Goal: Communication & Community: Answer question/provide support

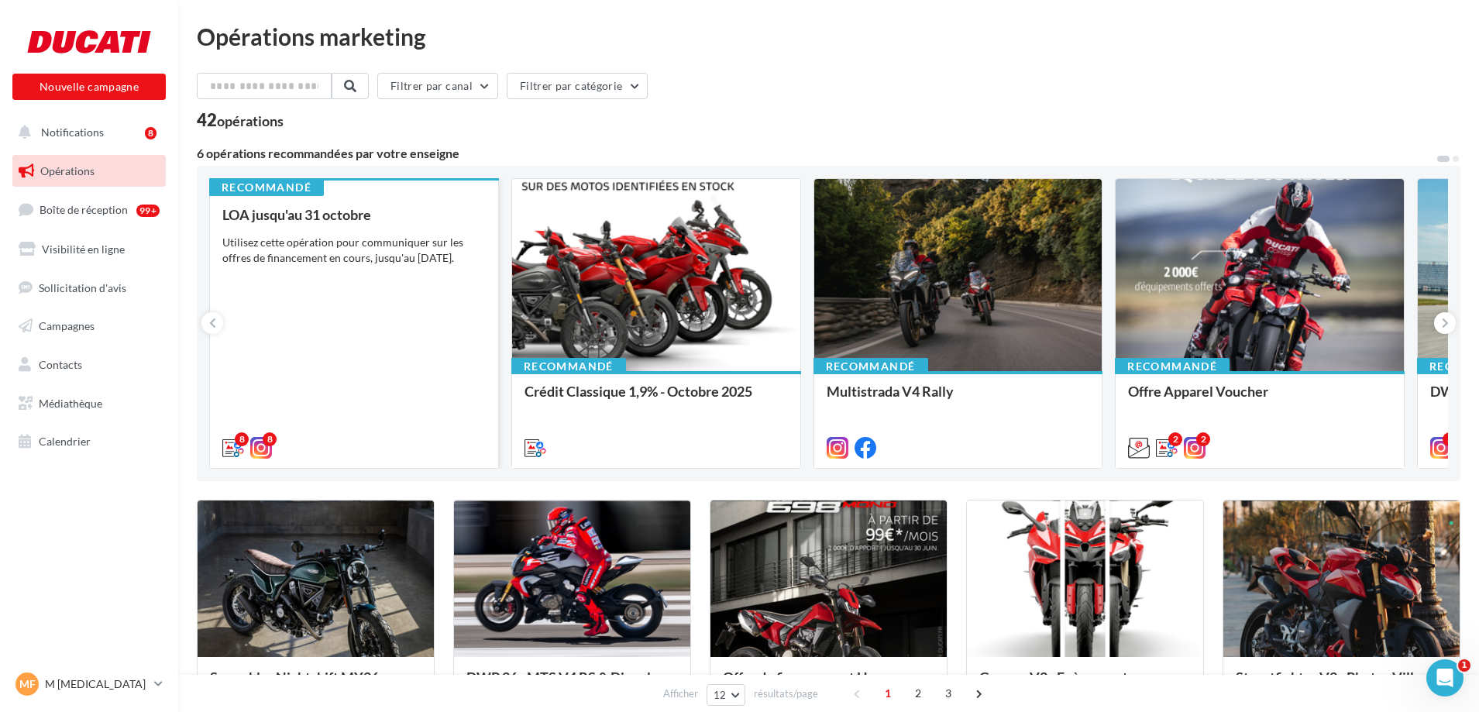
click at [298, 256] on div "Utilisez cette opération pour communiquer sur les offres de financement en cour…" at bounding box center [353, 250] width 263 height 31
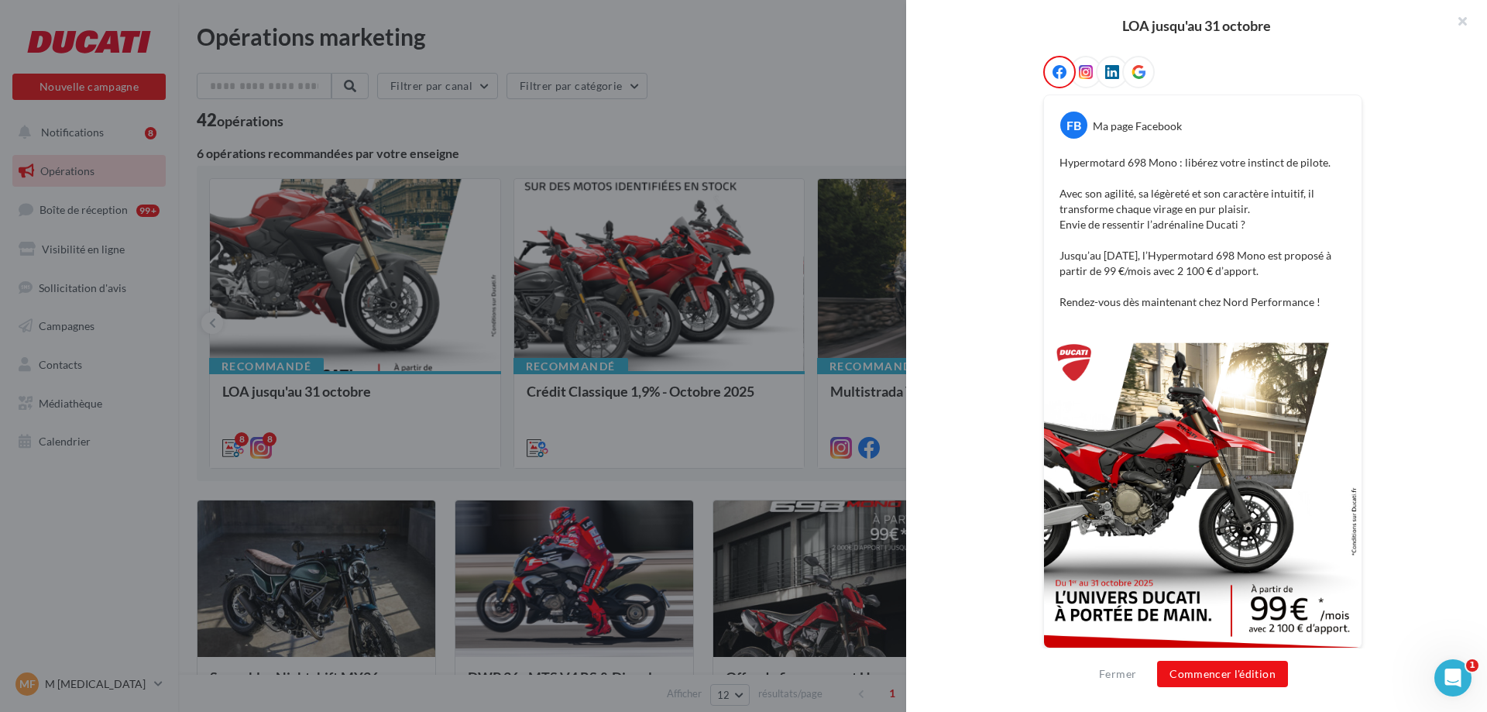
scroll to position [350, 0]
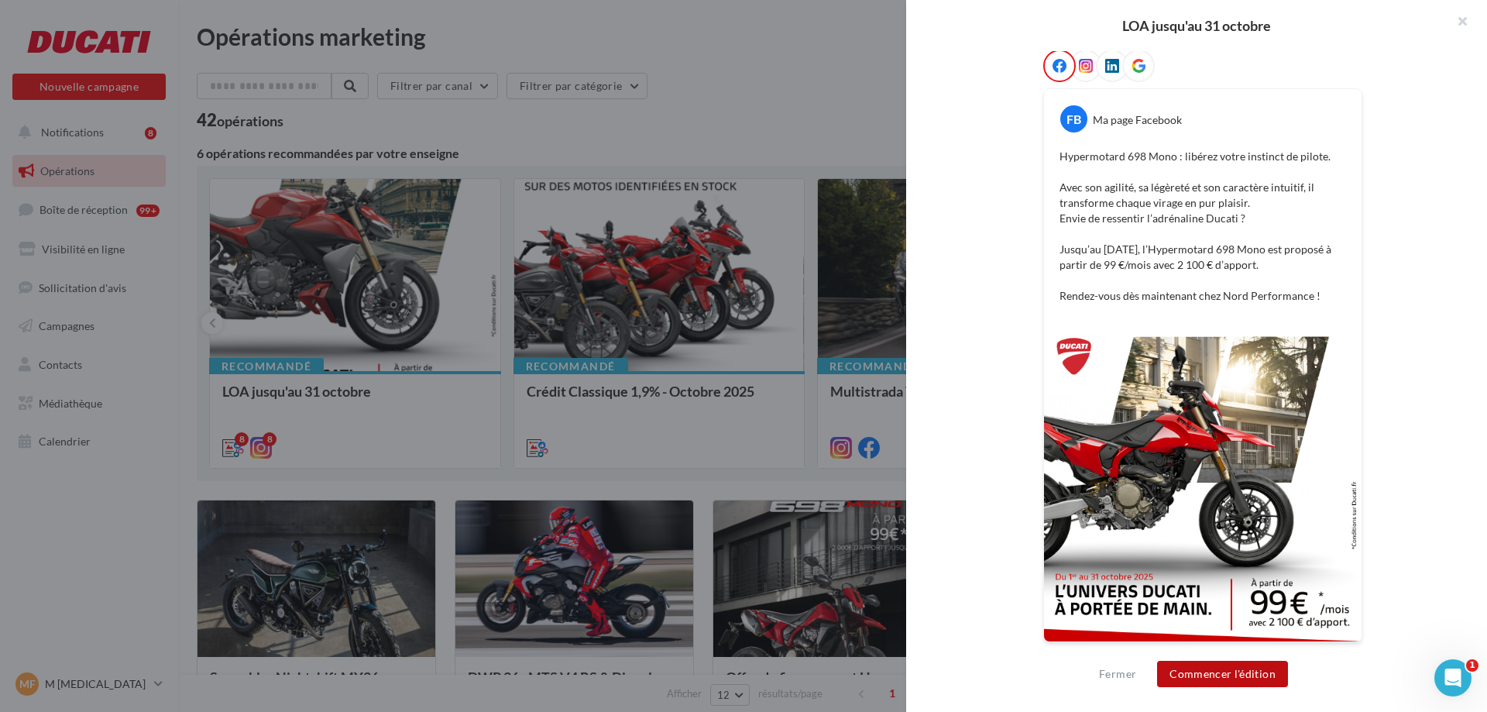
click at [1225, 670] on button "Commencer l'édition" at bounding box center [1222, 674] width 131 height 26
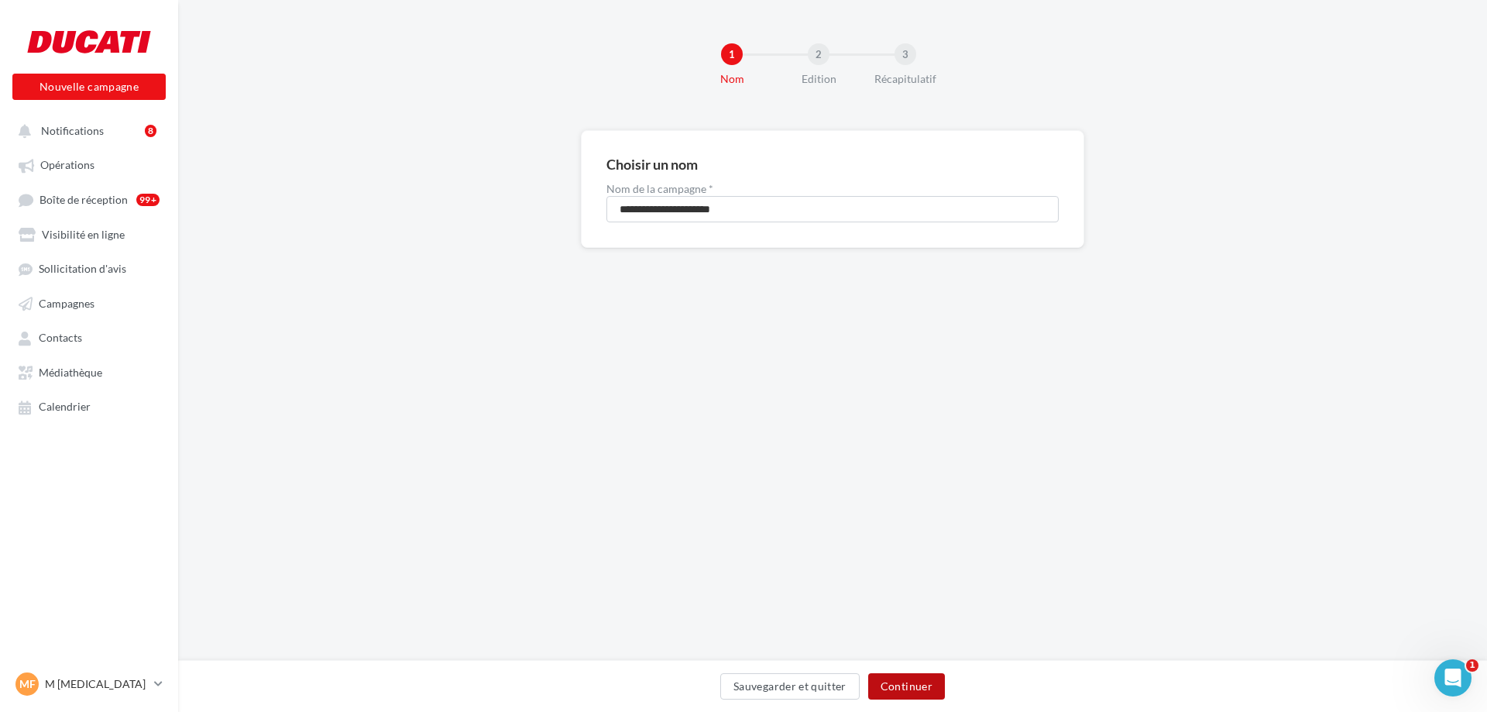
click at [919, 687] on button "Continuer" at bounding box center [906, 686] width 77 height 26
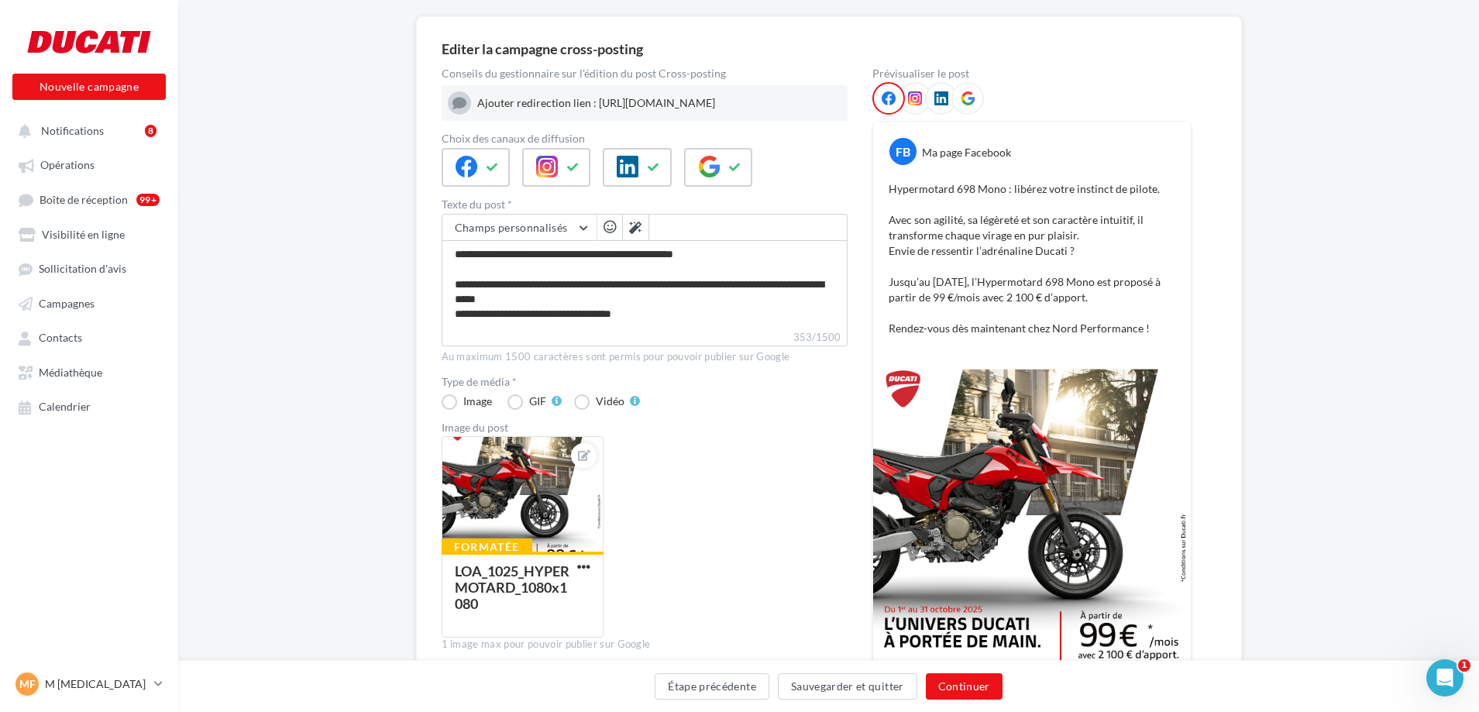
scroll to position [226, 0]
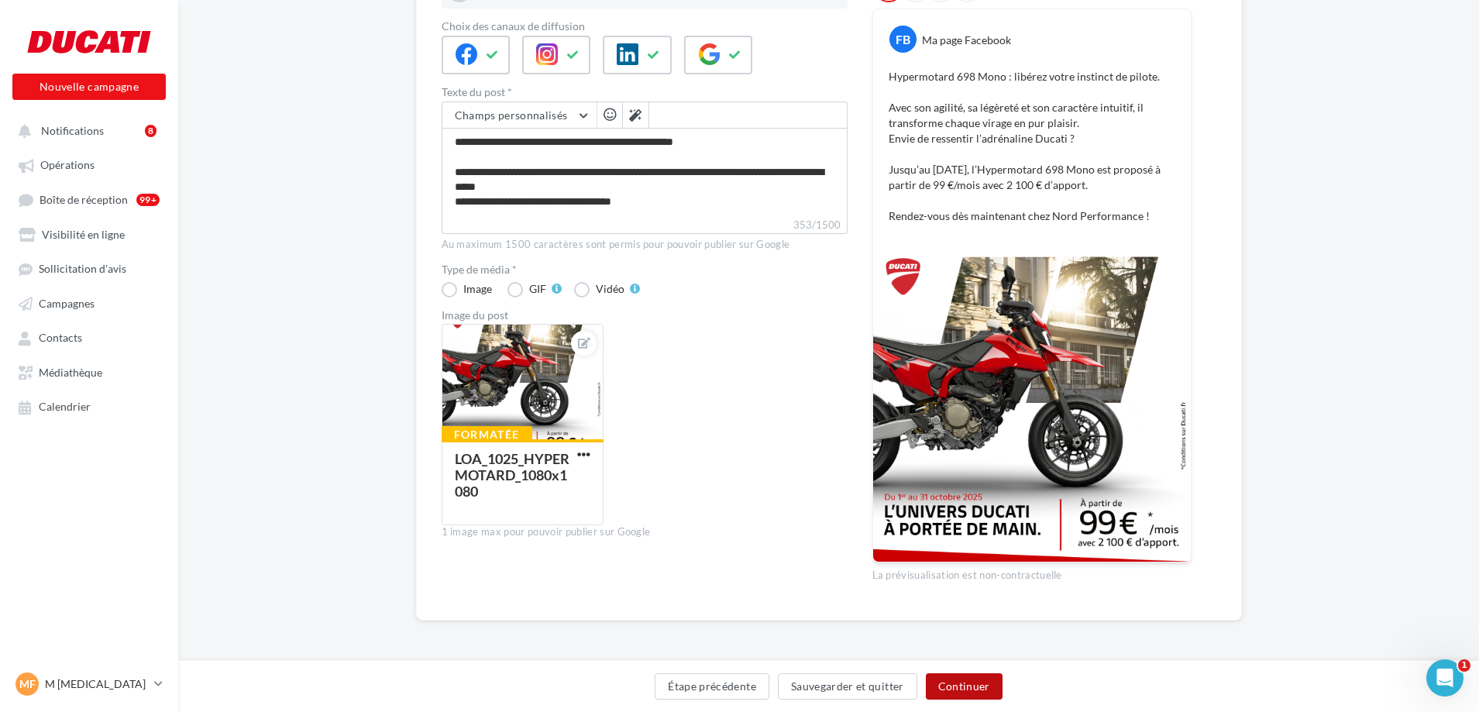
click at [967, 679] on button "Continuer" at bounding box center [964, 686] width 77 height 26
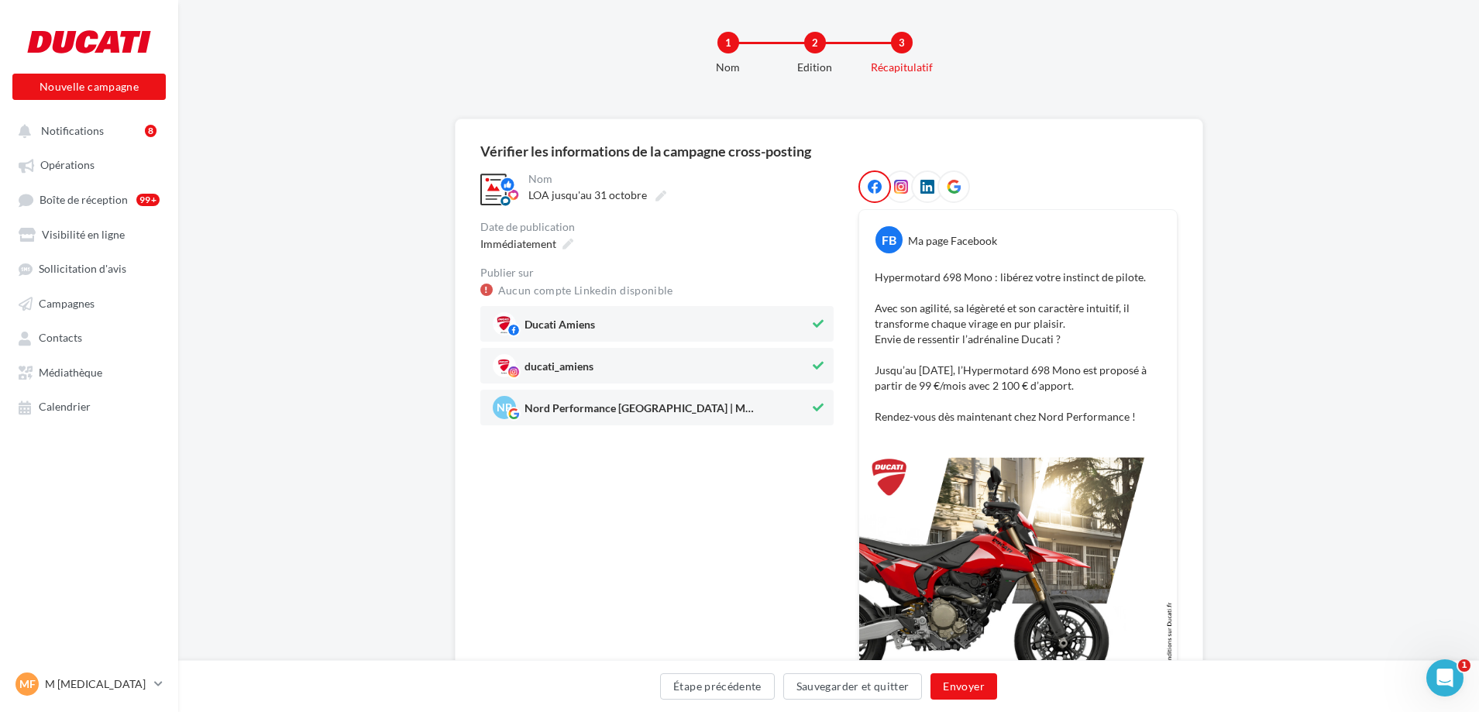
scroll to position [12, 0]
click at [816, 407] on icon at bounding box center [818, 406] width 11 height 11
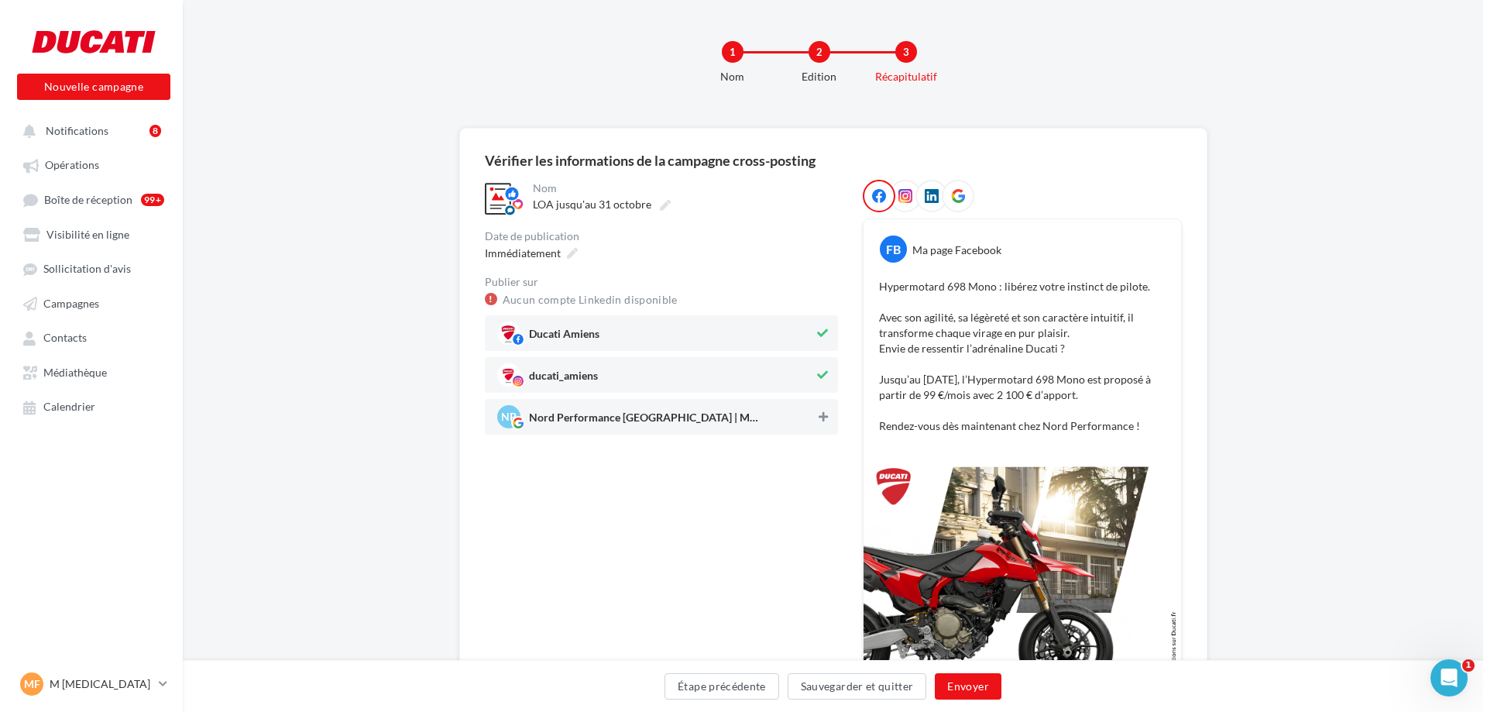
scroll to position [5, 0]
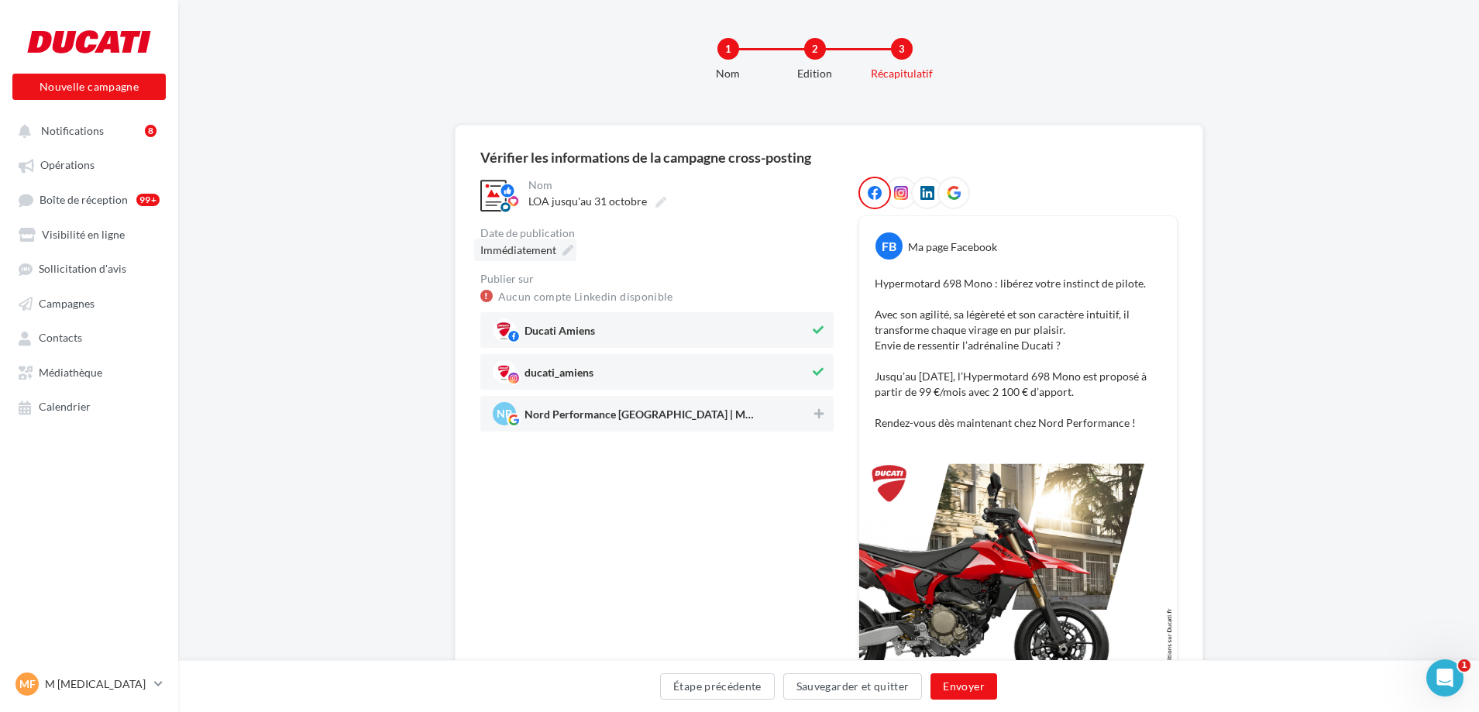
click at [548, 260] on div "Immédiatement" at bounding box center [525, 250] width 102 height 22
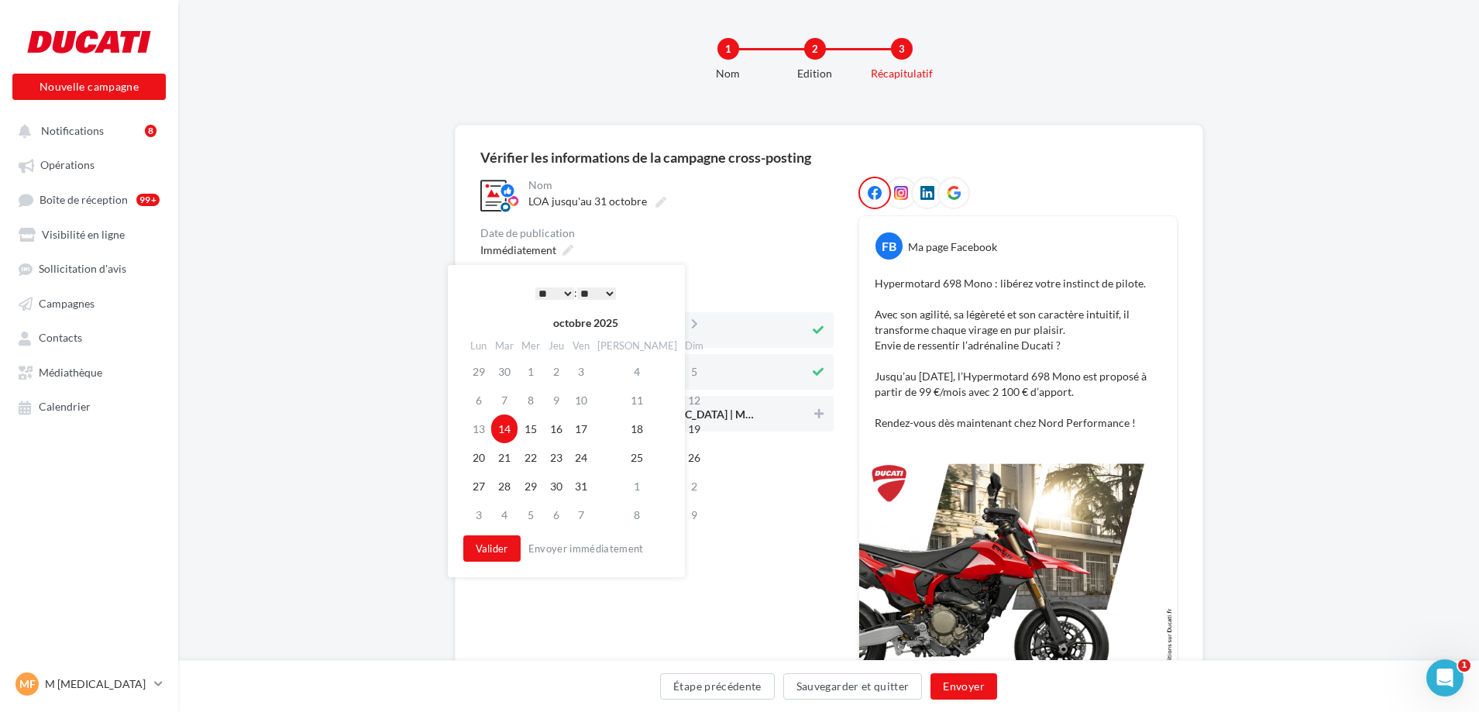
click at [548, 290] on select "* * * * * * * * * * ** ** ** ** ** ** ** ** ** ** ** ** ** **" at bounding box center [554, 293] width 39 height 12
click at [582, 283] on div "* * * * * * * * * * ** ** ** ** ** ** ** ** ** ** ** ** ** ** : ** ** ** ** ** …" at bounding box center [575, 292] width 156 height 23
click at [589, 287] on select "** ** ** ** ** **" at bounding box center [596, 293] width 39 height 12
click at [564, 297] on select "* * * * * * * * * * ** ** ** ** ** ** ** ** ** ** ** ** ** **" at bounding box center [554, 293] width 39 height 12
click at [489, 552] on button "Valider" at bounding box center [491, 548] width 57 height 26
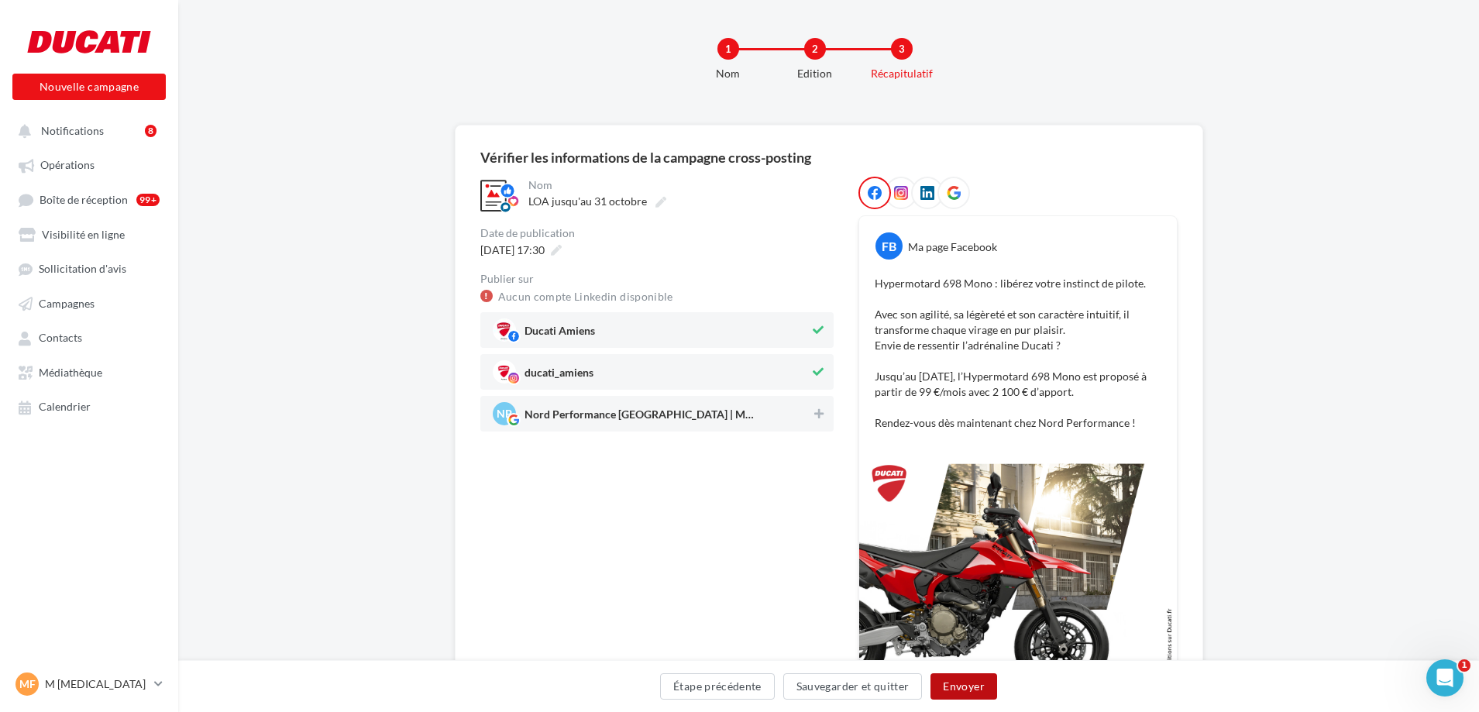
click at [959, 683] on button "Envoyer" at bounding box center [963, 686] width 66 height 26
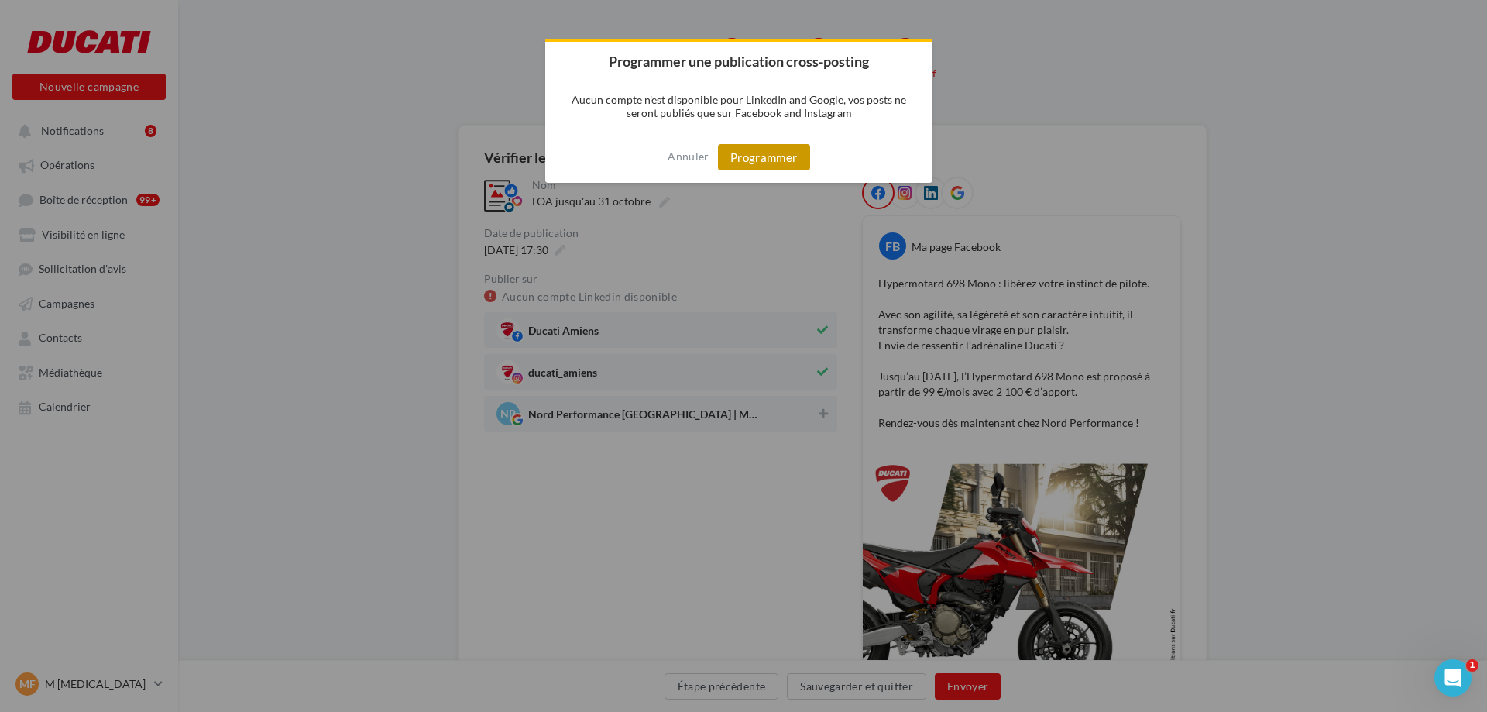
click at [754, 163] on button "Programmer" at bounding box center [764, 157] width 92 height 26
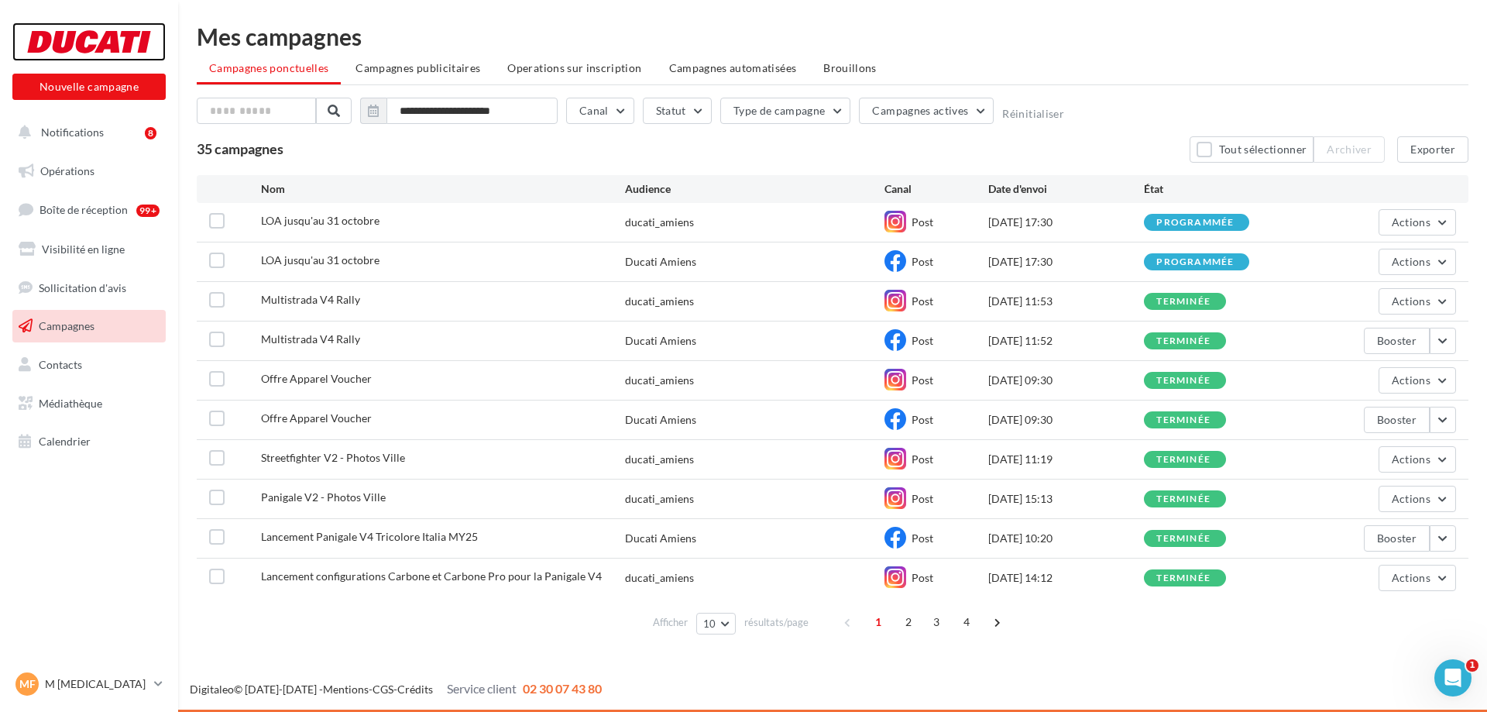
click at [88, 28] on div at bounding box center [89, 41] width 124 height 39
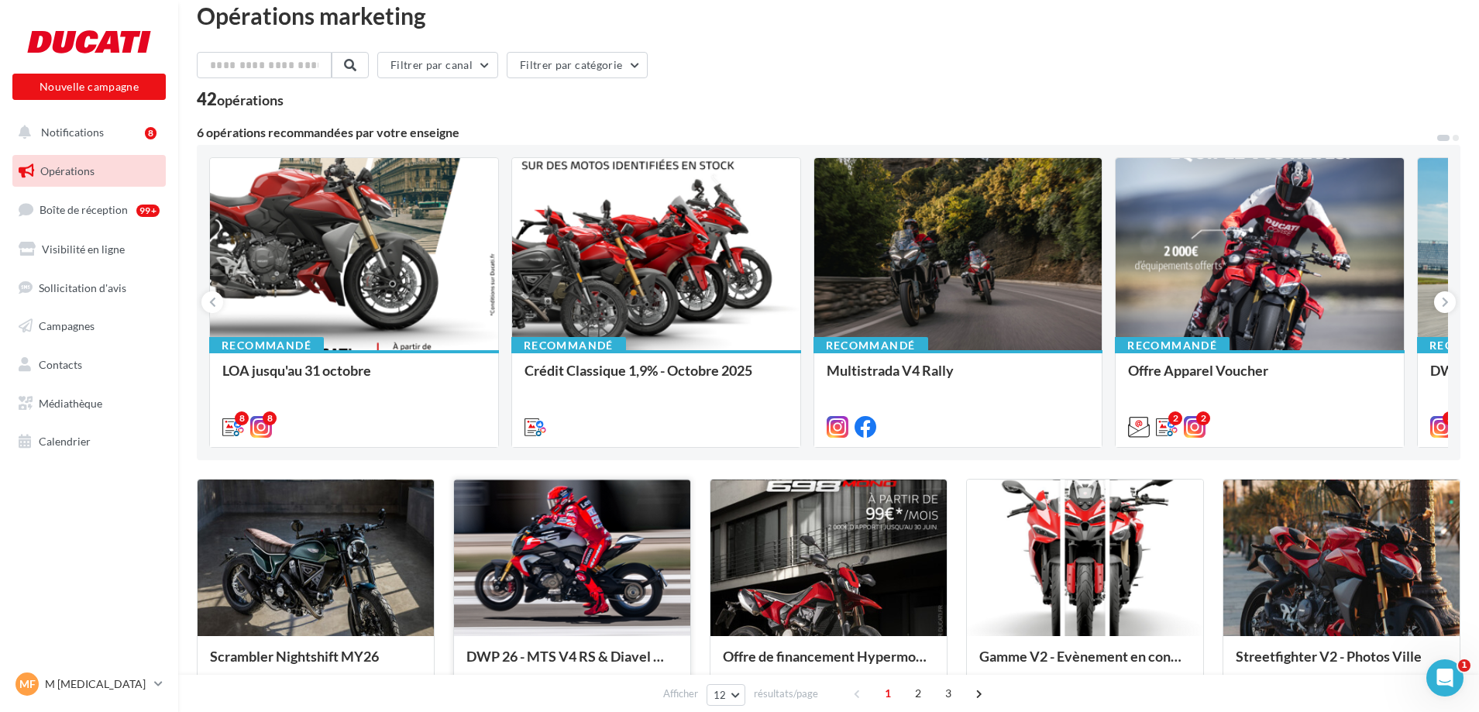
click at [685, 547] on div at bounding box center [572, 558] width 236 height 159
click at [684, 446] on div "Opérations marketing Filtrer par canal Filtrer par catégorie 42 opérations 6 op…" at bounding box center [828, 668] width 1263 height 1328
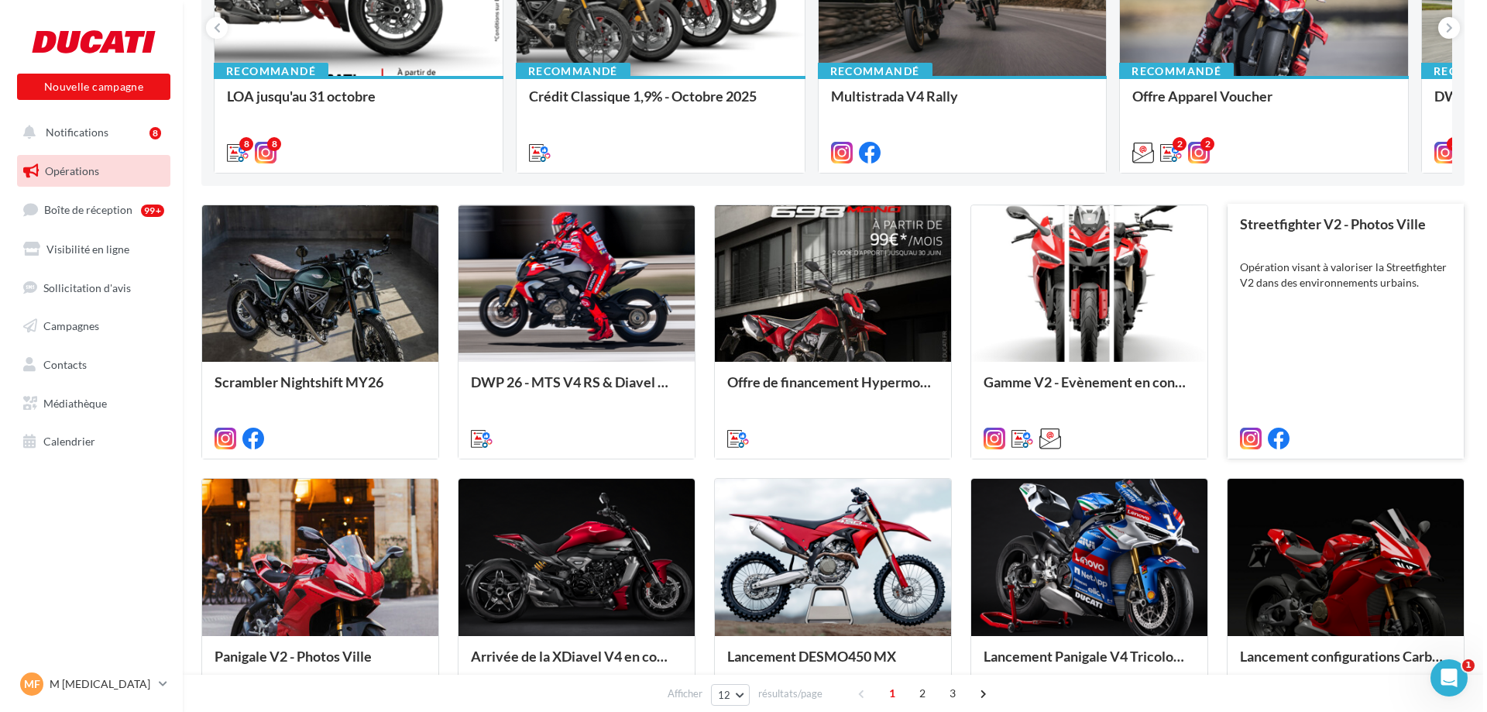
scroll to position [301, 0]
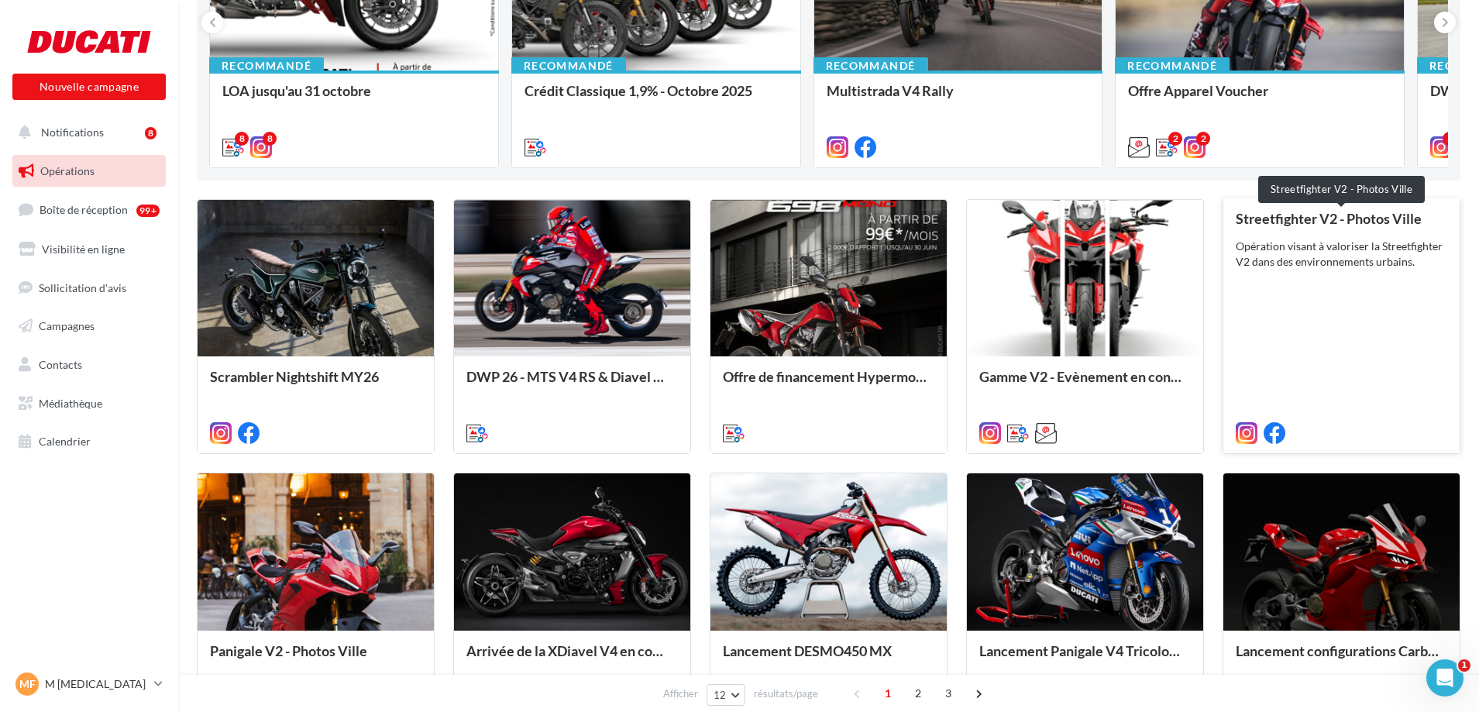
click at [1320, 225] on div "Streetfighter V2 - Photos Ville" at bounding box center [1340, 218] width 211 height 15
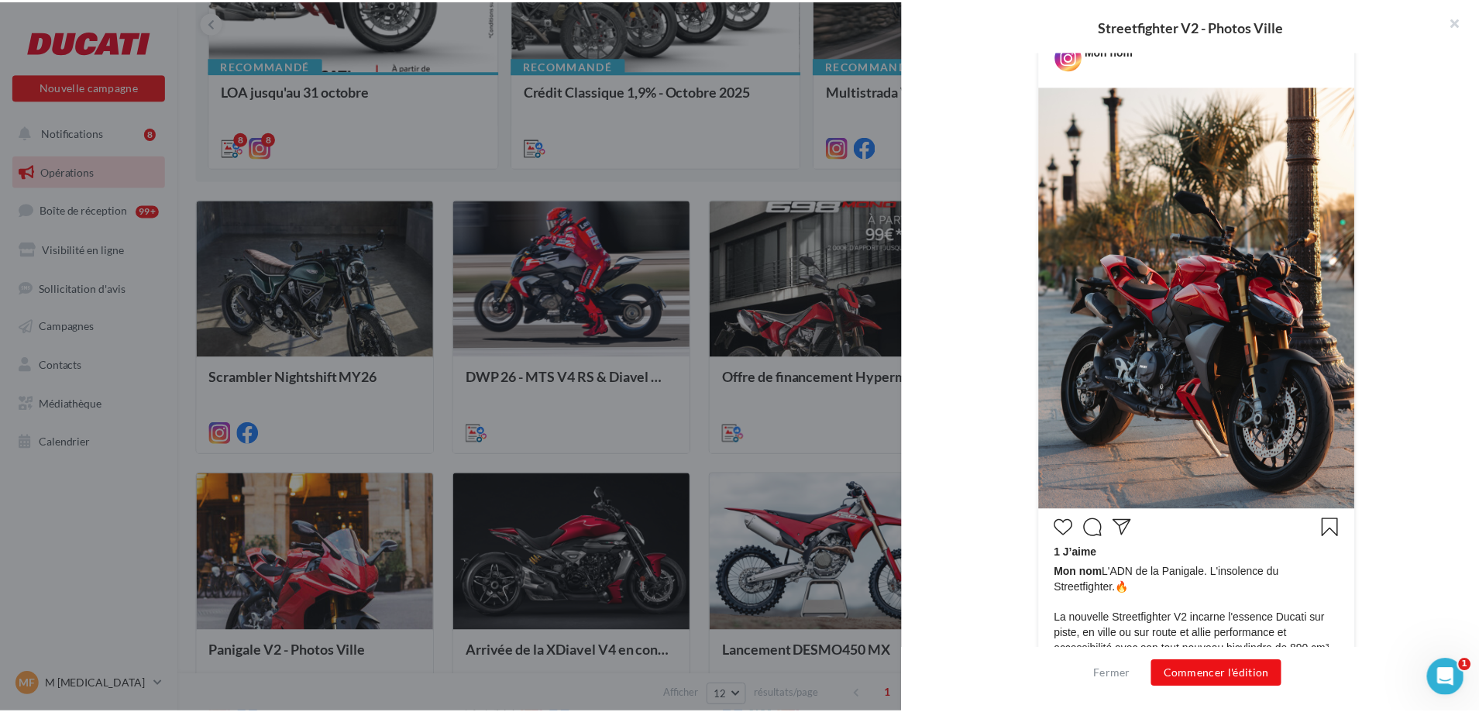
scroll to position [0, 0]
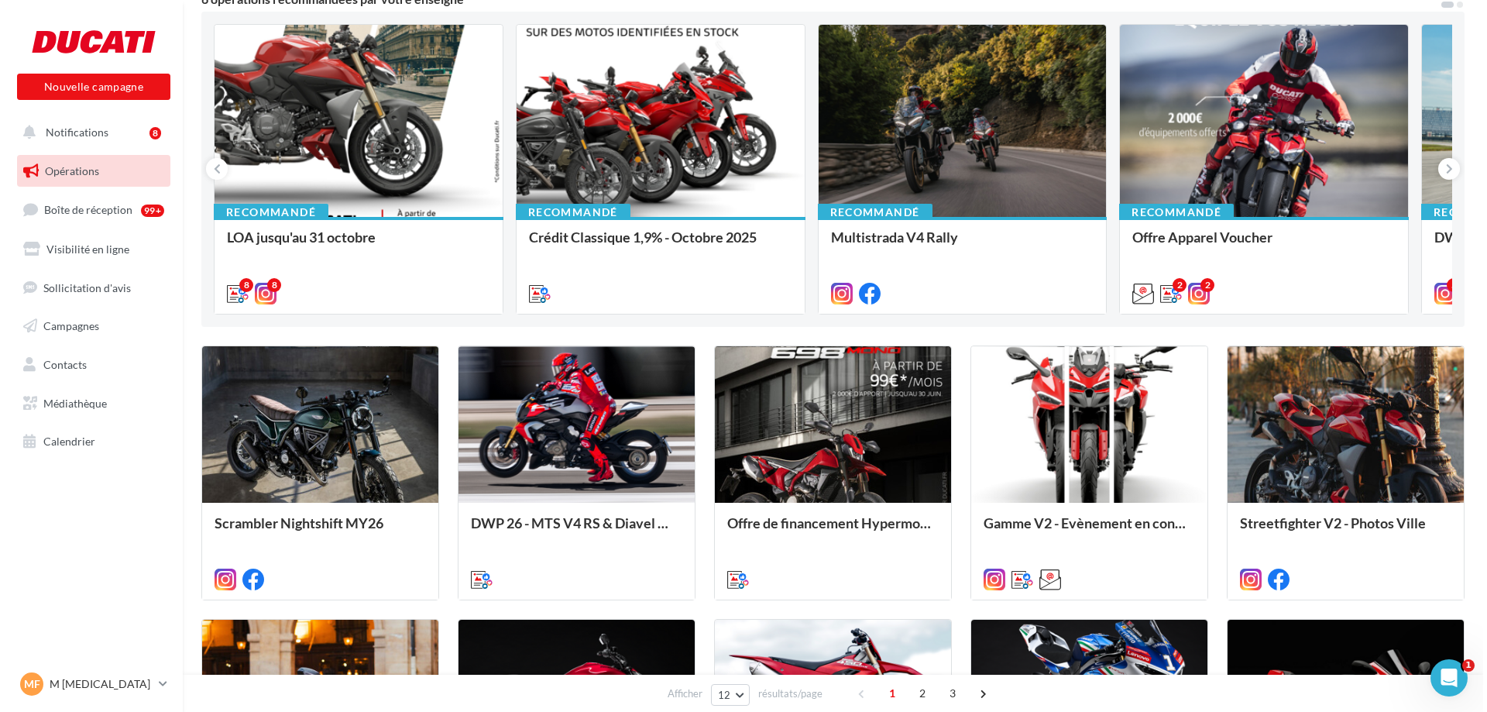
scroll to position [153, 0]
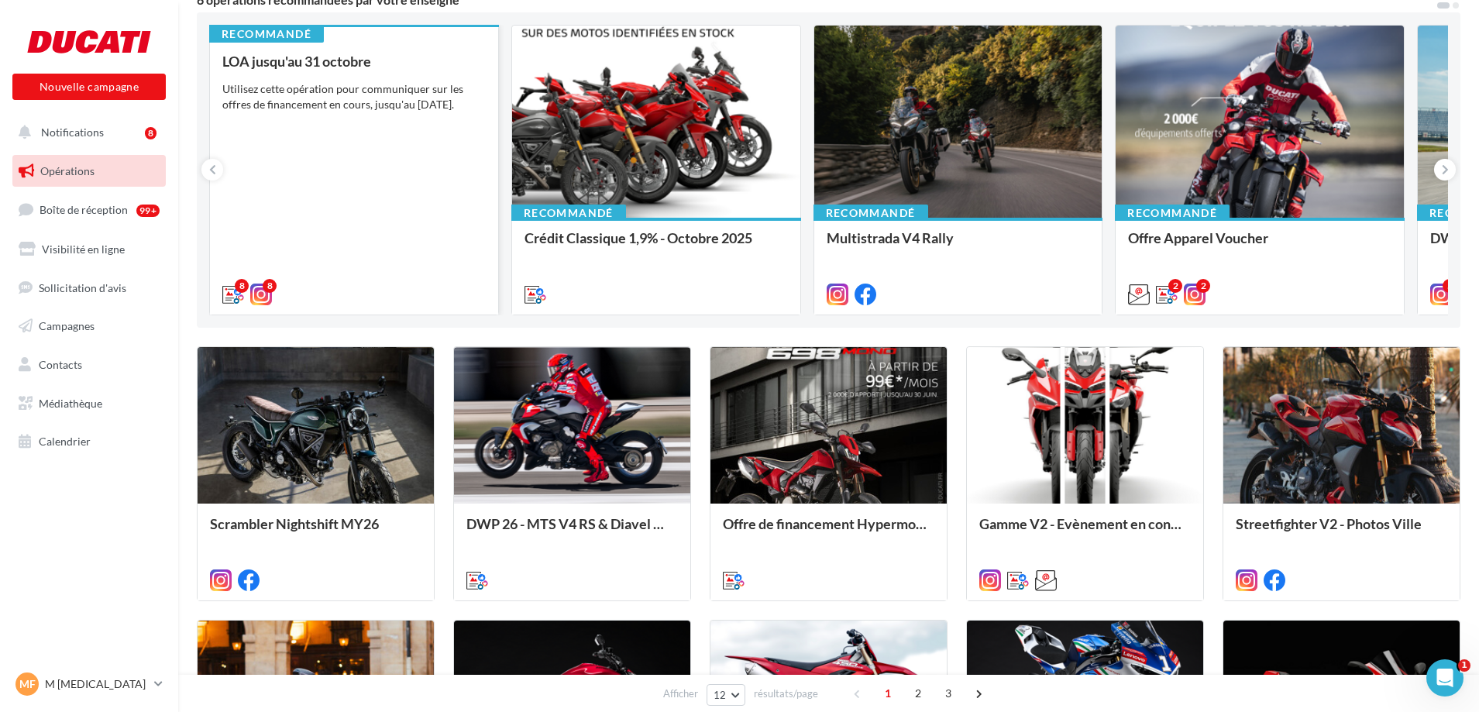
click at [331, 150] on div "LOA jusqu'au 31 octobre Utilisez cette opération pour communiquer sur les offre…" at bounding box center [353, 176] width 263 height 247
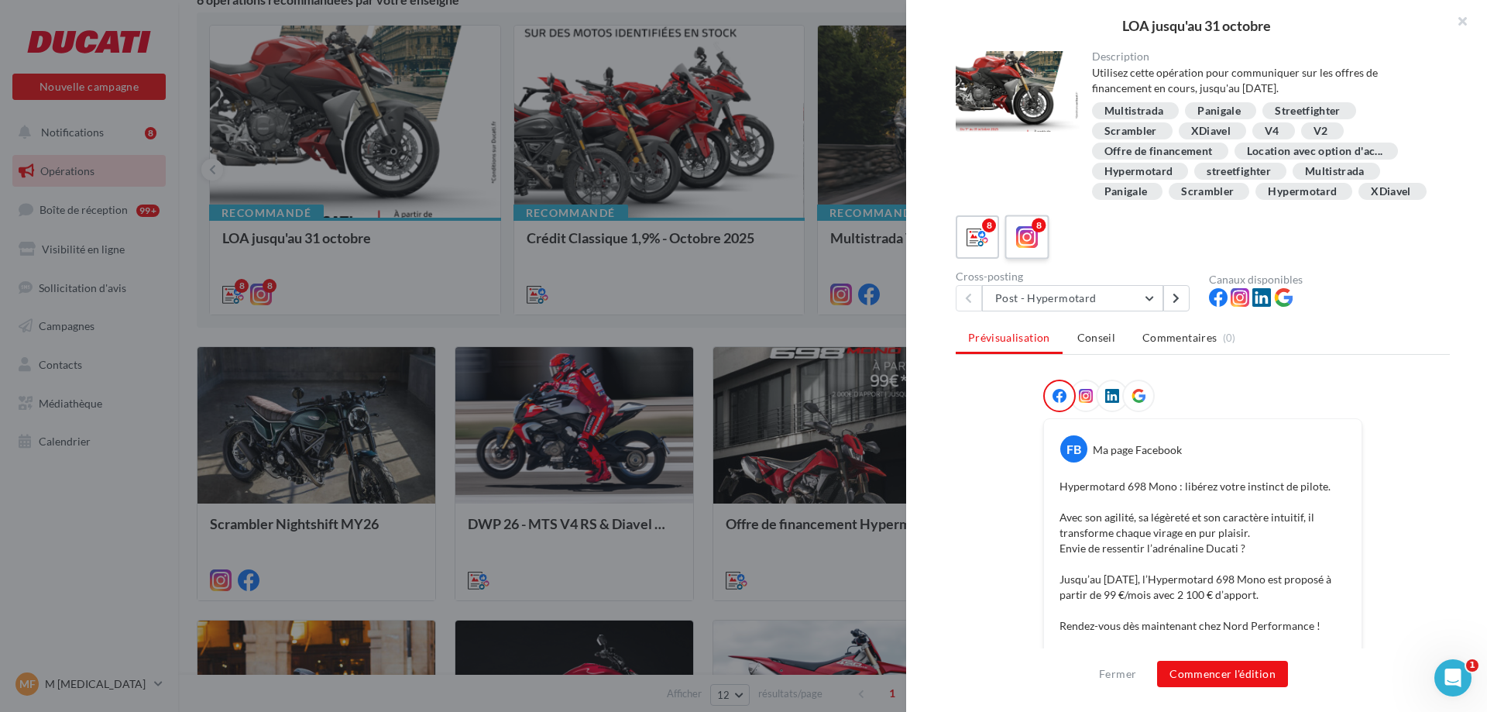
click at [1036, 249] on icon at bounding box center [1027, 237] width 22 height 22
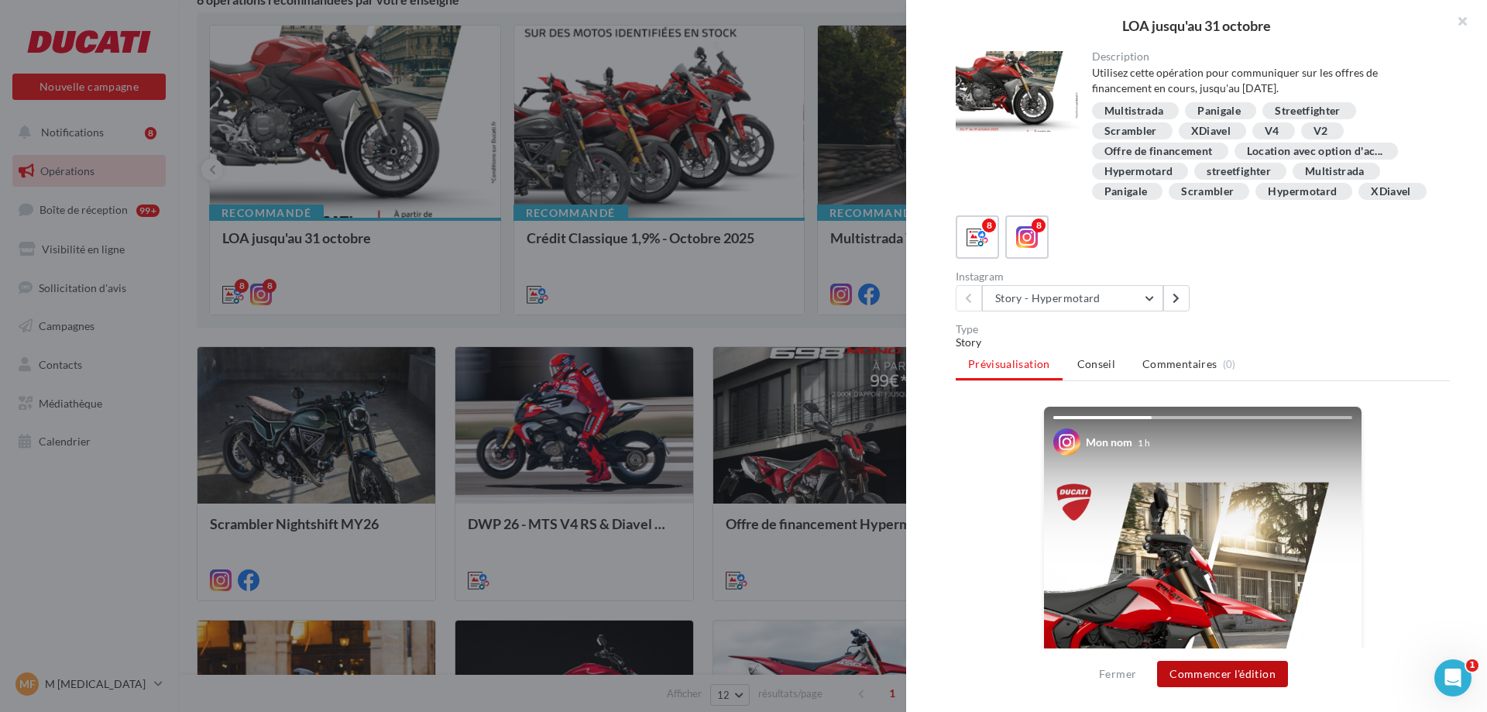
click at [1216, 676] on button "Commencer l'édition" at bounding box center [1222, 674] width 131 height 26
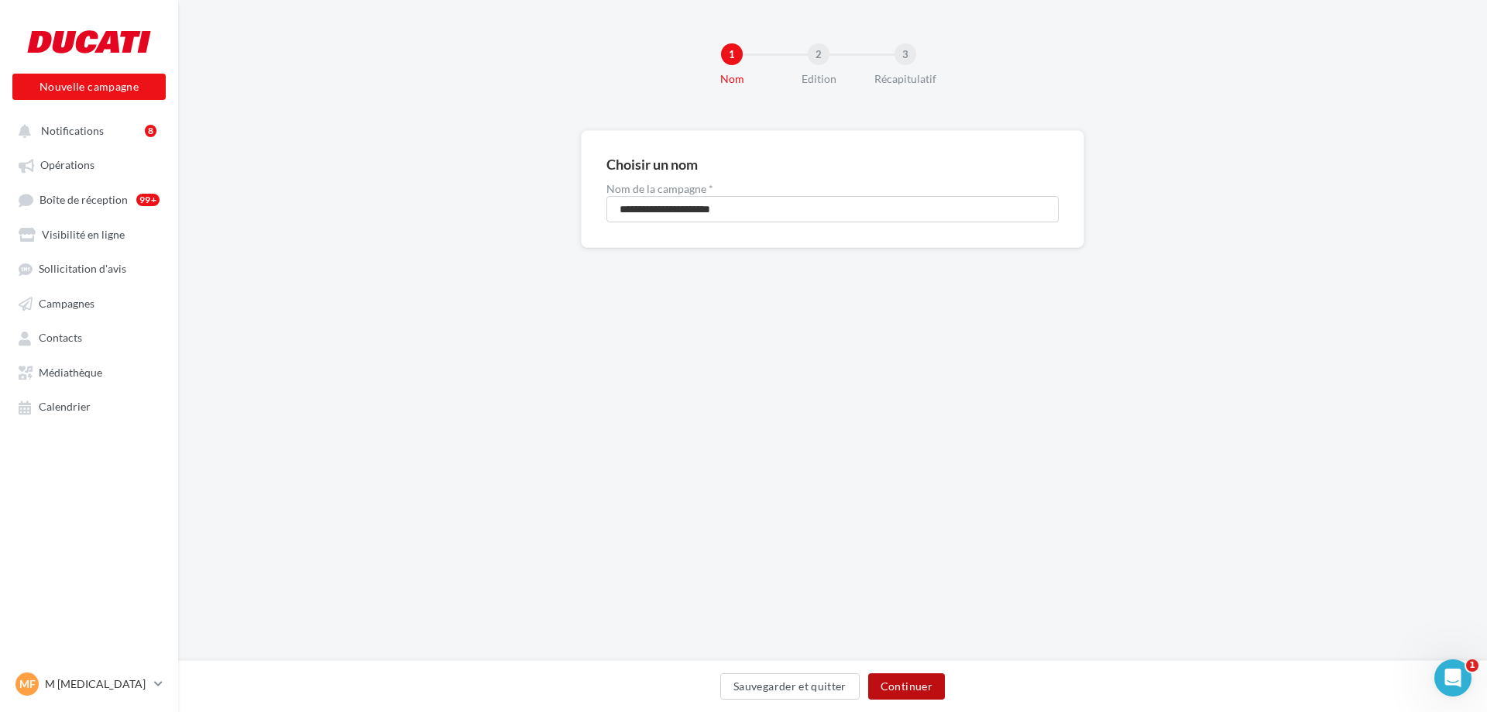
click at [932, 693] on button "Continuer" at bounding box center [906, 686] width 77 height 26
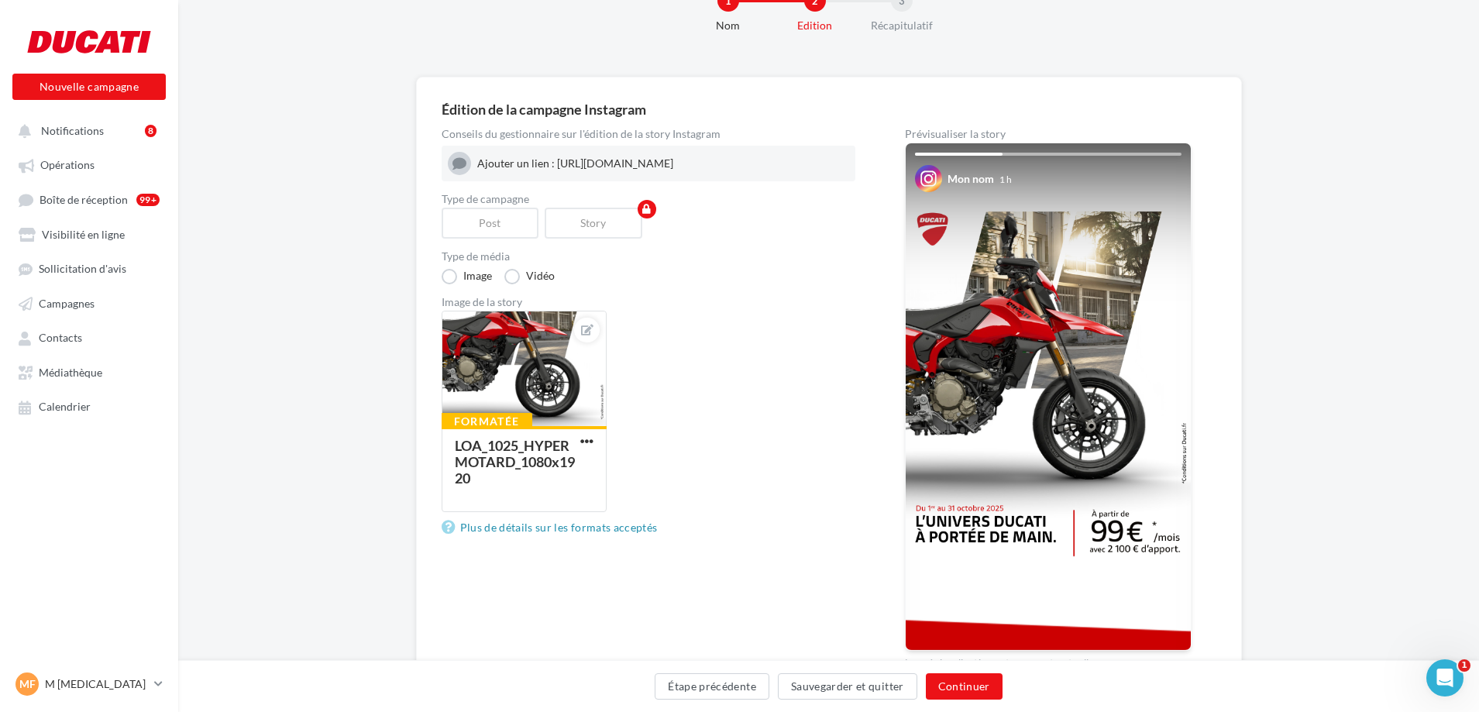
scroll to position [57, 0]
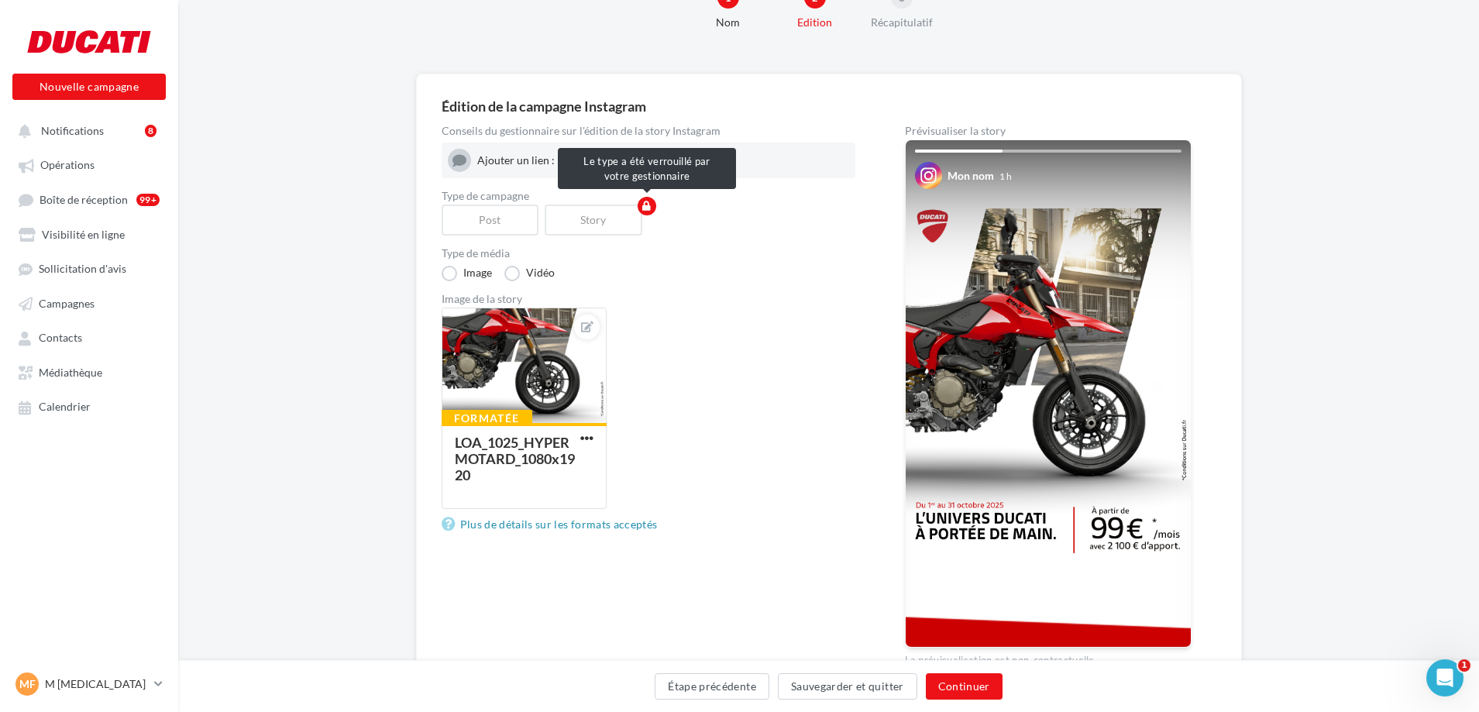
click at [476, 212] on div "Post" at bounding box center [494, 219] width 104 height 31
click at [480, 223] on div "Post" at bounding box center [494, 219] width 104 height 31
click at [585, 217] on div "Story" at bounding box center [597, 219] width 104 height 31
click at [510, 275] on label "Vidéo" at bounding box center [529, 273] width 50 height 15
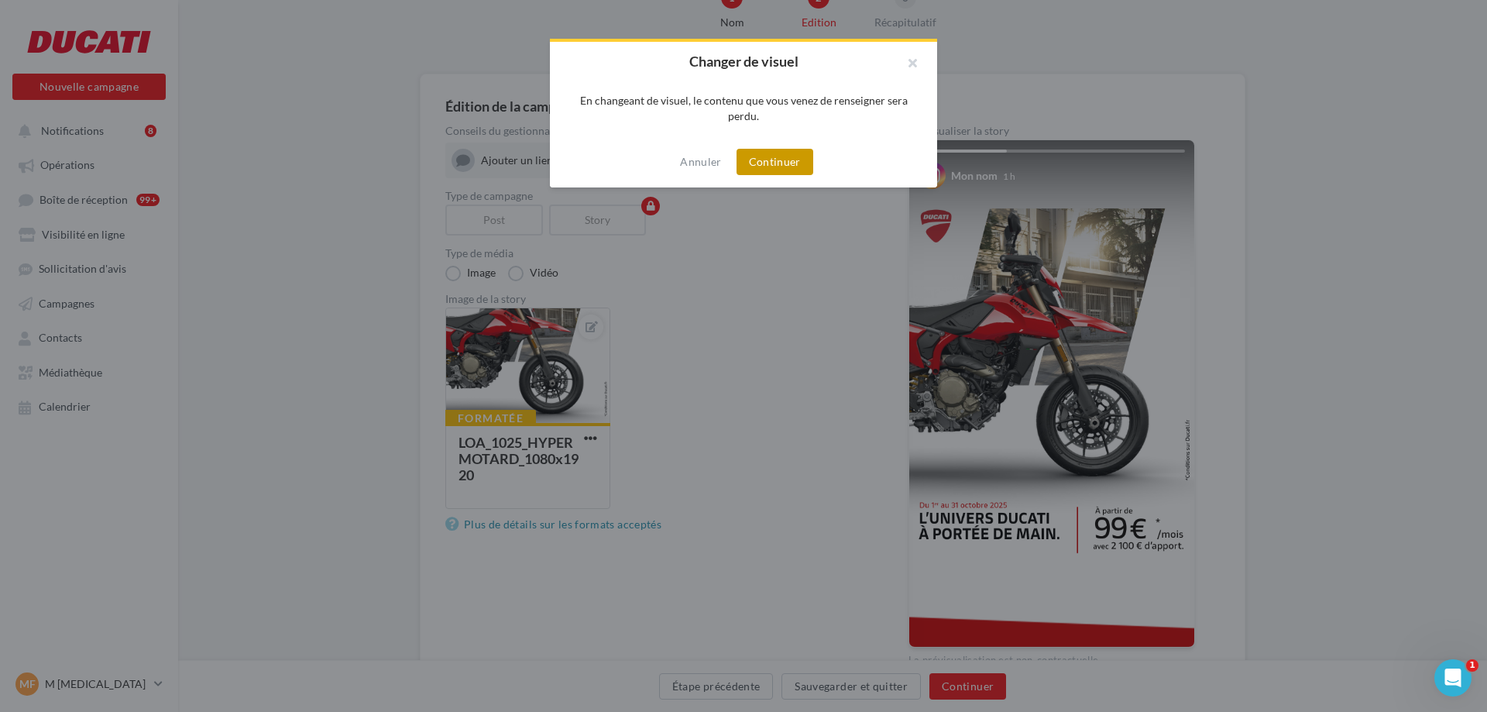
click at [754, 156] on button "Continuer" at bounding box center [775, 162] width 77 height 26
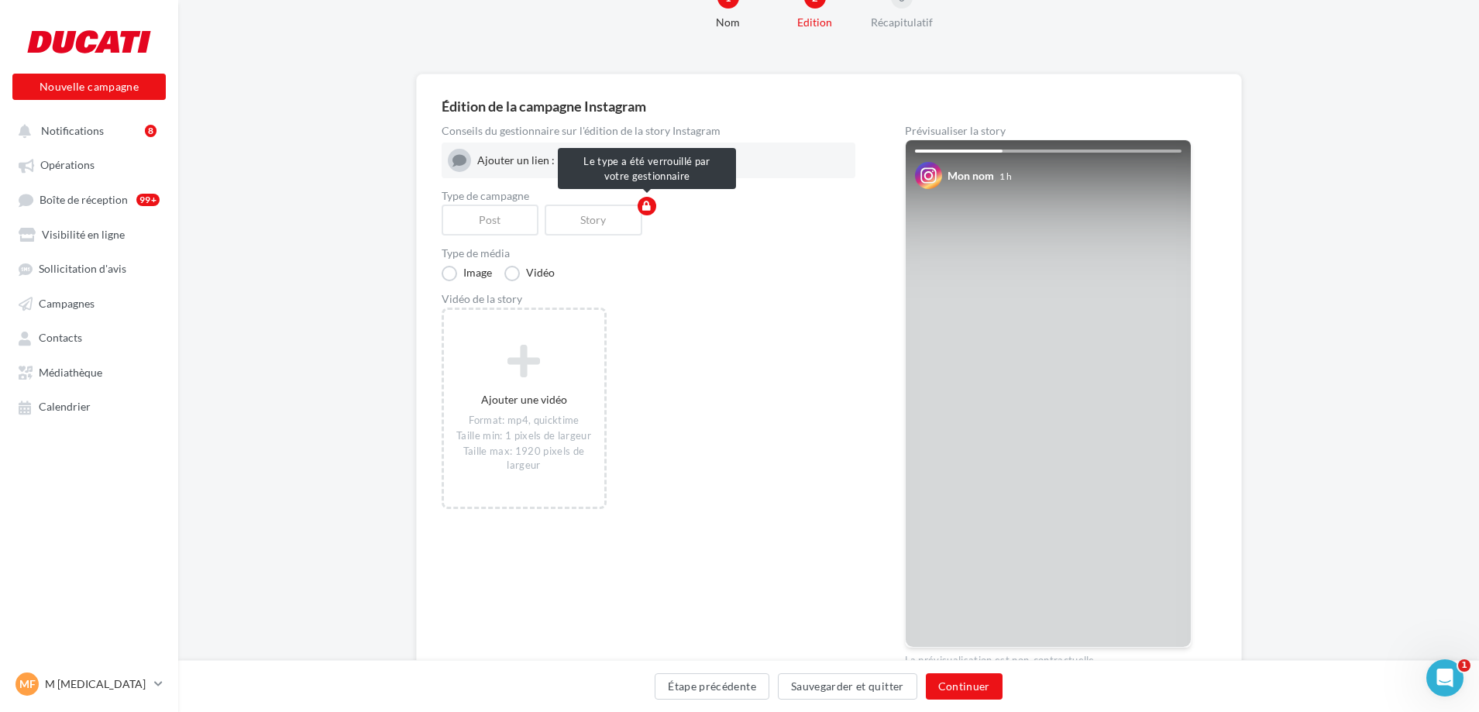
click at [518, 233] on div "Post" at bounding box center [494, 219] width 104 height 31
click at [464, 278] on label "Image" at bounding box center [467, 273] width 50 height 15
click at [493, 217] on div "Post" at bounding box center [494, 219] width 104 height 31
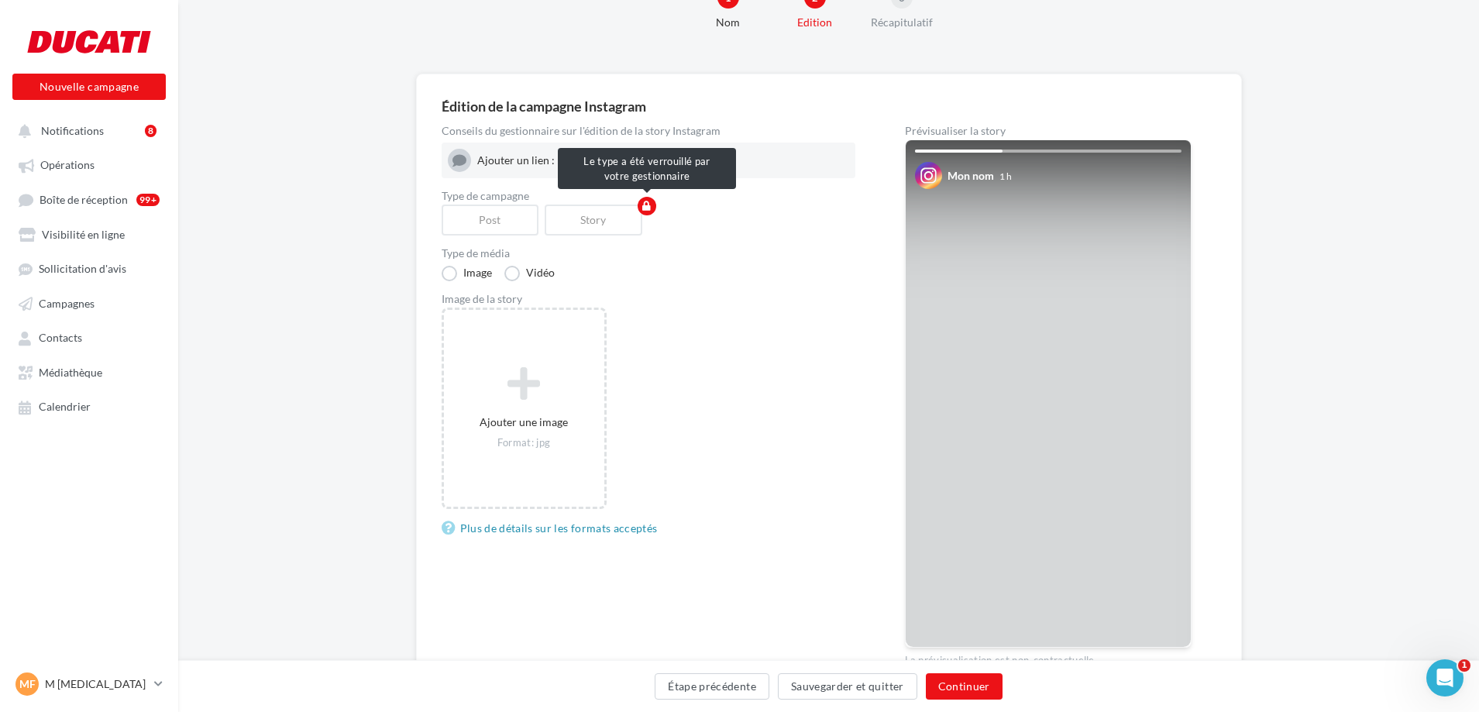
click at [646, 210] on icon "button" at bounding box center [646, 205] width 9 height 9
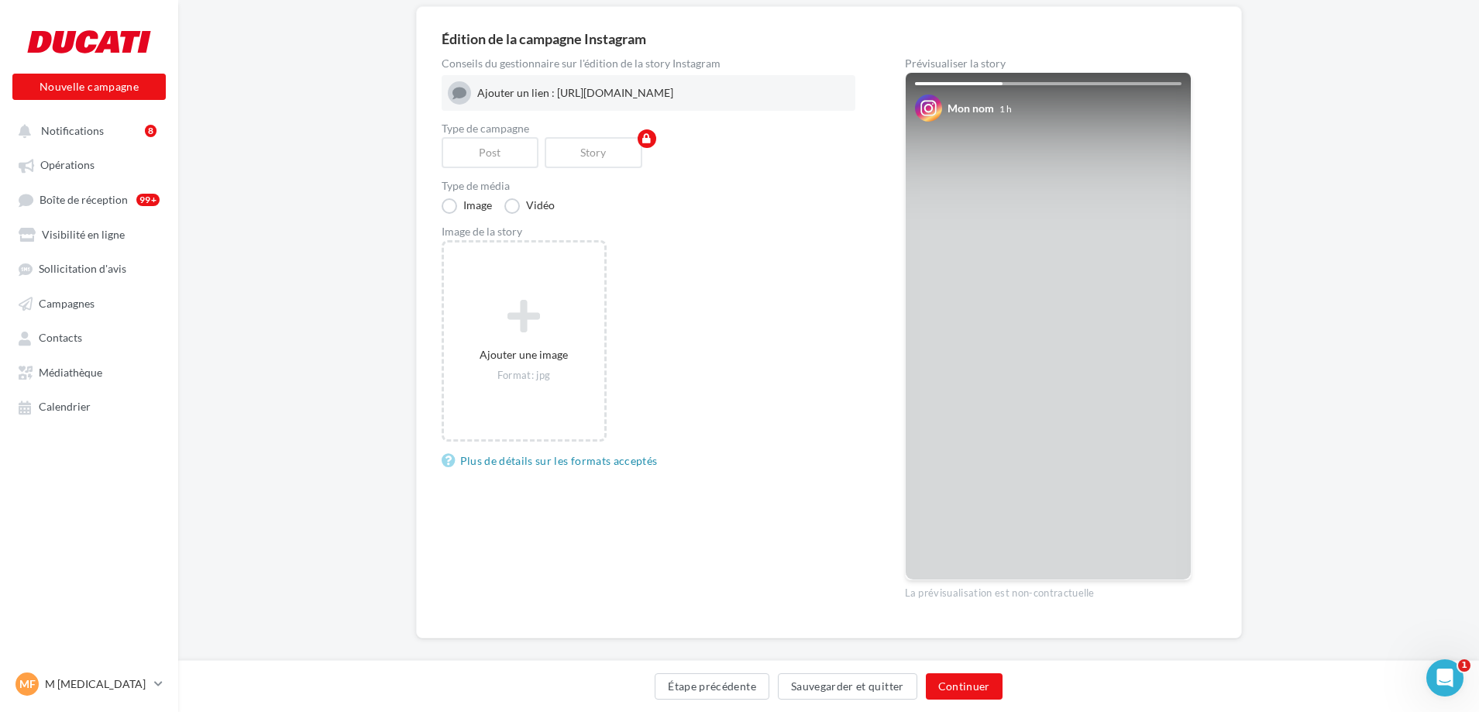
scroll to position [125, 0]
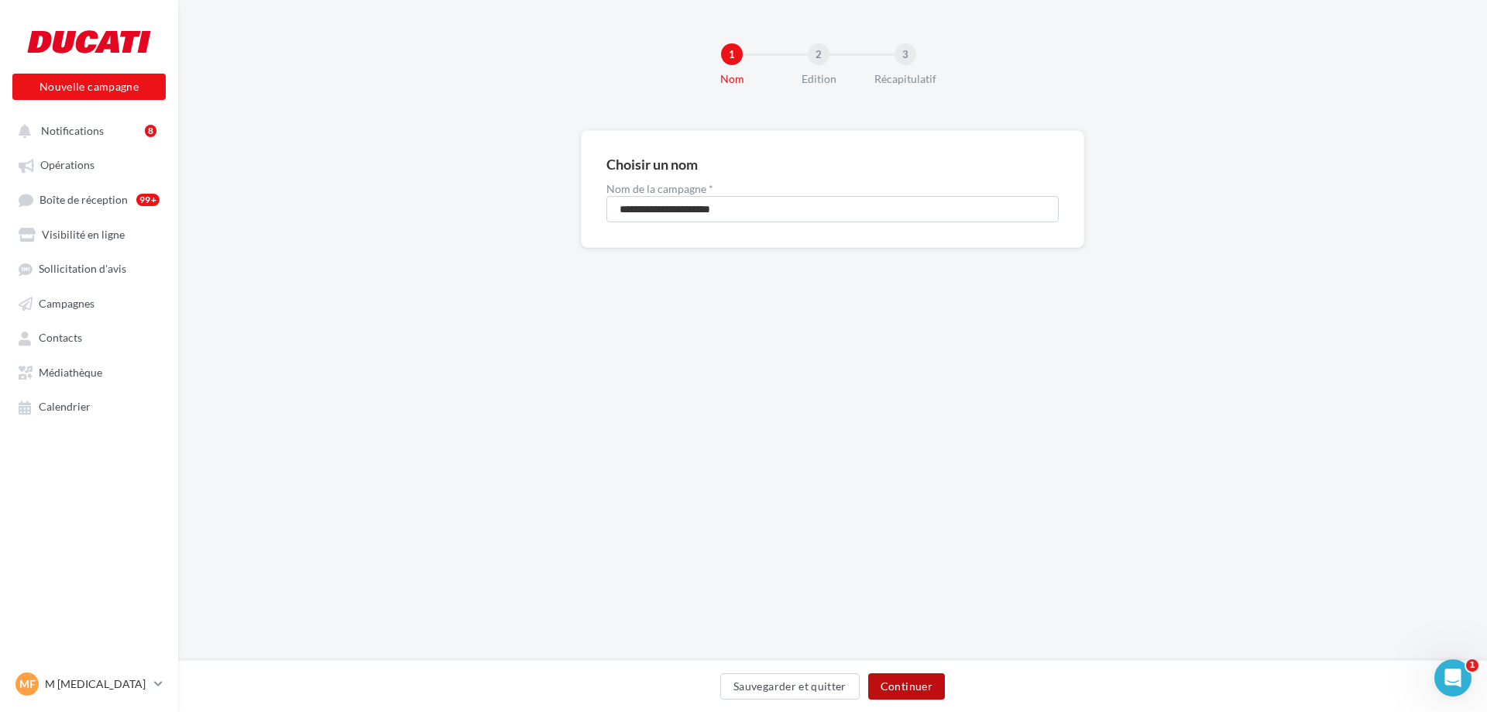
click at [911, 685] on button "Continuer" at bounding box center [906, 686] width 77 height 26
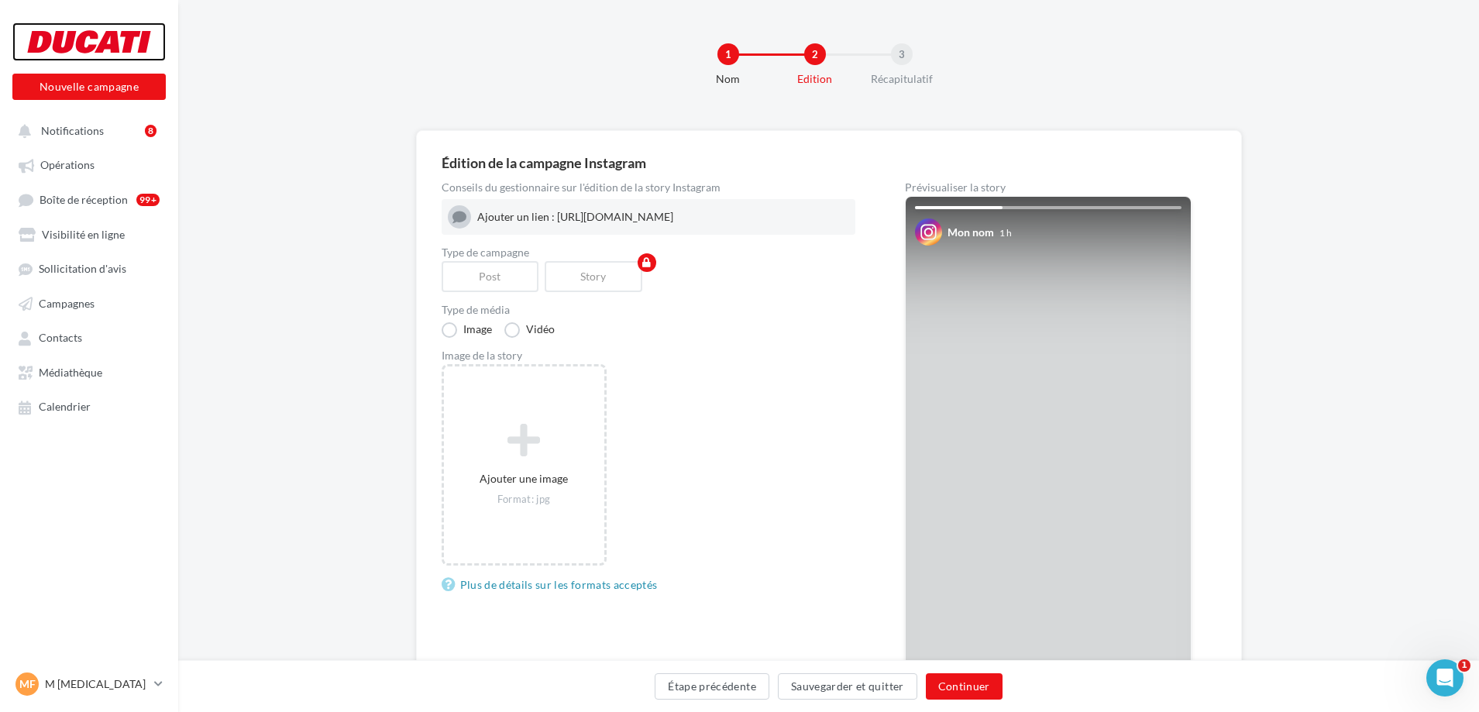
click at [91, 38] on div at bounding box center [89, 41] width 124 height 39
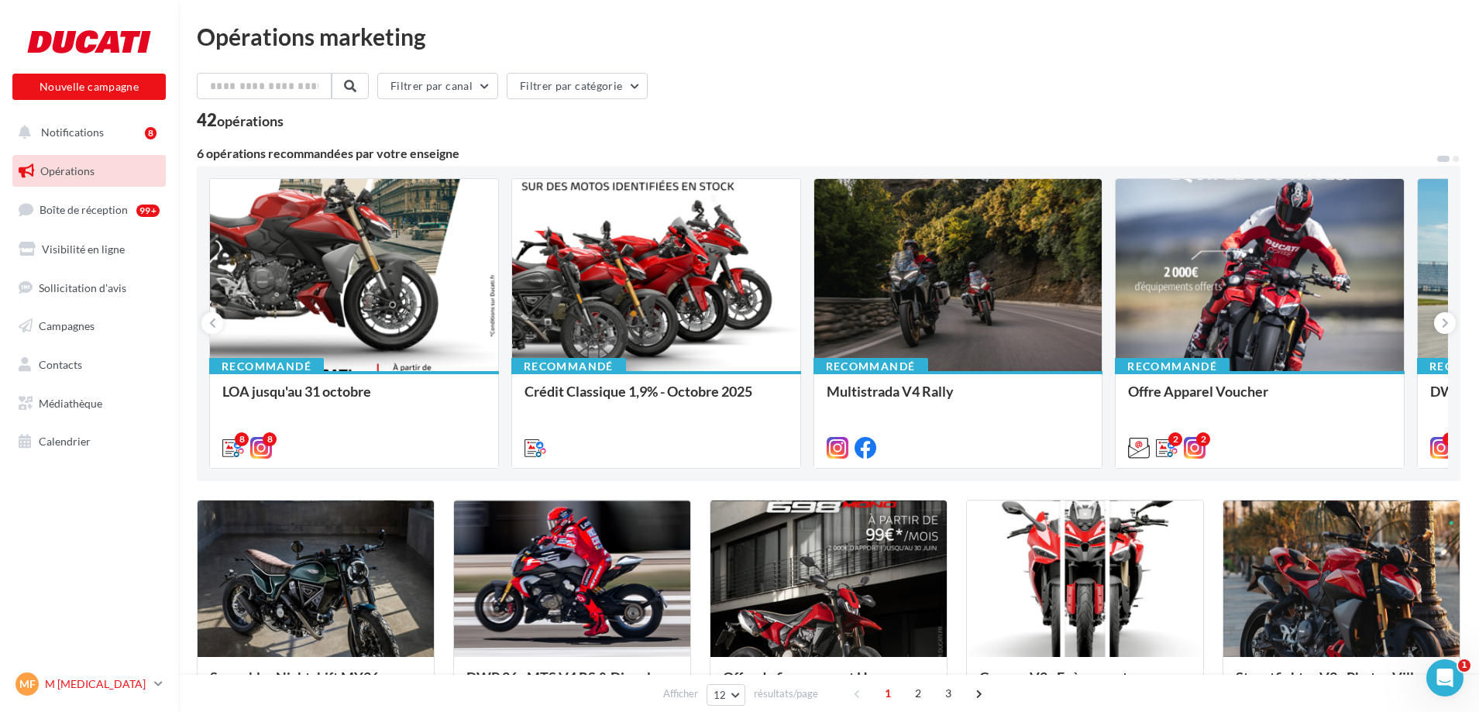
click at [159, 676] on link "MF M FARCY m.farcy@mab-amiens" at bounding box center [88, 683] width 153 height 29
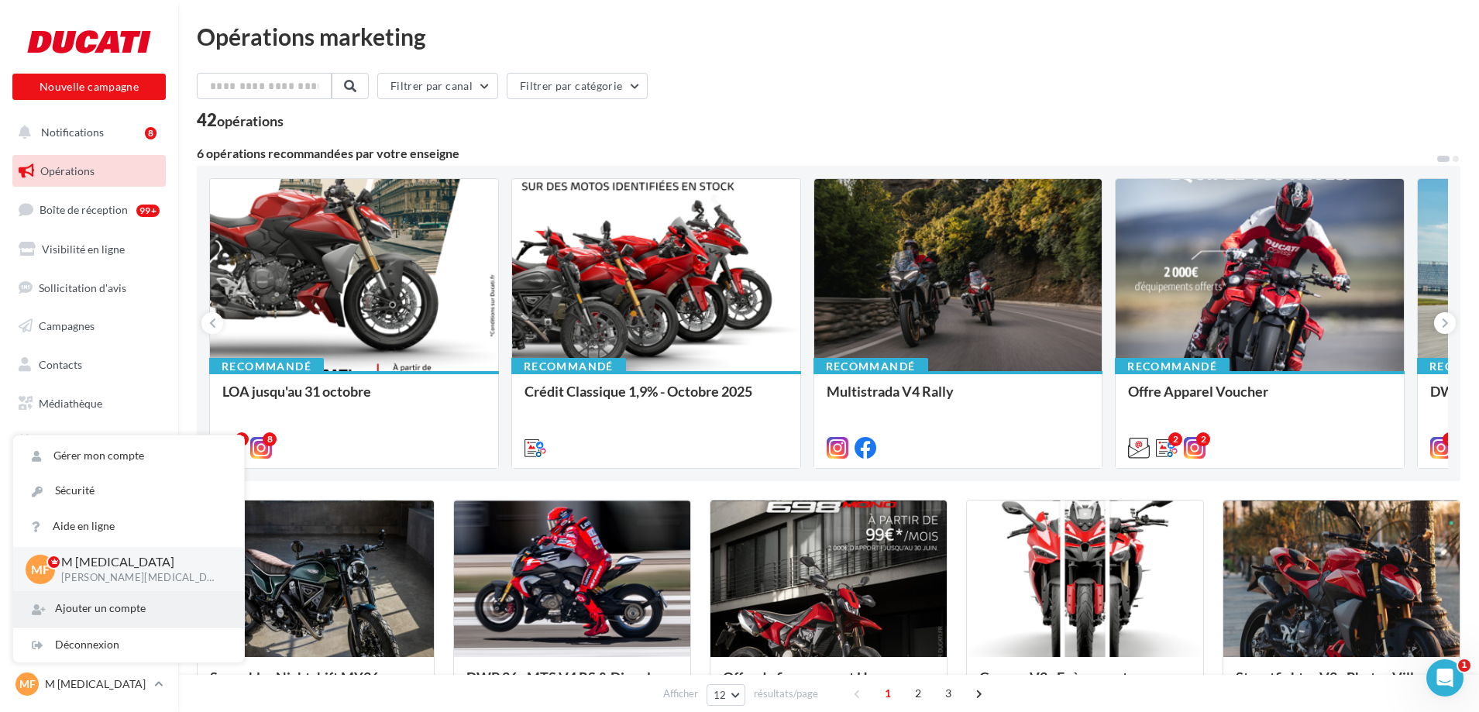
click at [140, 595] on div "Ajouter un compte" at bounding box center [128, 608] width 231 height 35
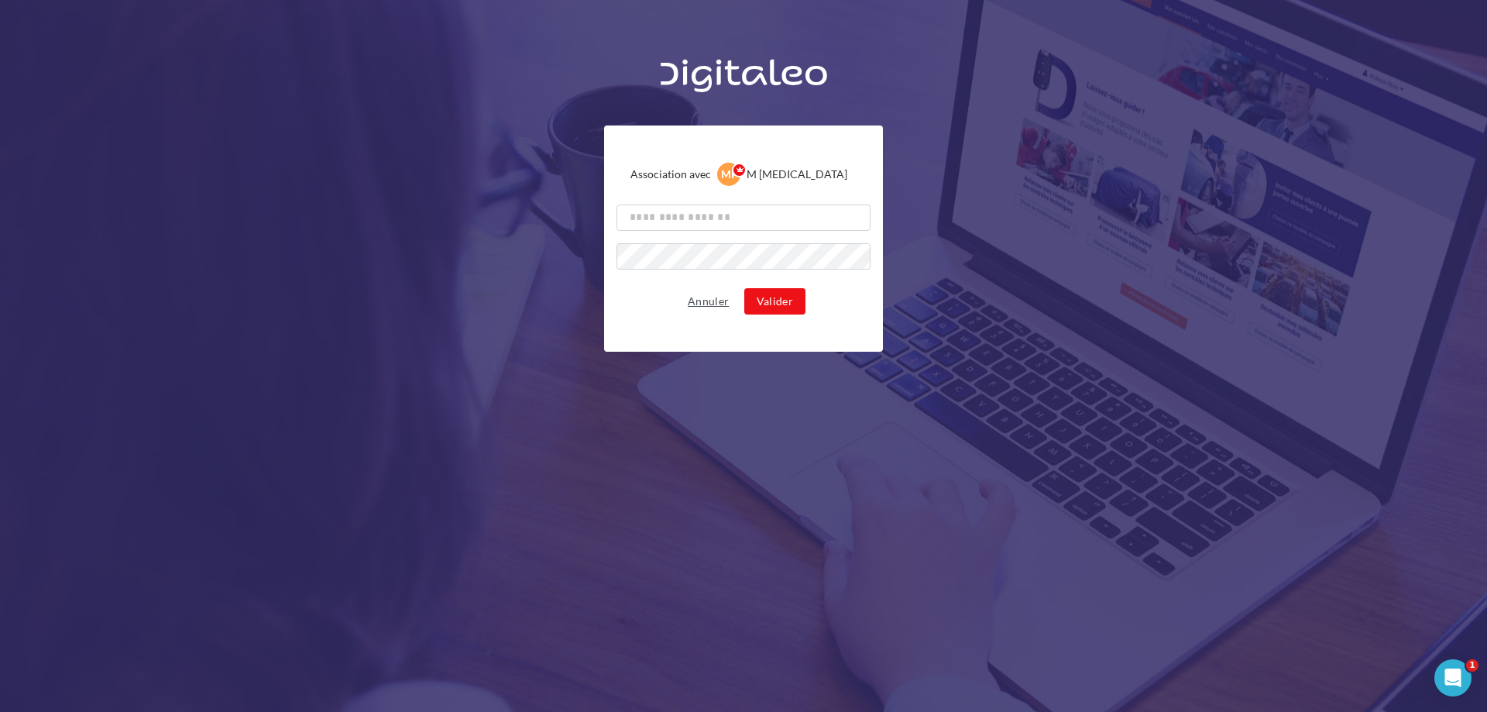
click at [704, 305] on button "Annuler" at bounding box center [708, 301] width 53 height 19
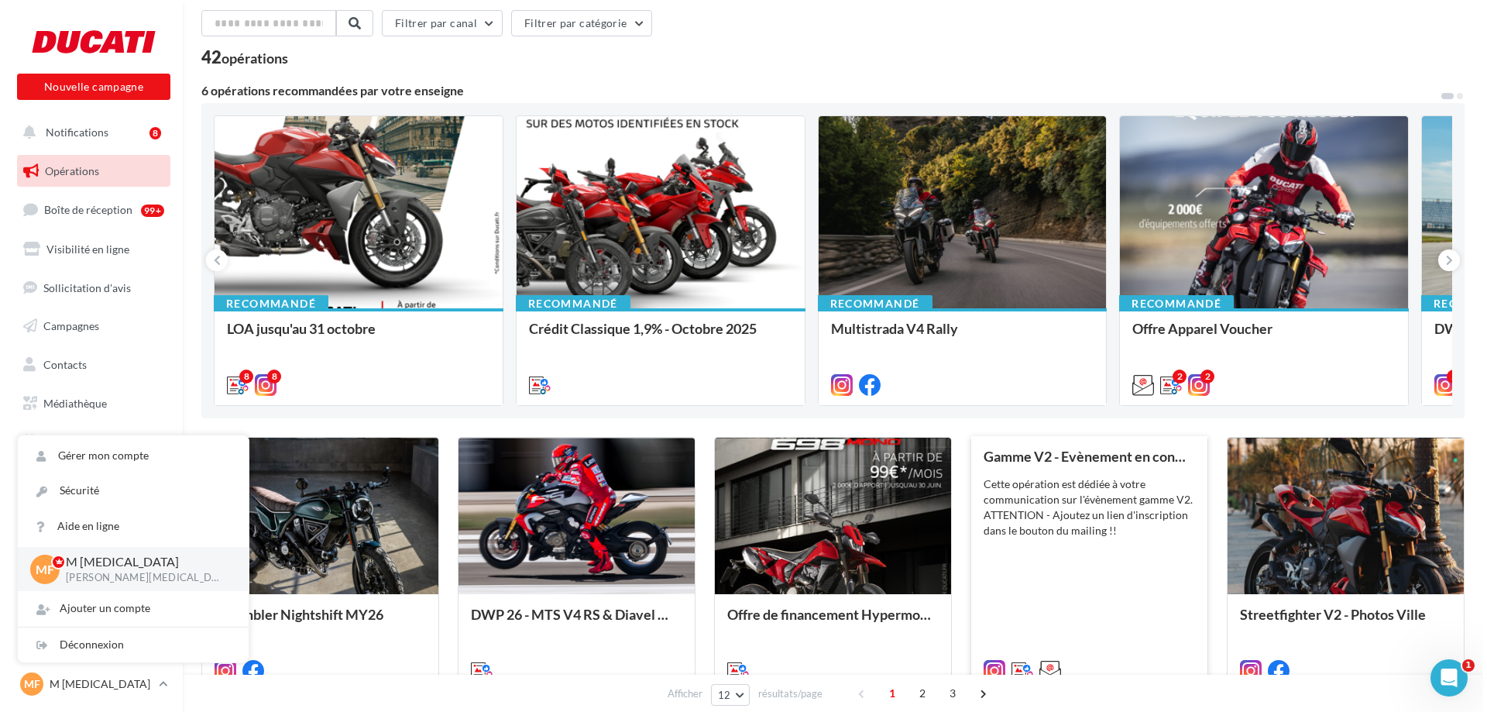
scroll to position [53, 0]
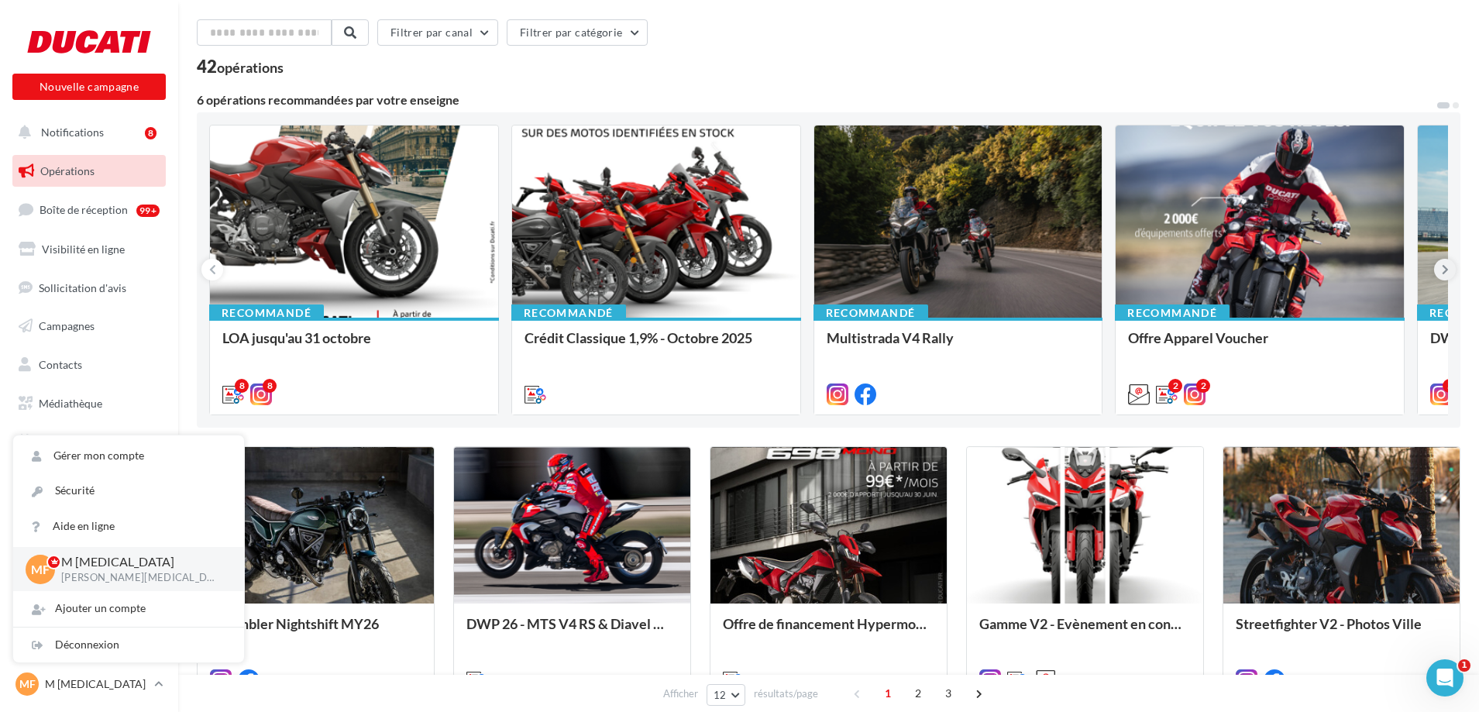
click at [1446, 268] on icon at bounding box center [1444, 269] width 7 height 15
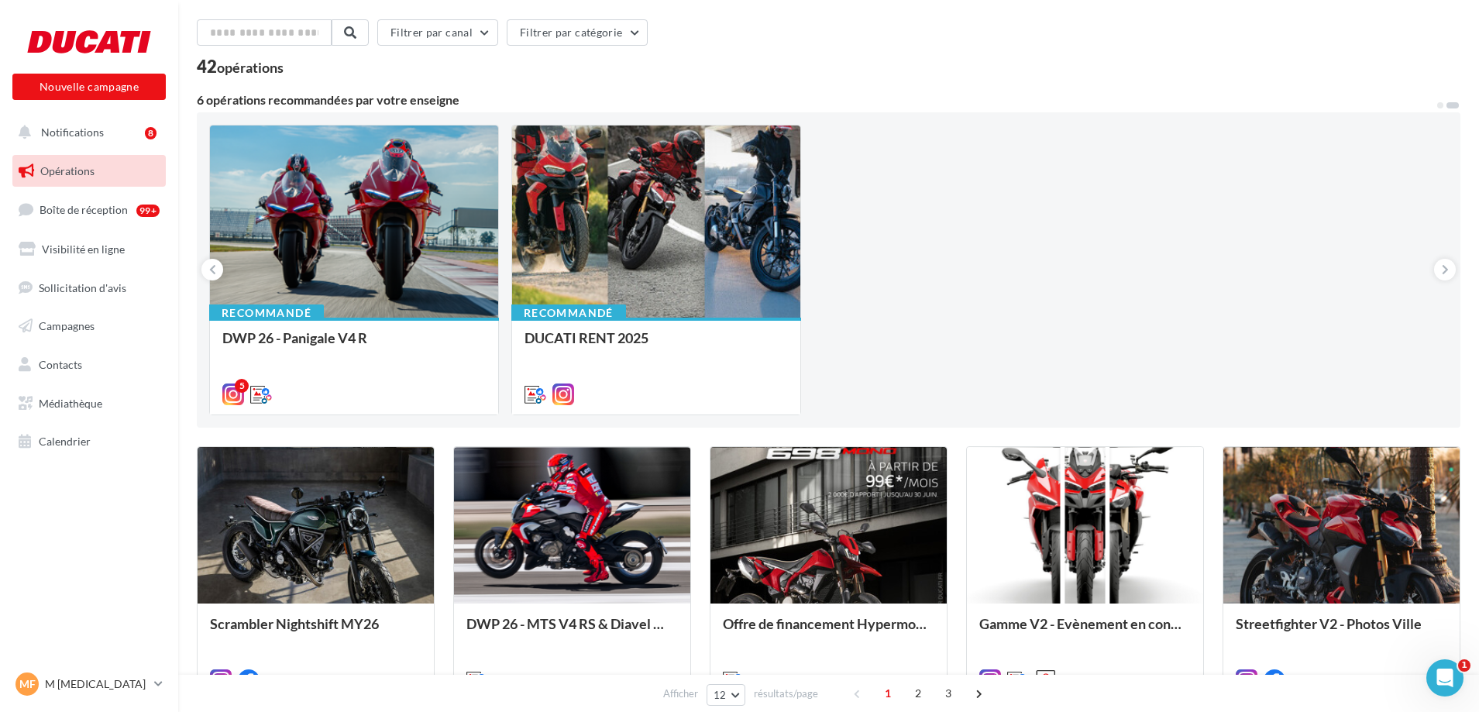
click at [204, 257] on div "Recommandé LOA jusqu'au 31 octobre Utilisez cette opération pour communiquer su…" at bounding box center [828, 269] width 1263 height 315
click at [212, 266] on icon at bounding box center [212, 269] width 7 height 15
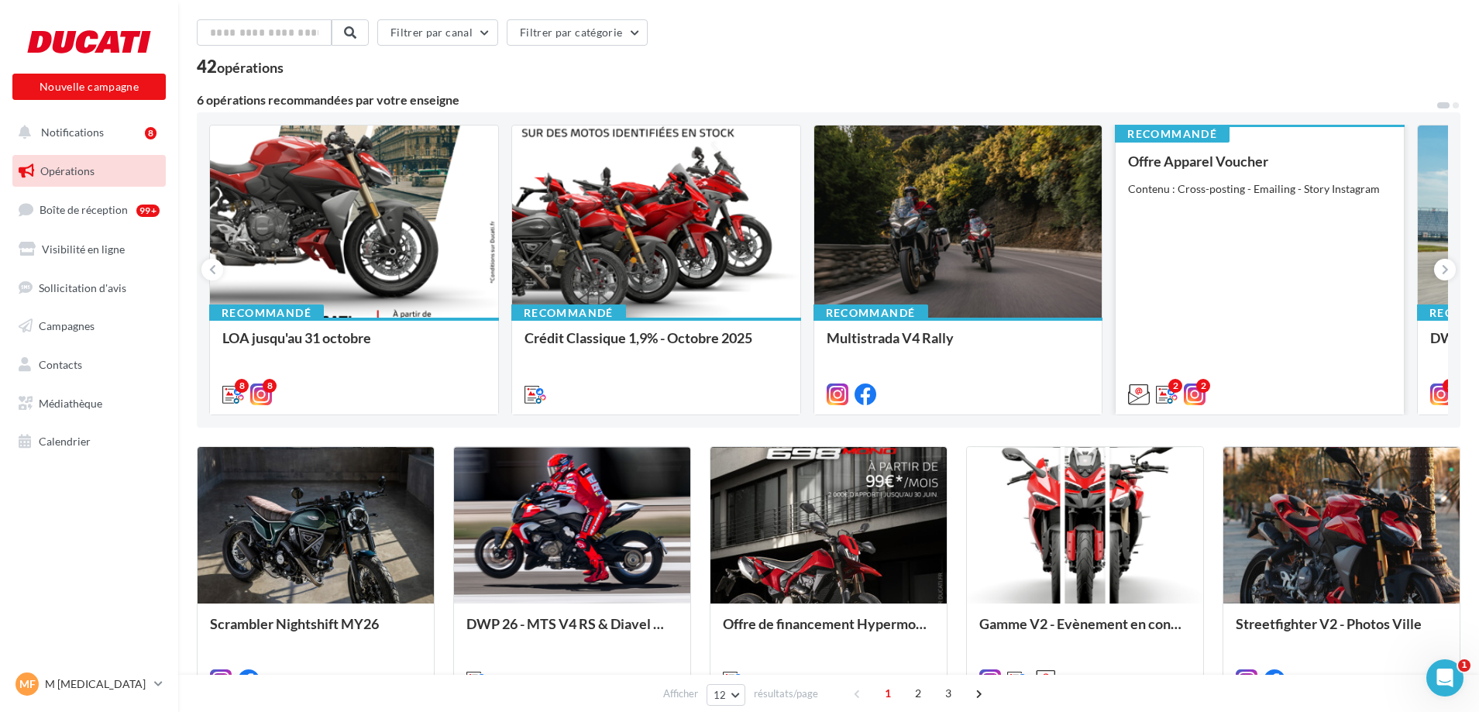
click at [1199, 242] on div "Offre Apparel Voucher Contenu : Cross-posting - Emailing - Story Instagram" at bounding box center [1259, 276] width 263 height 247
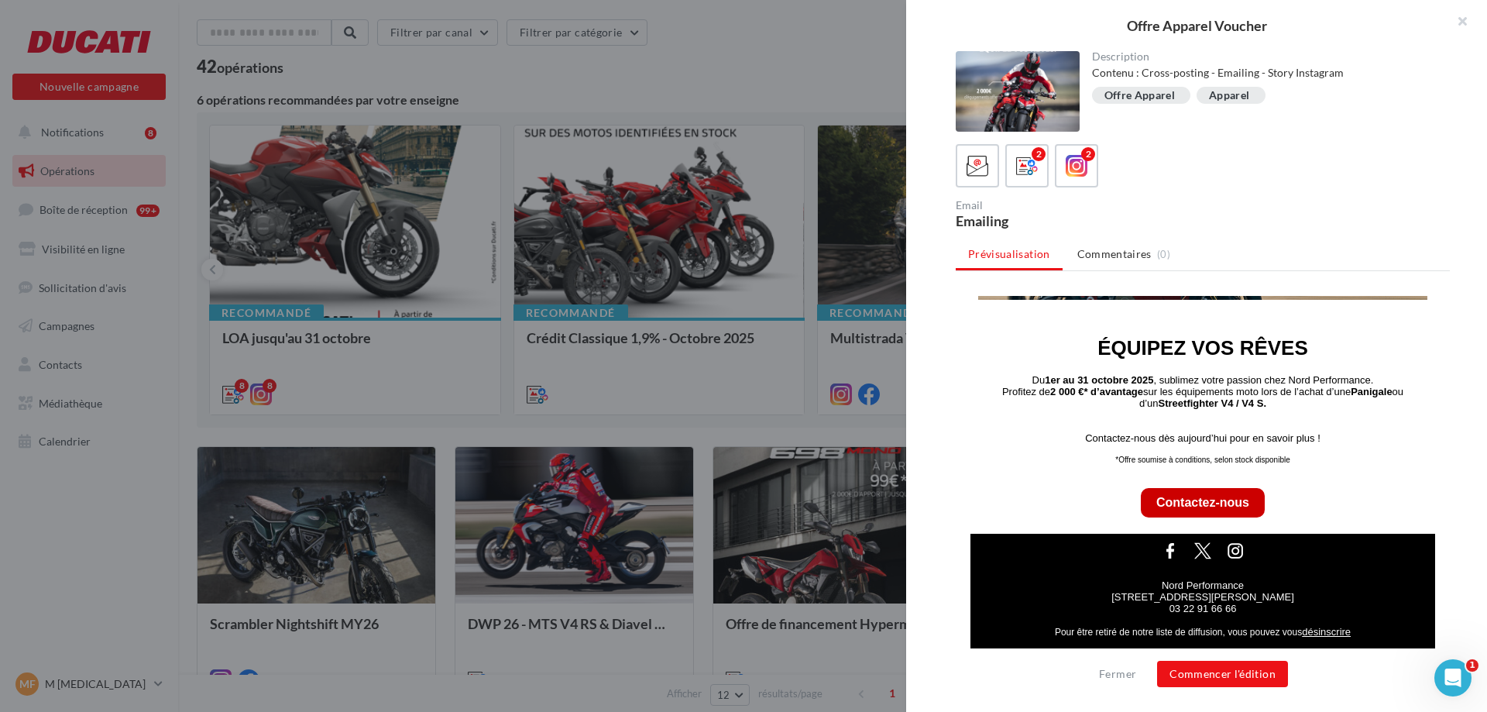
scroll to position [0, 0]
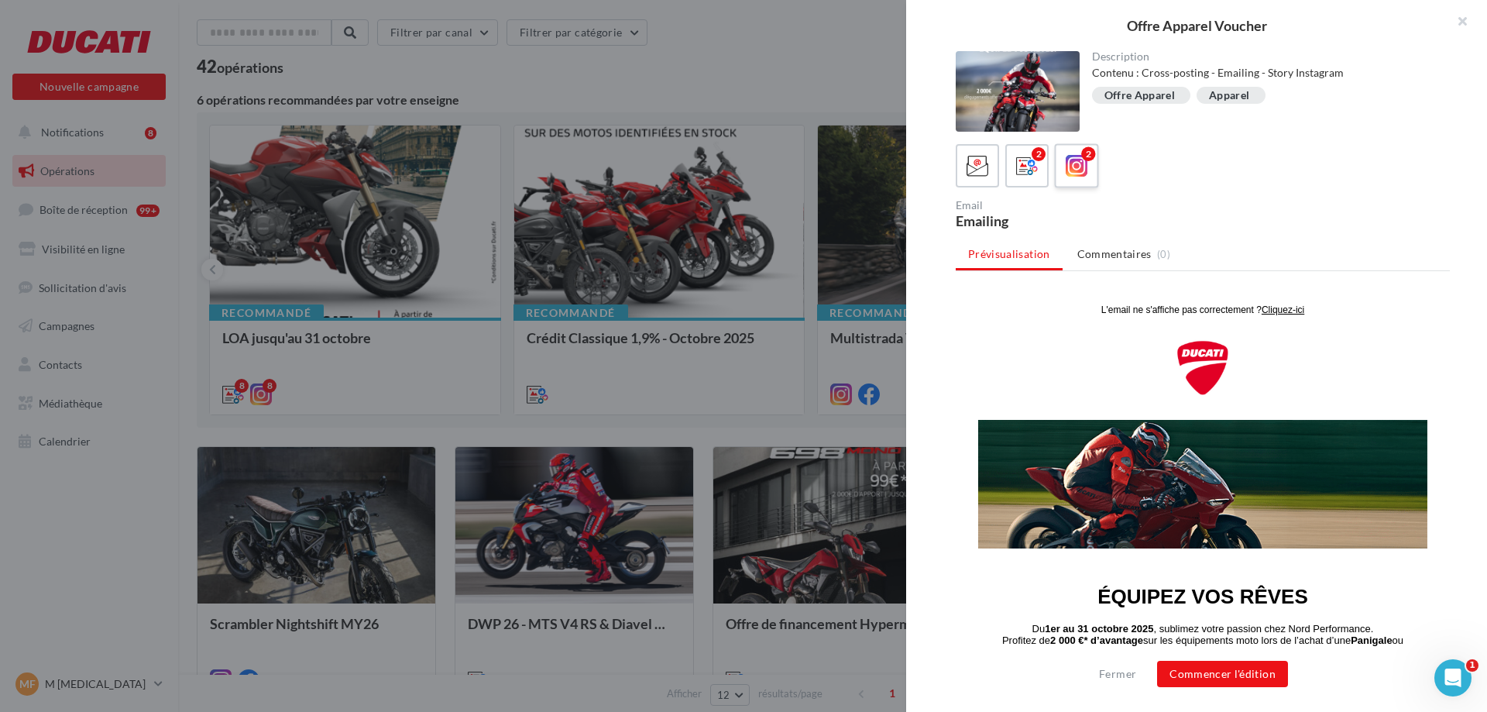
click at [1063, 168] on div "2" at bounding box center [1077, 166] width 29 height 29
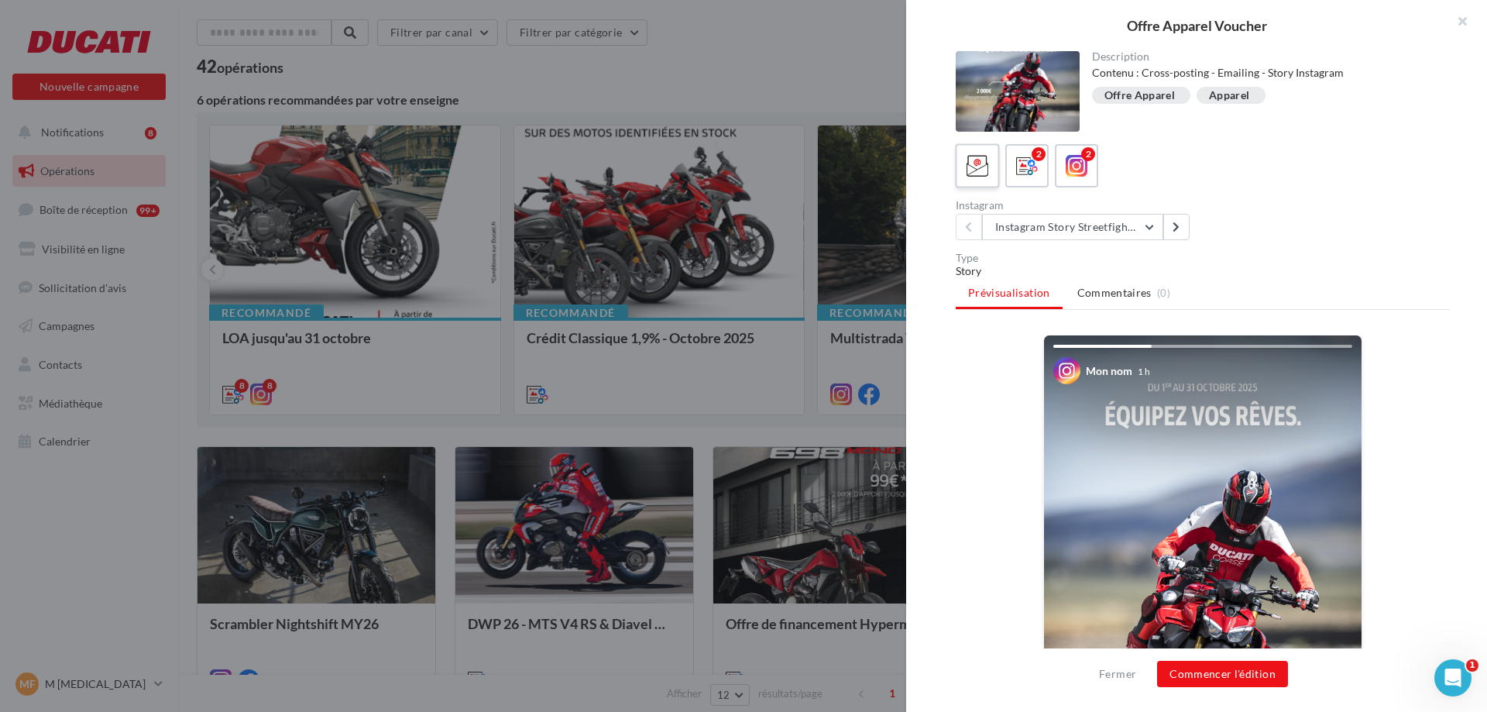
click at [975, 168] on icon at bounding box center [978, 166] width 22 height 22
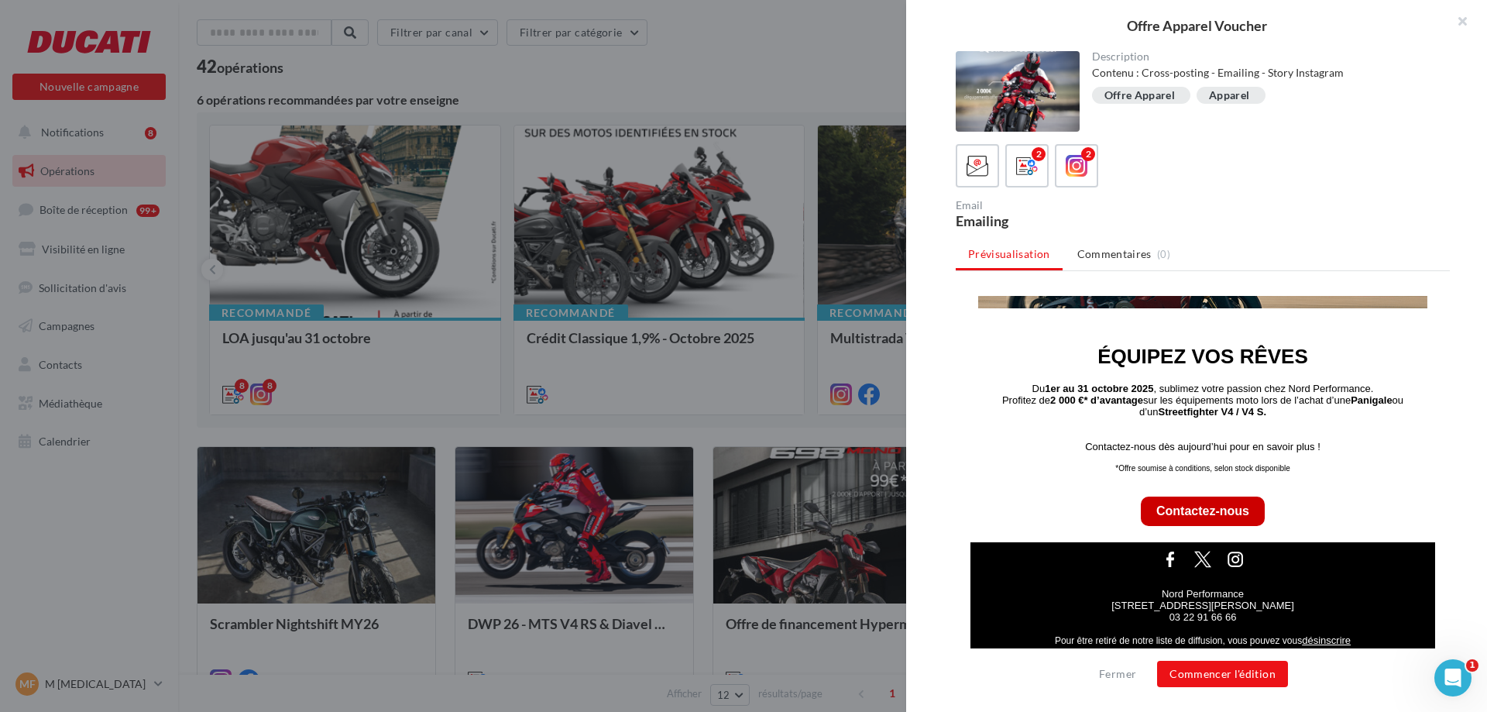
scroll to position [241, 0]
click at [1026, 174] on icon at bounding box center [1027, 166] width 22 height 22
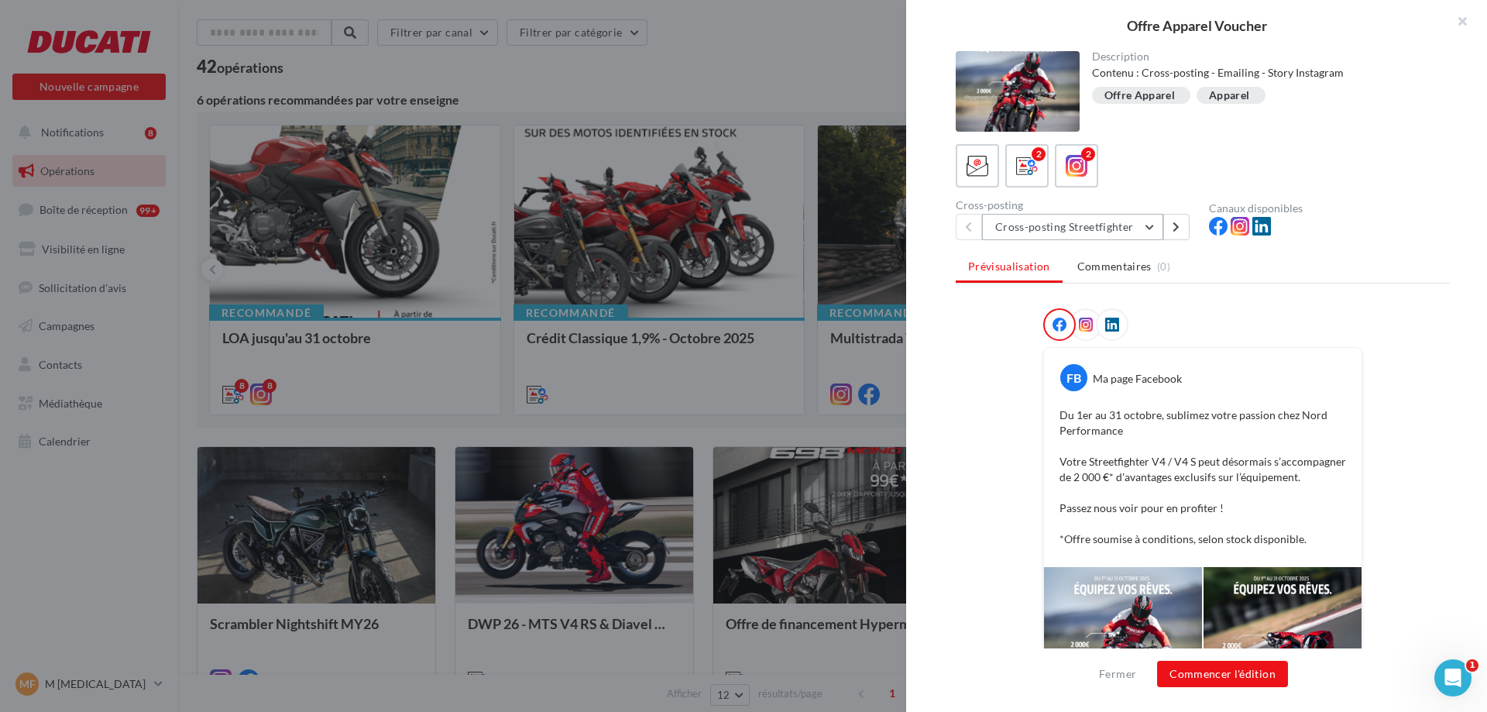
click at [1139, 227] on button "Cross-posting Streetfighter" at bounding box center [1072, 227] width 181 height 26
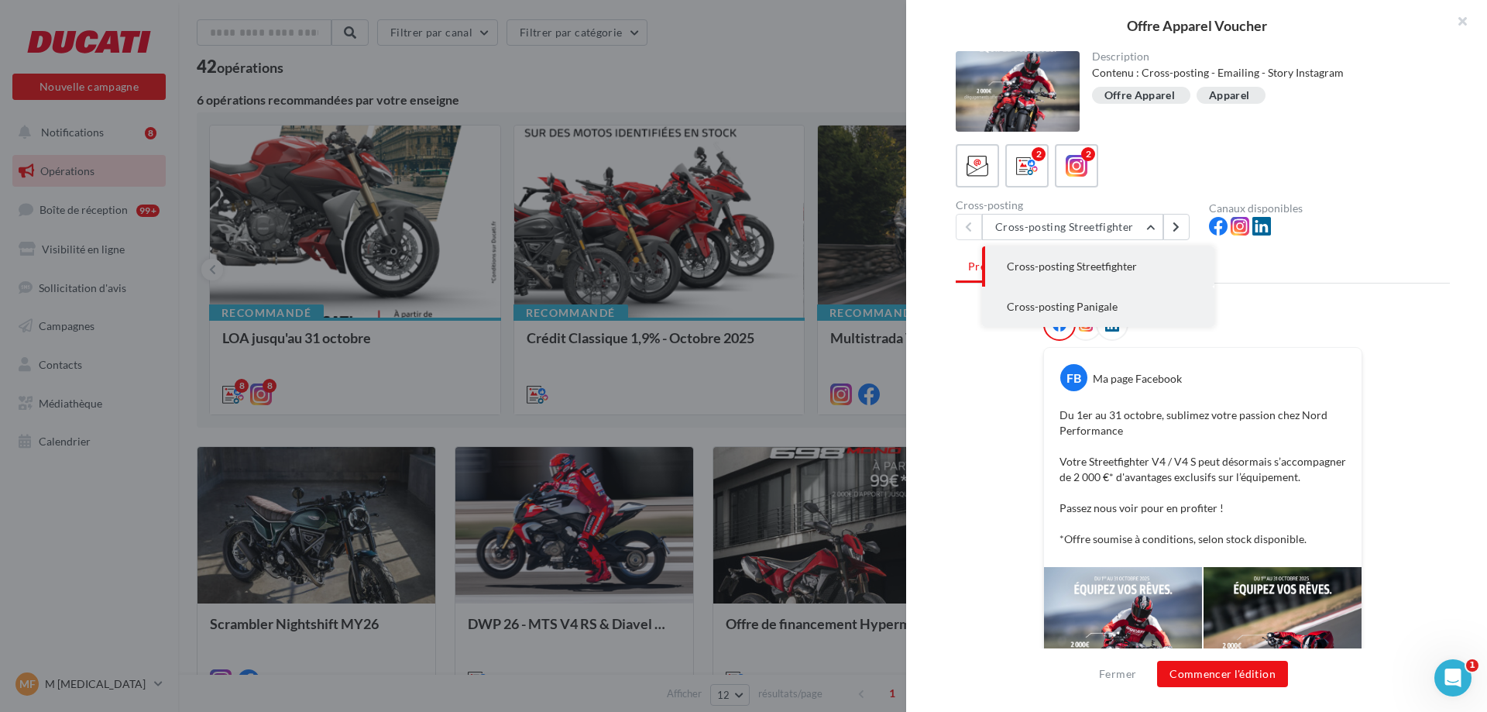
click at [1081, 313] on button "Cross-posting Panigale" at bounding box center [1098, 307] width 232 height 40
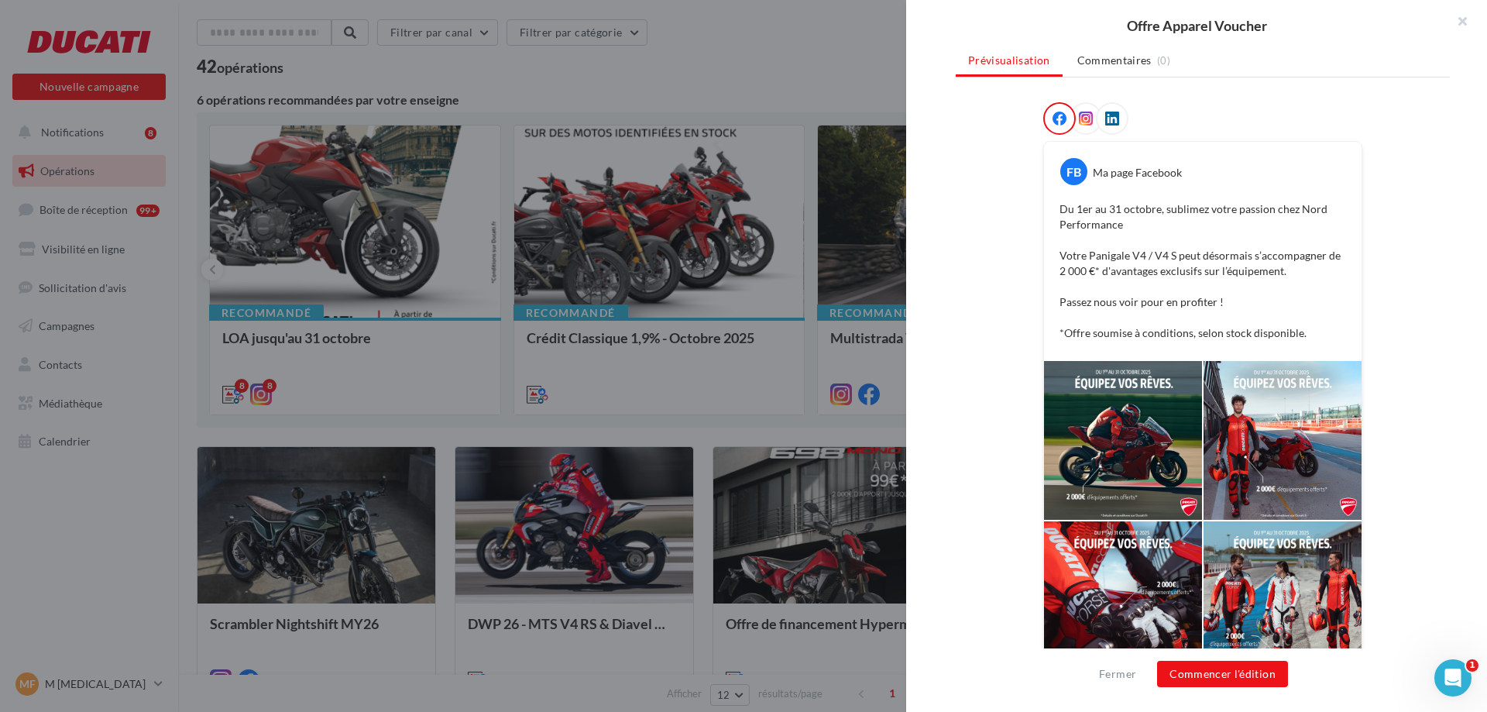
scroll to position [245, 0]
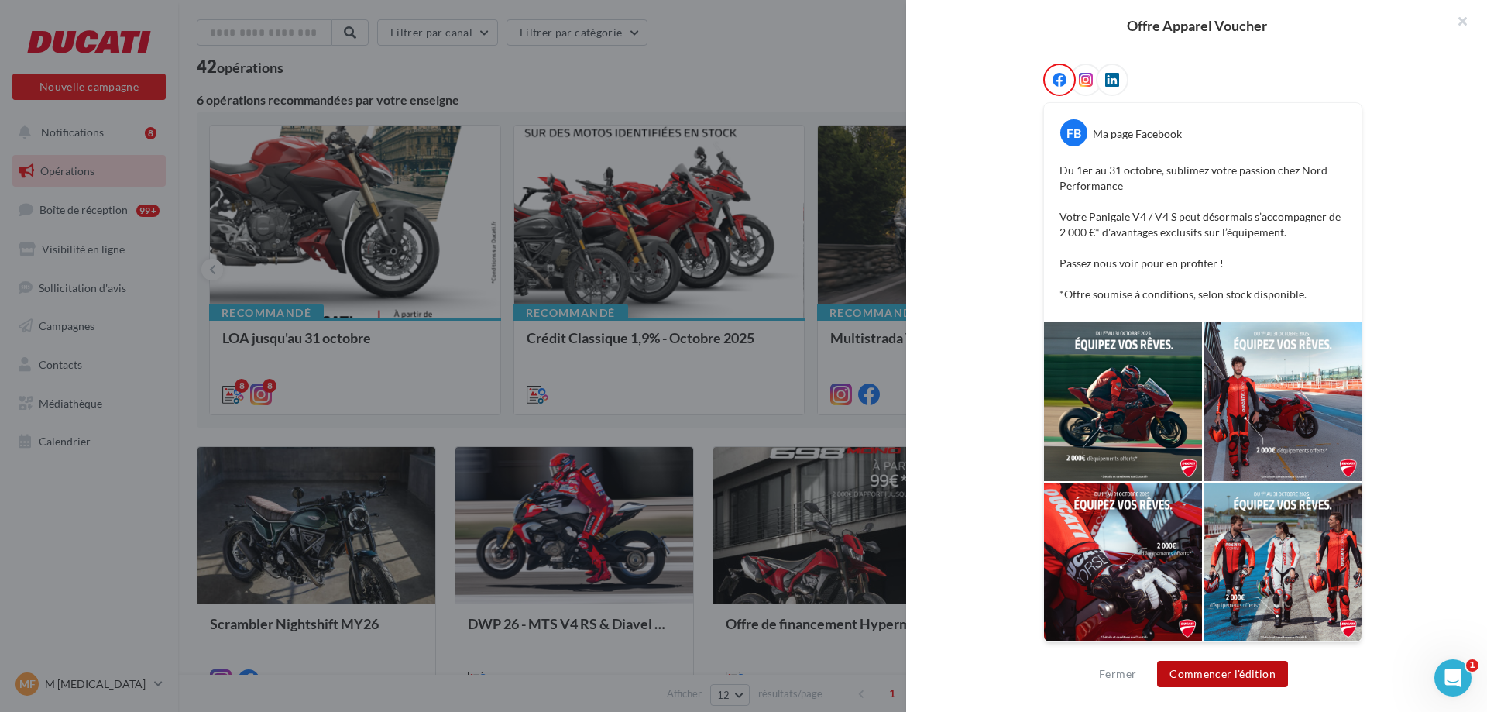
click at [1208, 665] on button "Commencer l'édition" at bounding box center [1222, 674] width 131 height 26
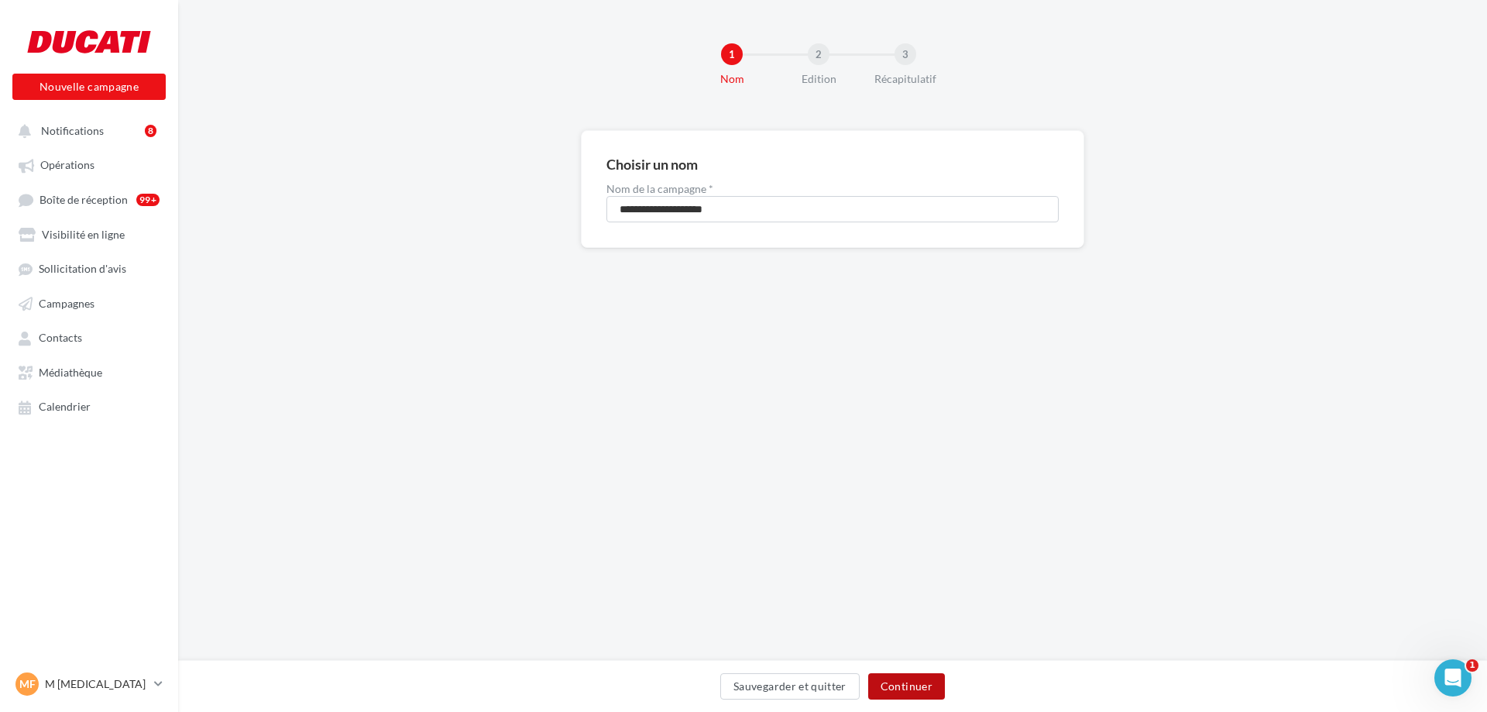
click at [927, 685] on button "Continuer" at bounding box center [906, 686] width 77 height 26
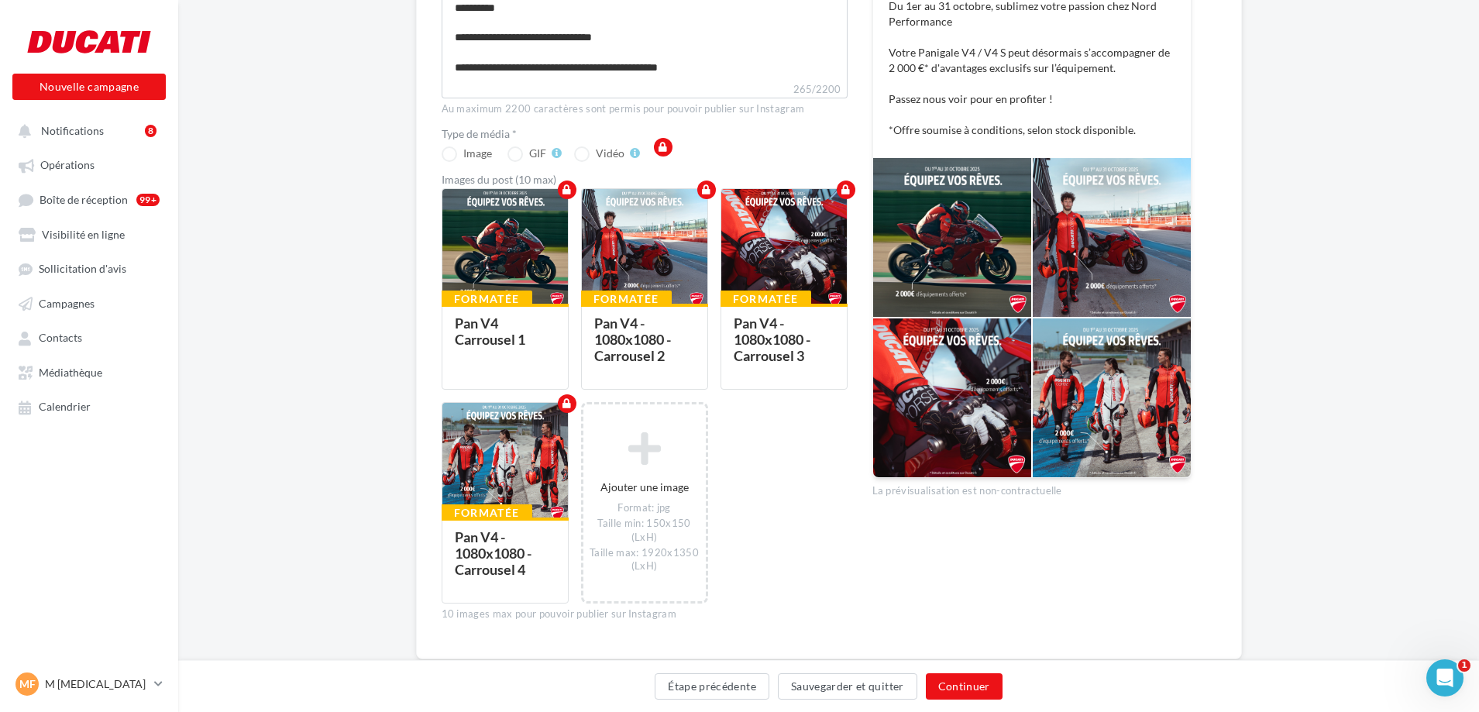
scroll to position [335, 0]
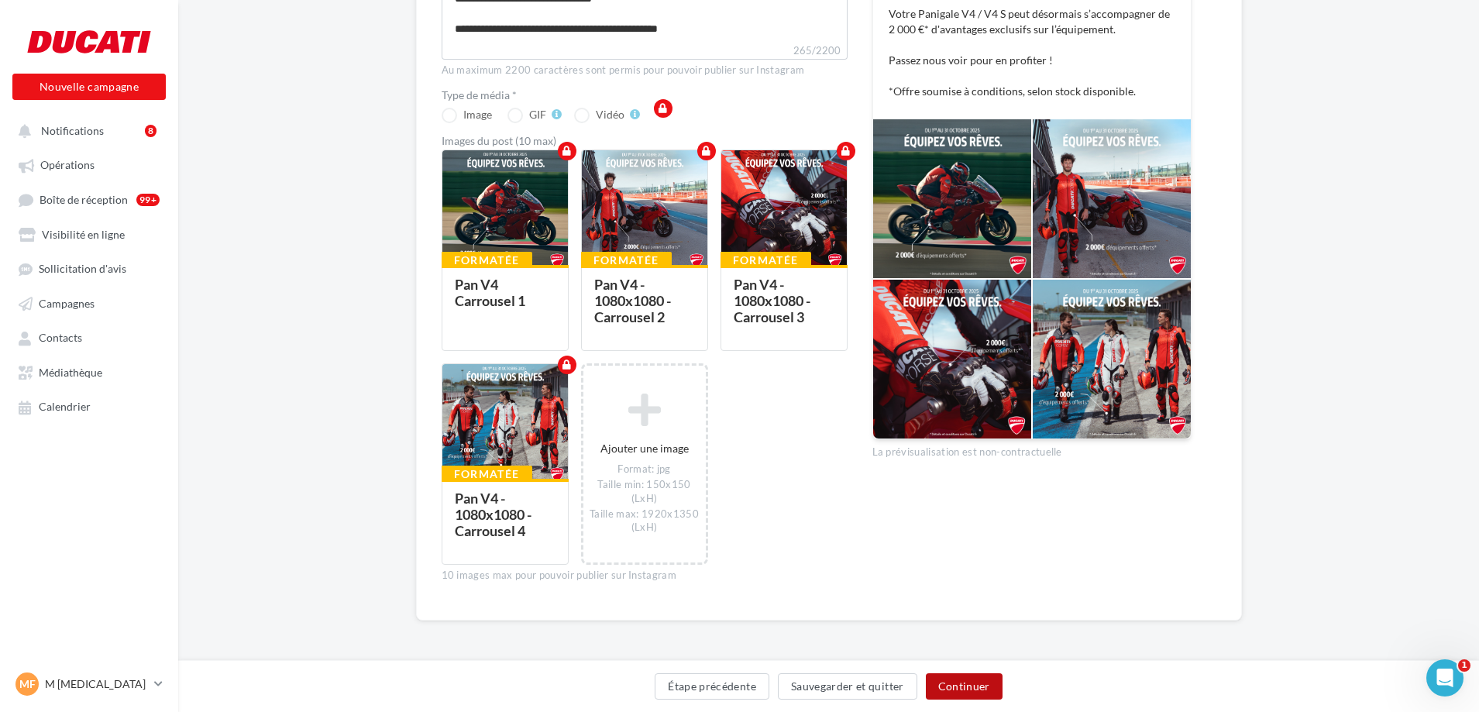
click at [966, 683] on button "Continuer" at bounding box center [964, 686] width 77 height 26
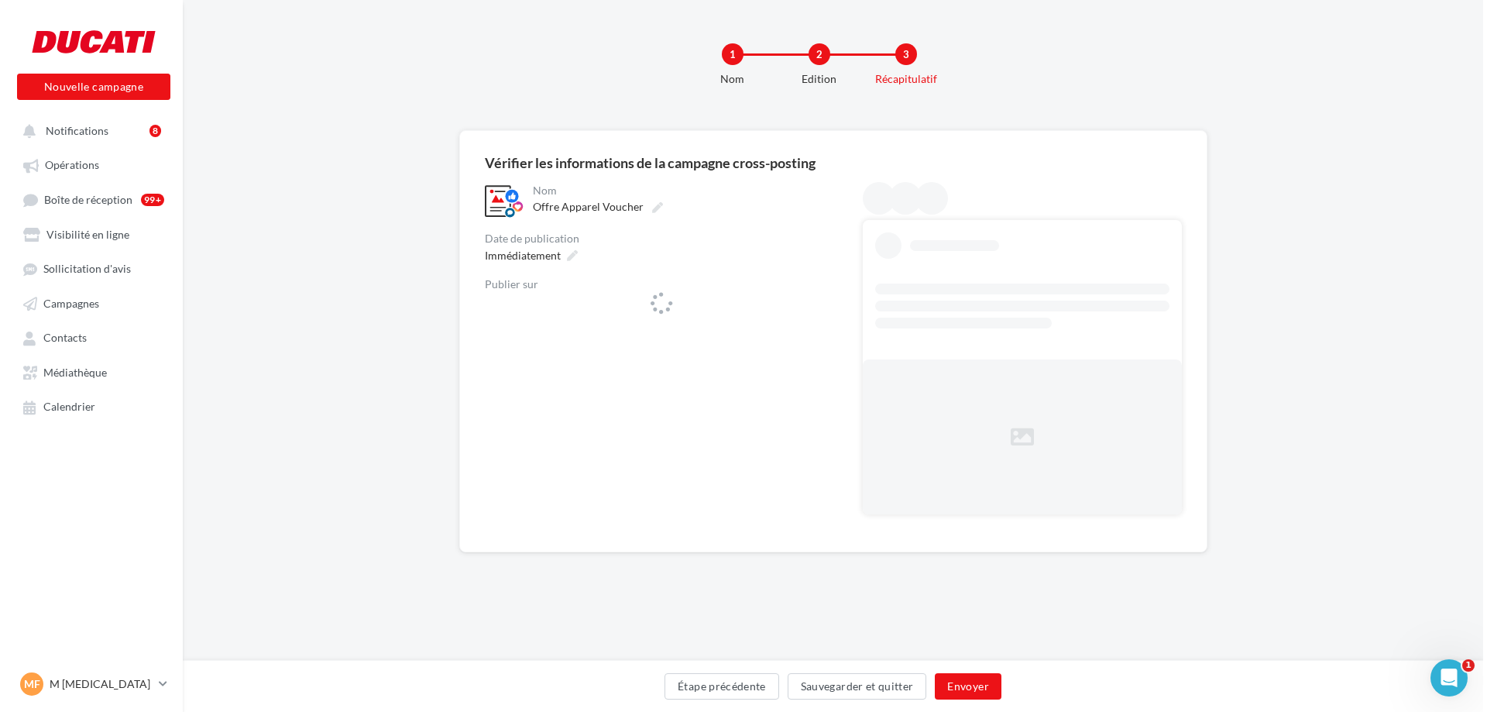
scroll to position [0, 0]
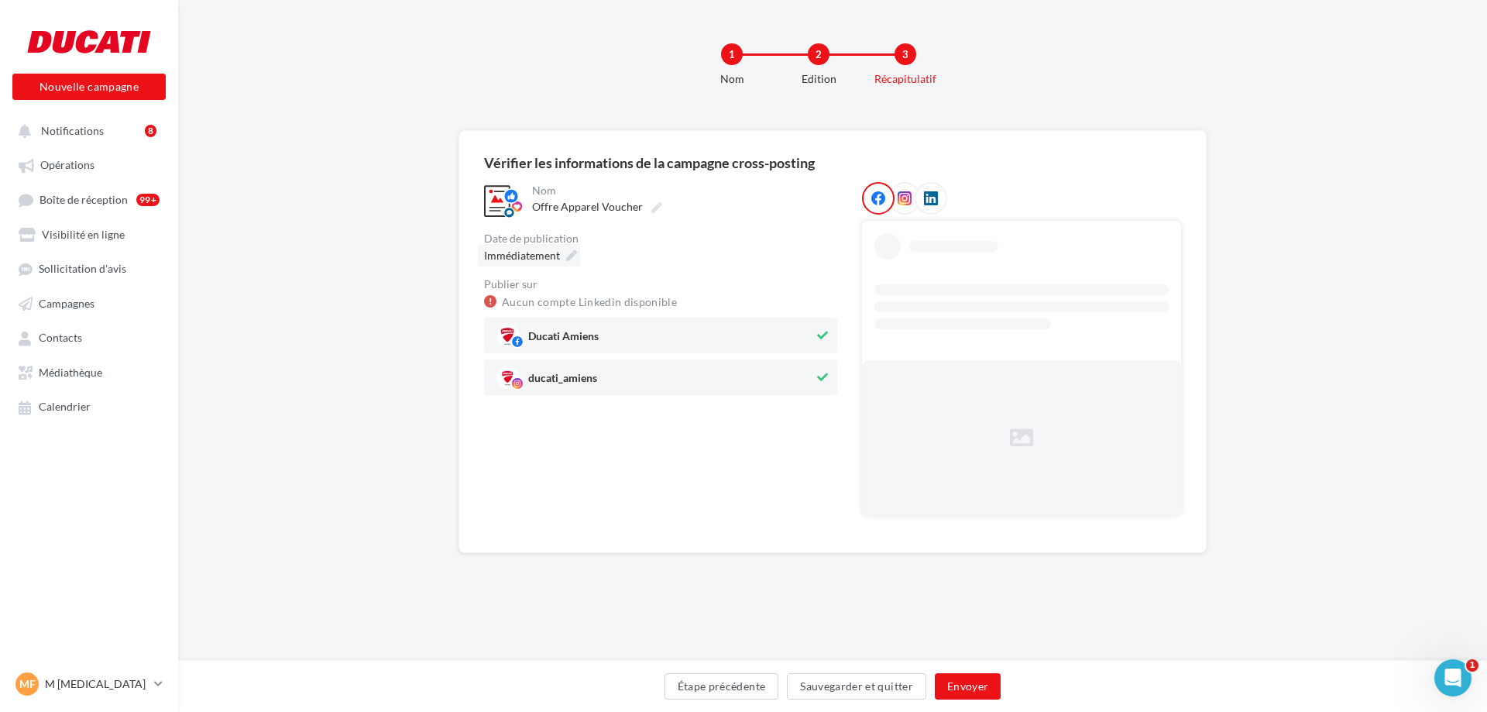
click at [567, 251] on icon at bounding box center [571, 255] width 11 height 11
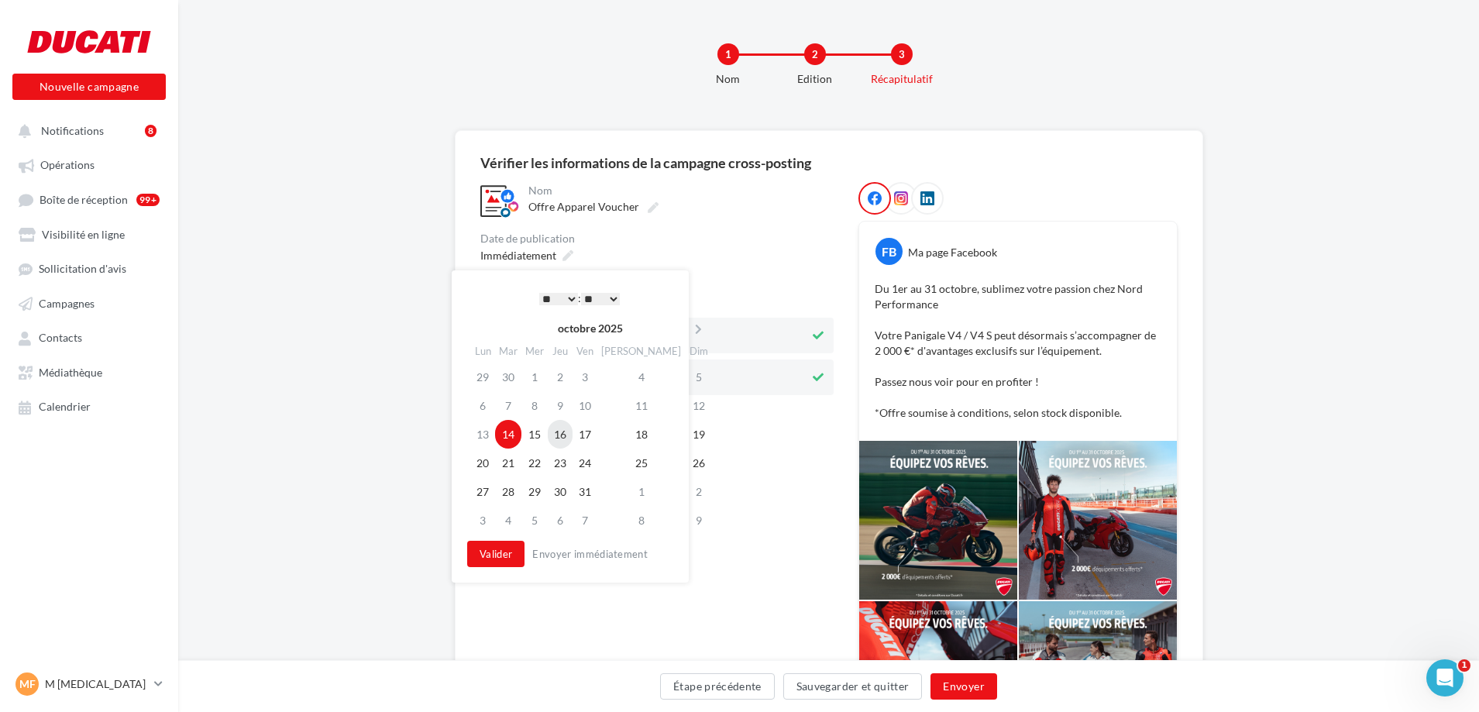
click at [572, 437] on td "16" at bounding box center [560, 434] width 25 height 29
click at [558, 301] on select "* * * * * * * * * * ** ** ** ** ** ** ** ** ** ** ** ** ** **" at bounding box center [554, 299] width 39 height 12
click at [484, 561] on button "Valider" at bounding box center [491, 554] width 57 height 26
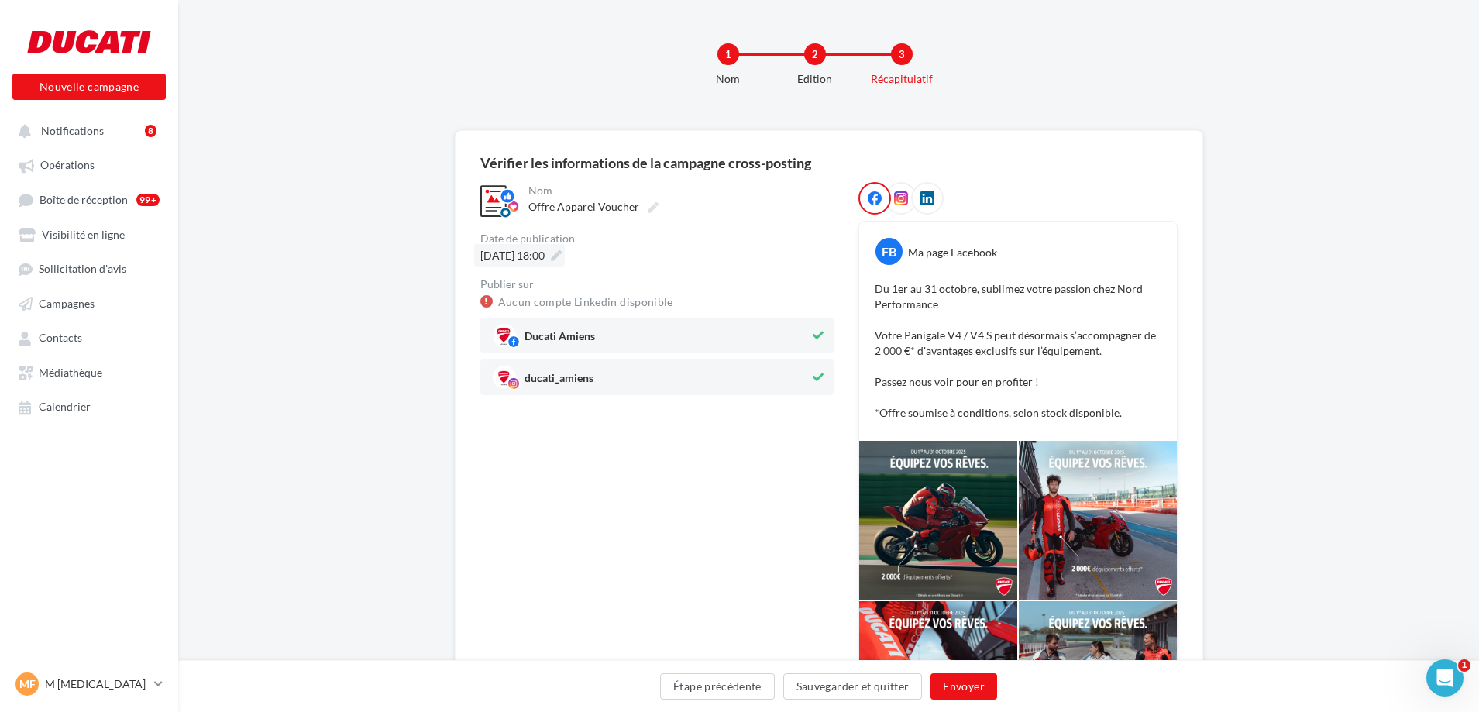
click at [565, 264] on div "[DATE] 18:00" at bounding box center [519, 255] width 91 height 22
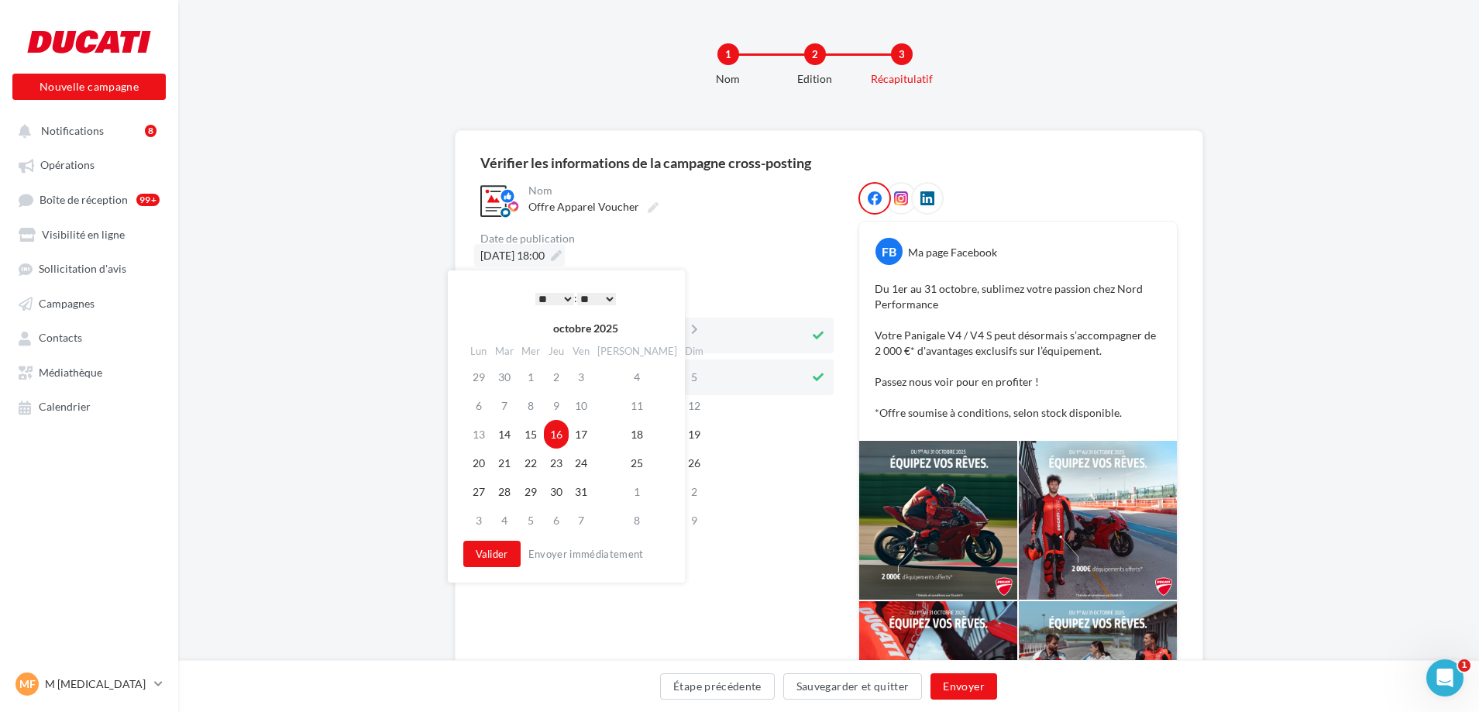
click at [565, 264] on div "[DATE] 18:00" at bounding box center [519, 255] width 91 height 22
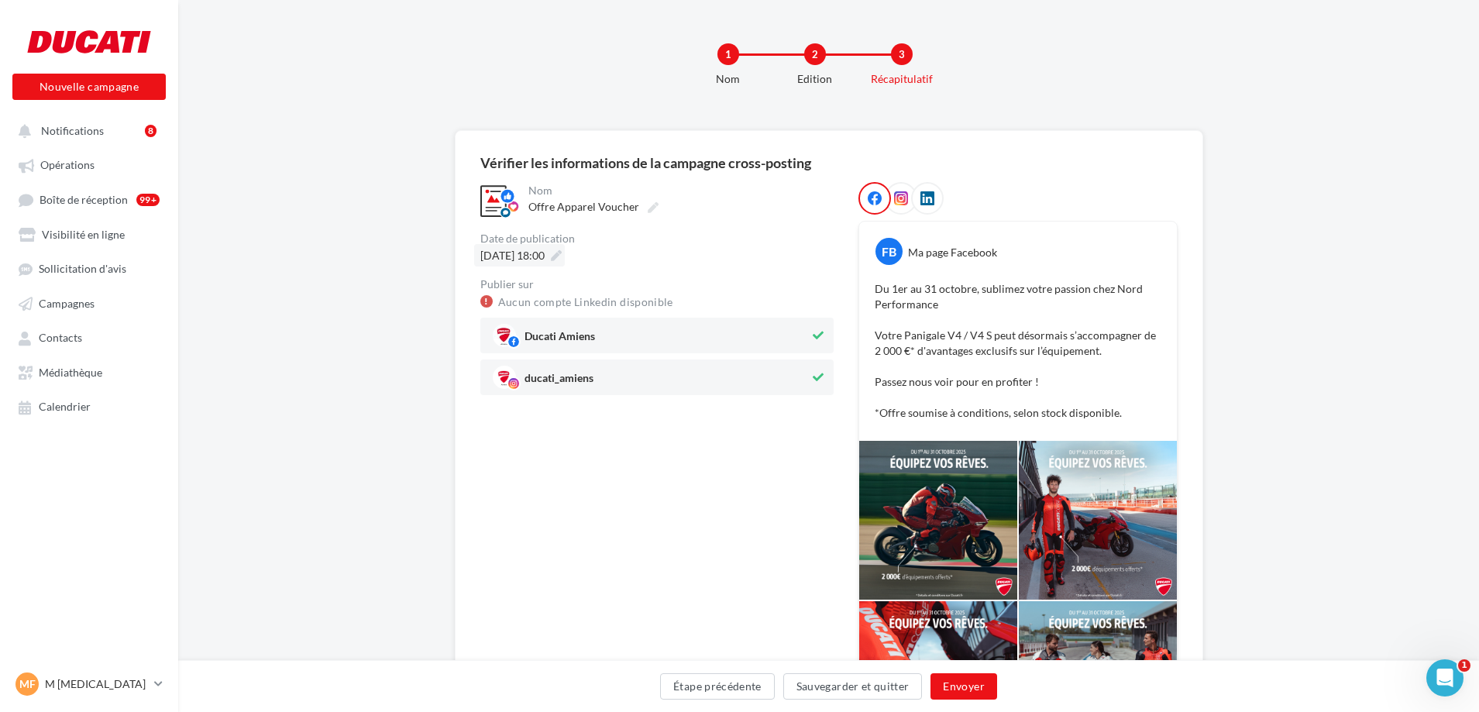
click at [565, 264] on div "[DATE] 18:00" at bounding box center [519, 255] width 91 height 22
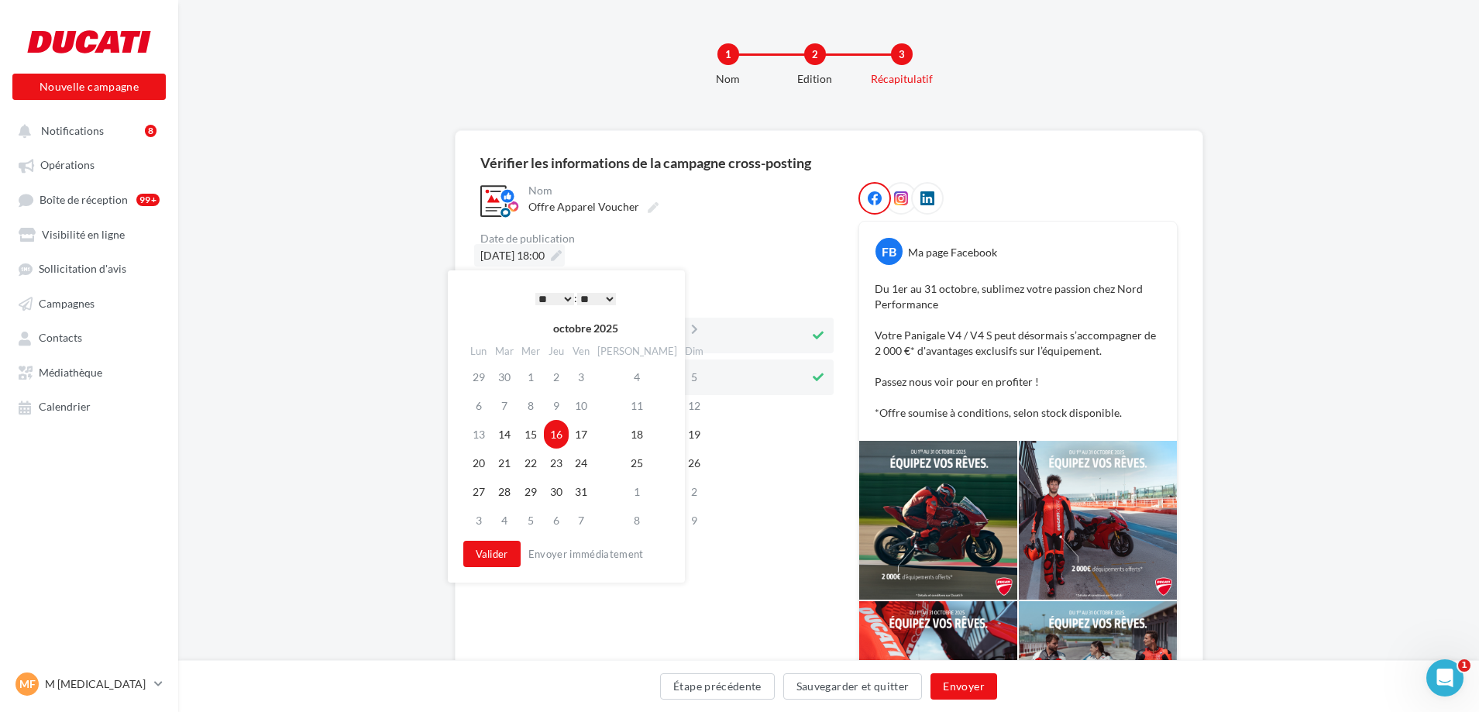
click at [565, 264] on div "[DATE] 18:00" at bounding box center [519, 255] width 91 height 22
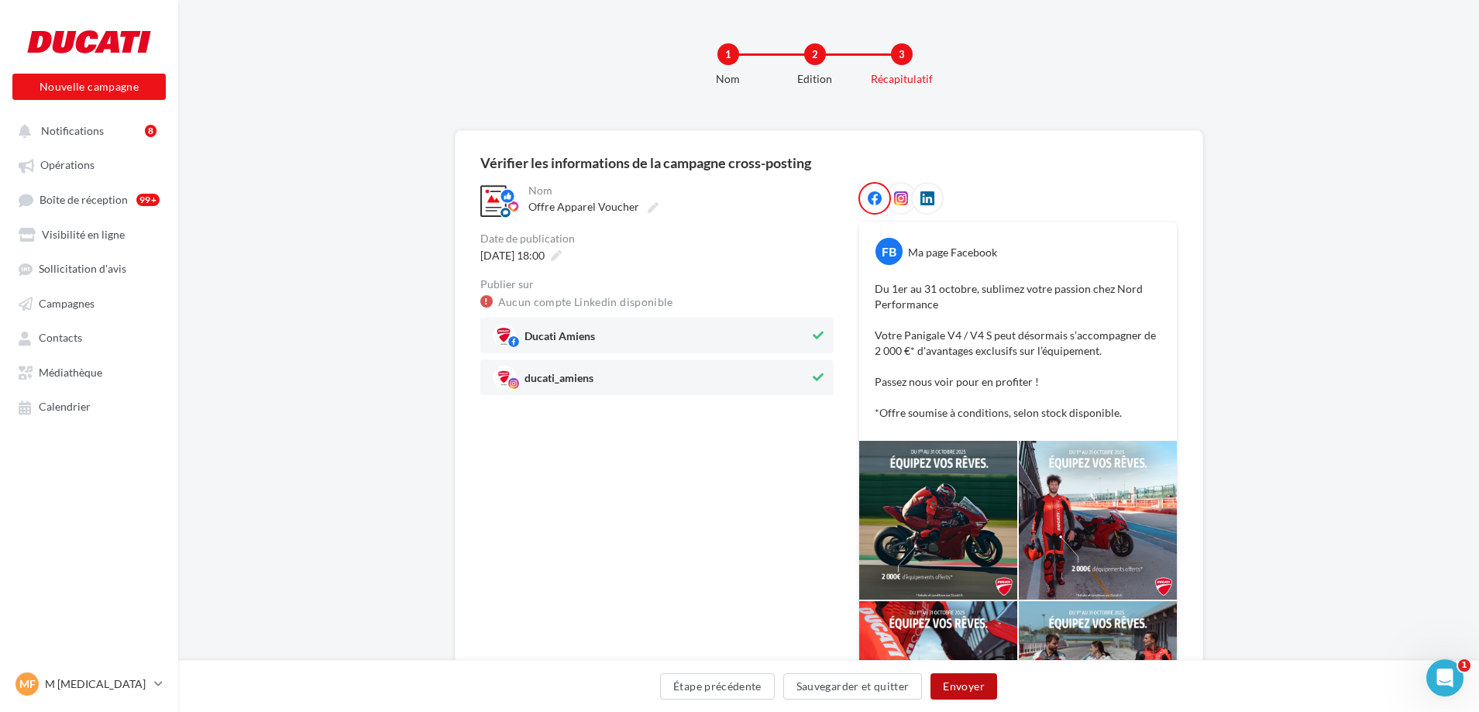
click at [976, 687] on button "Envoyer" at bounding box center [963, 686] width 66 height 26
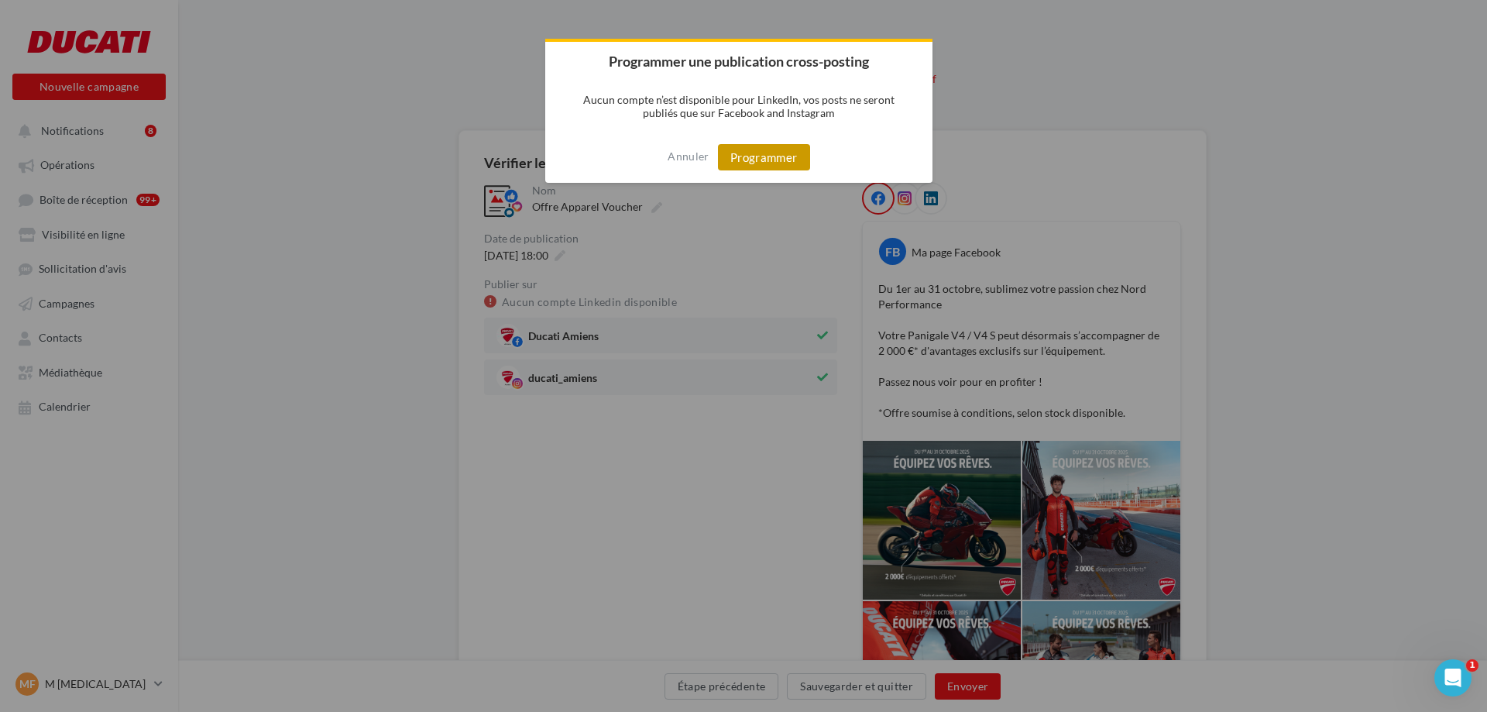
click at [775, 154] on button "Programmer" at bounding box center [764, 157] width 92 height 26
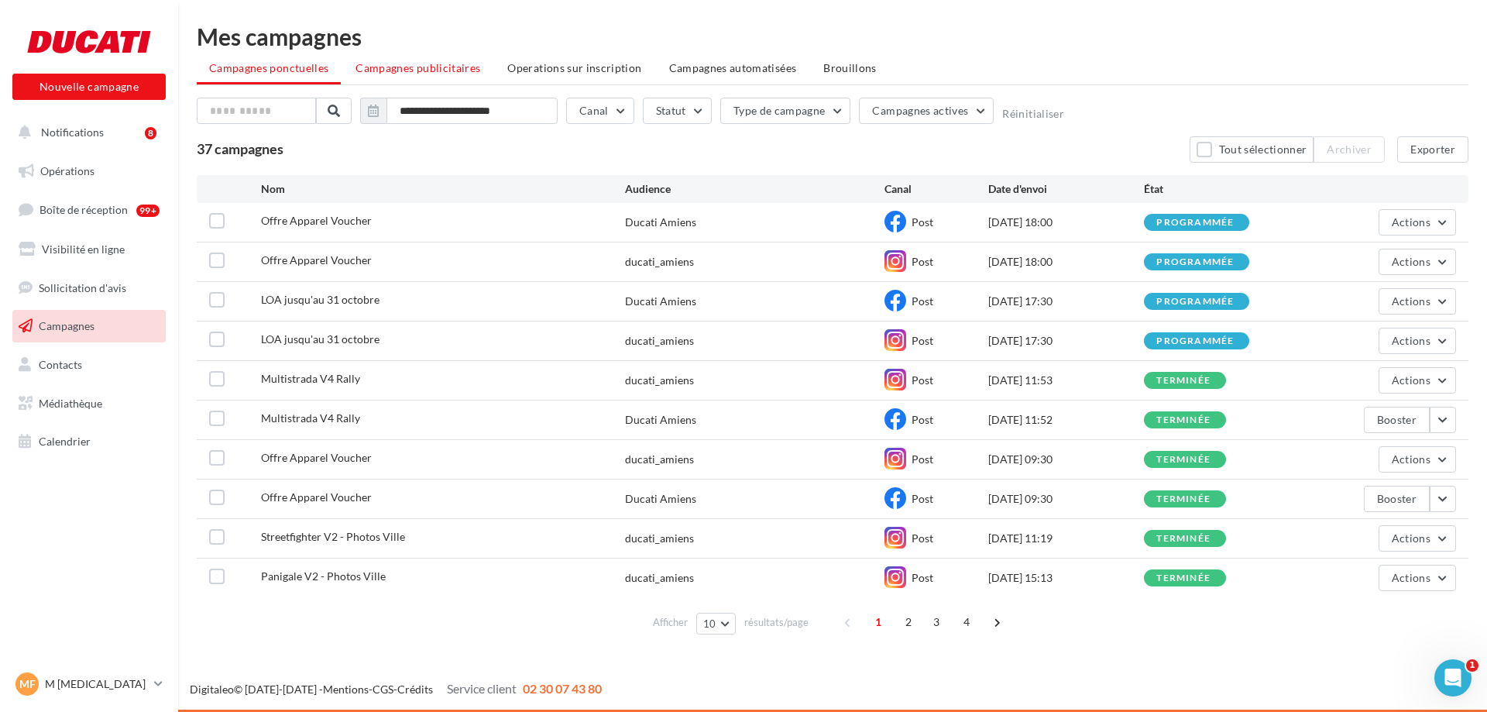
click at [379, 71] on span "Campagnes publicitaires" at bounding box center [418, 67] width 125 height 13
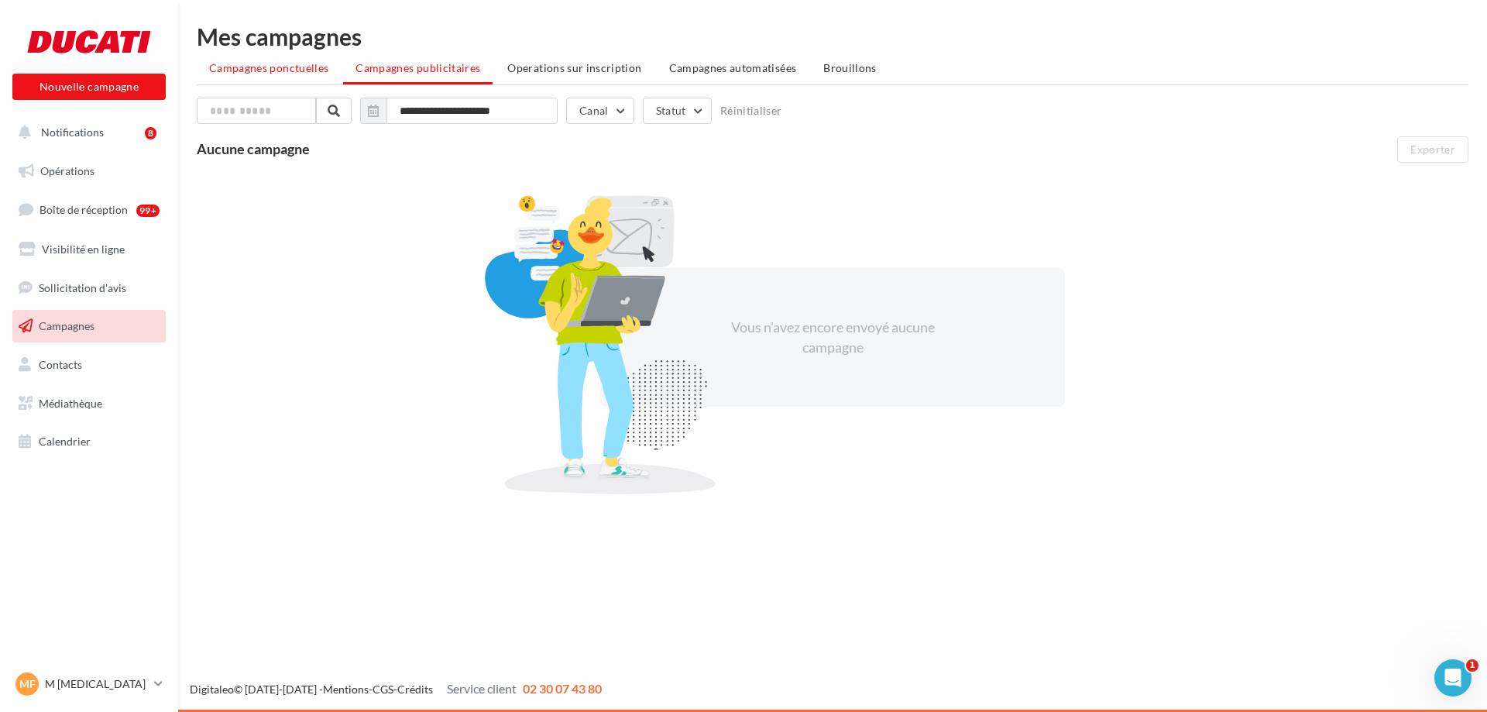
click at [292, 78] on li "Campagnes ponctuelles" at bounding box center [269, 68] width 144 height 28
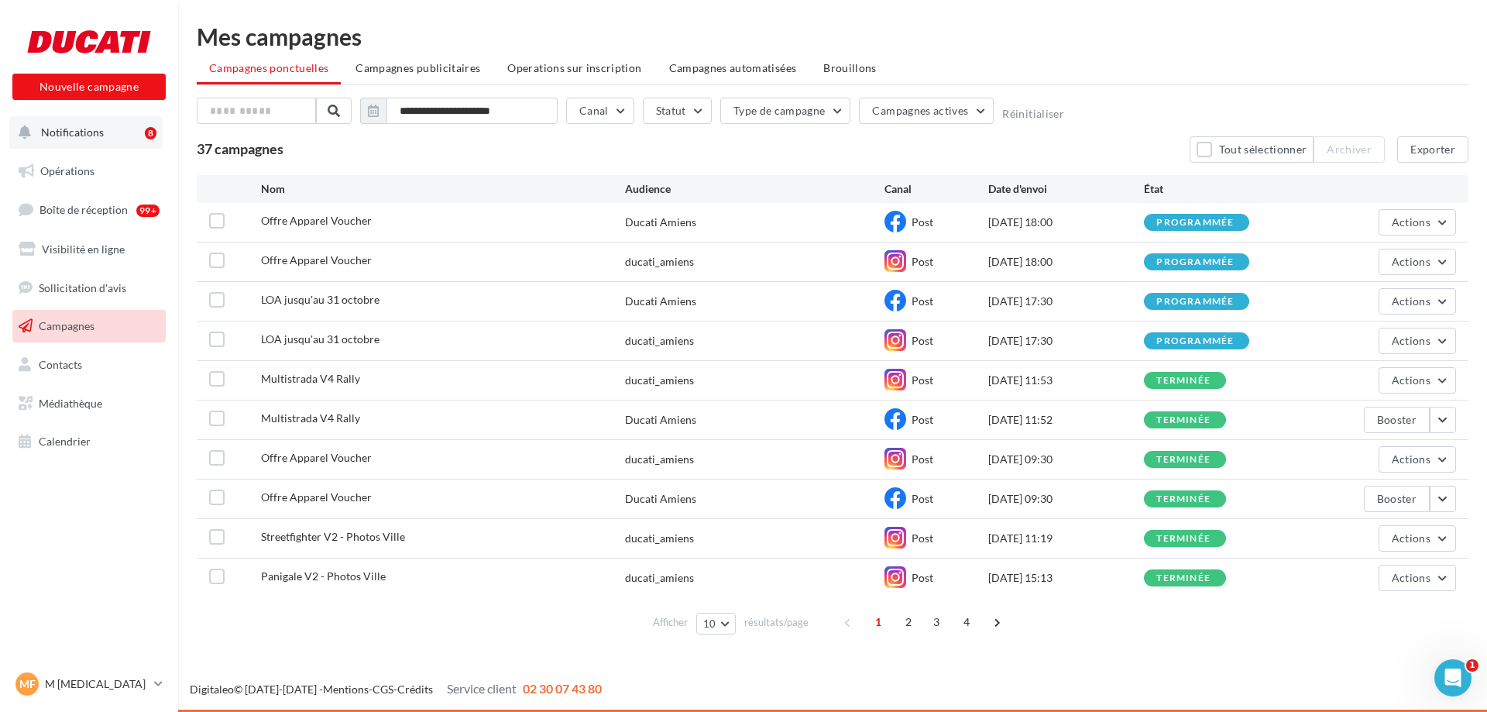
click at [47, 139] on button "Notifications 8" at bounding box center [85, 132] width 153 height 33
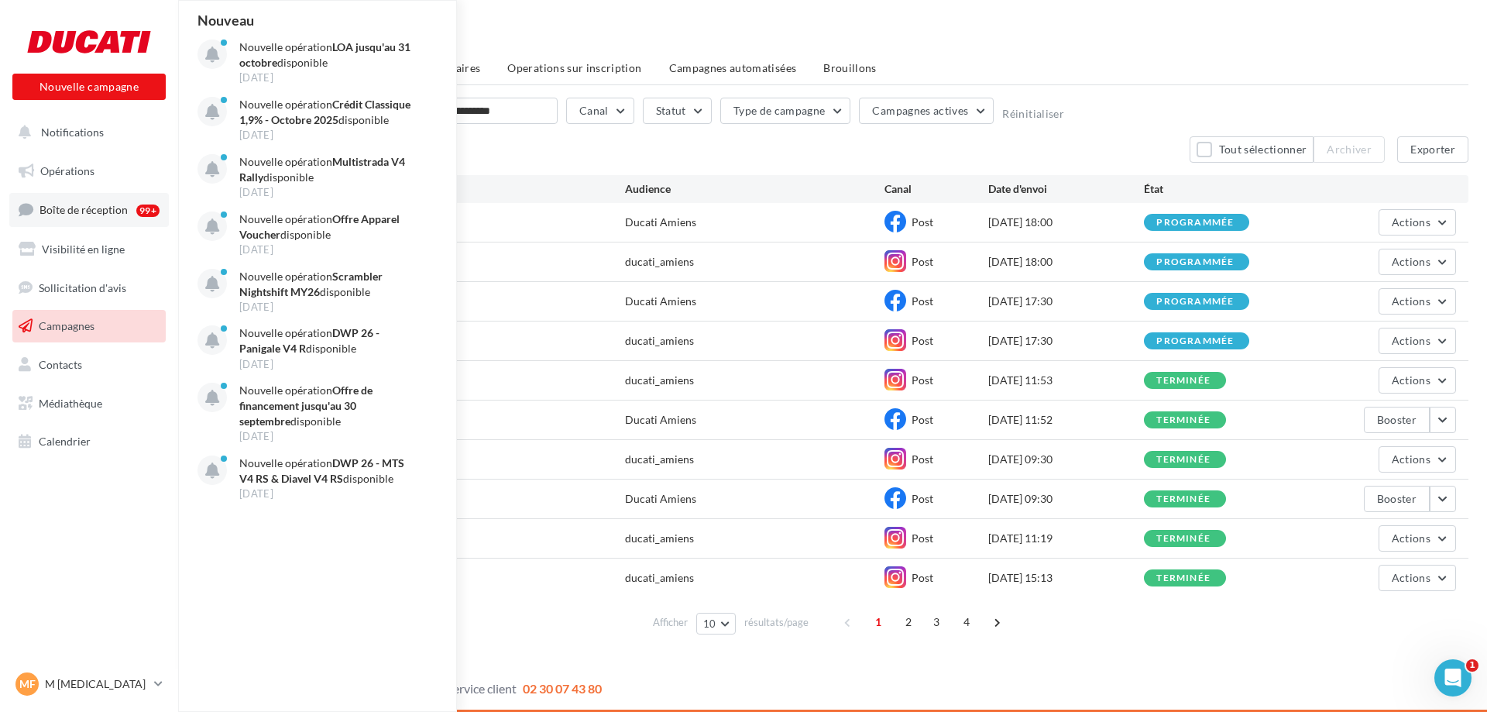
click at [71, 212] on span "Boîte de réception" at bounding box center [84, 209] width 88 height 13
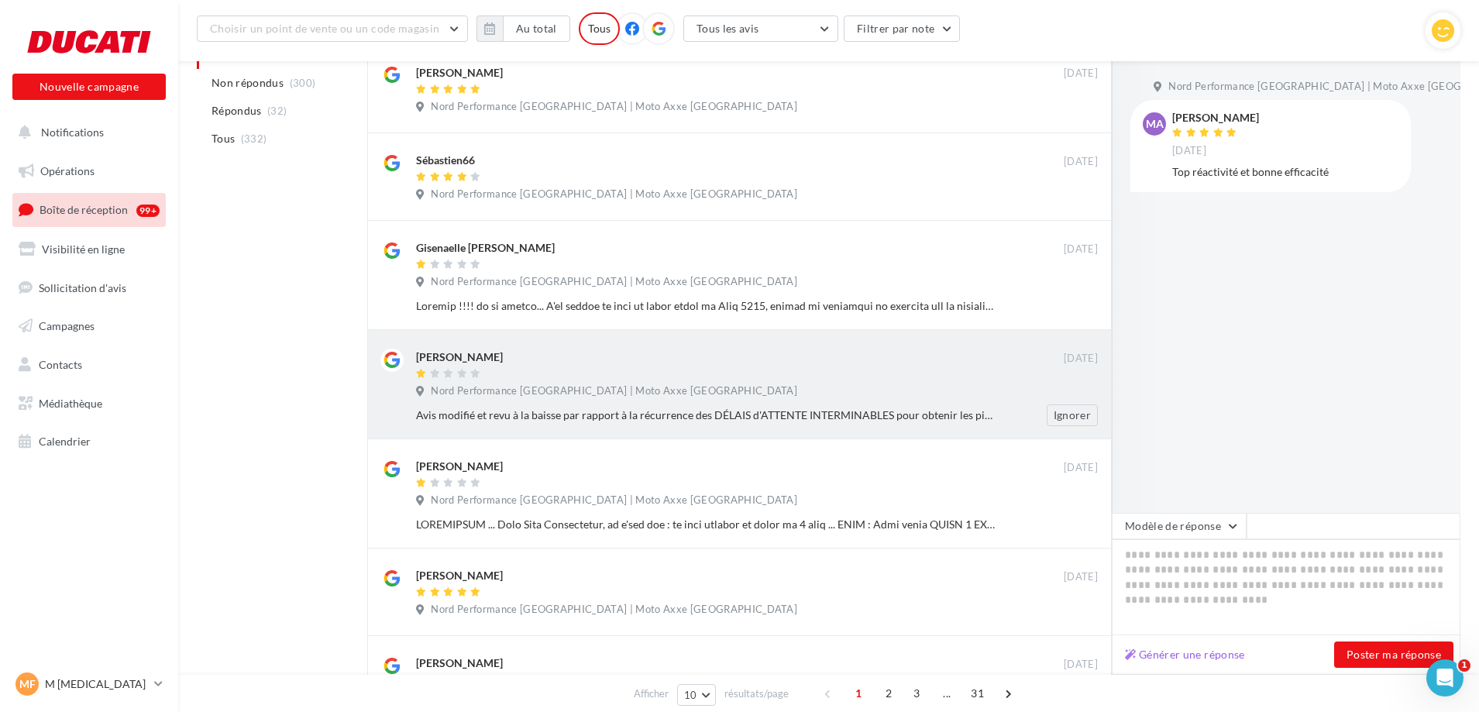
scroll to position [527, 0]
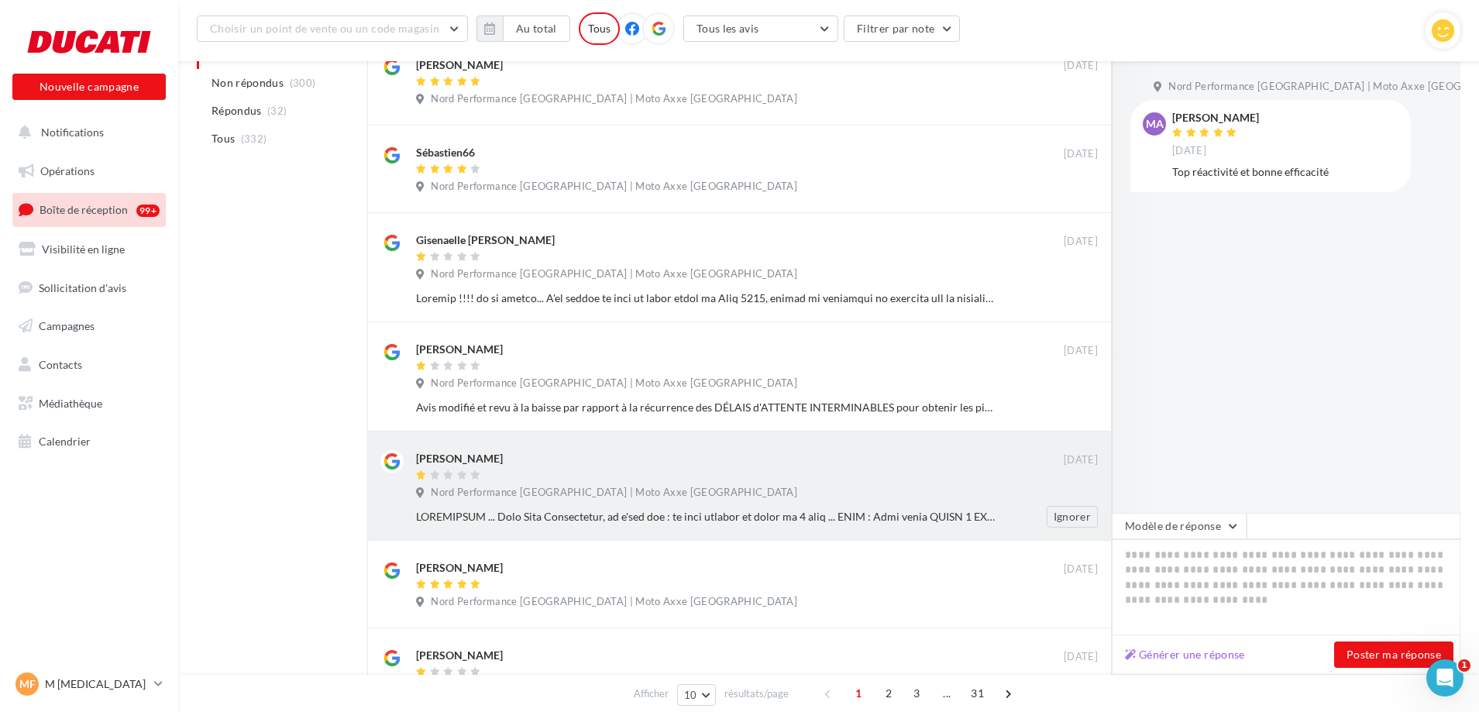
click at [901, 507] on div "Ignorer" at bounding box center [763, 517] width 694 height 22
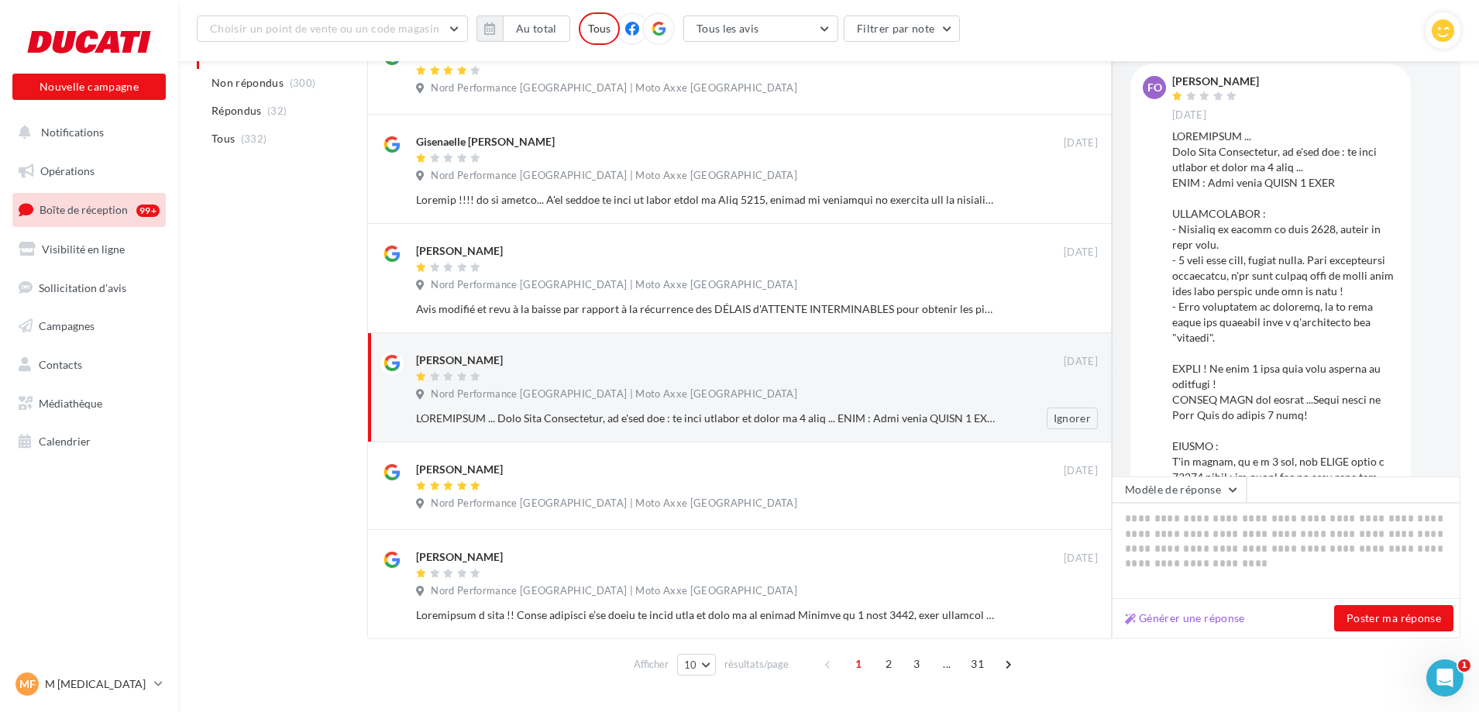
scroll to position [624, 0]
click at [901, 507] on div "Nord Performance Amiens | Moto Axxe Amiens" at bounding box center [757, 506] width 682 height 17
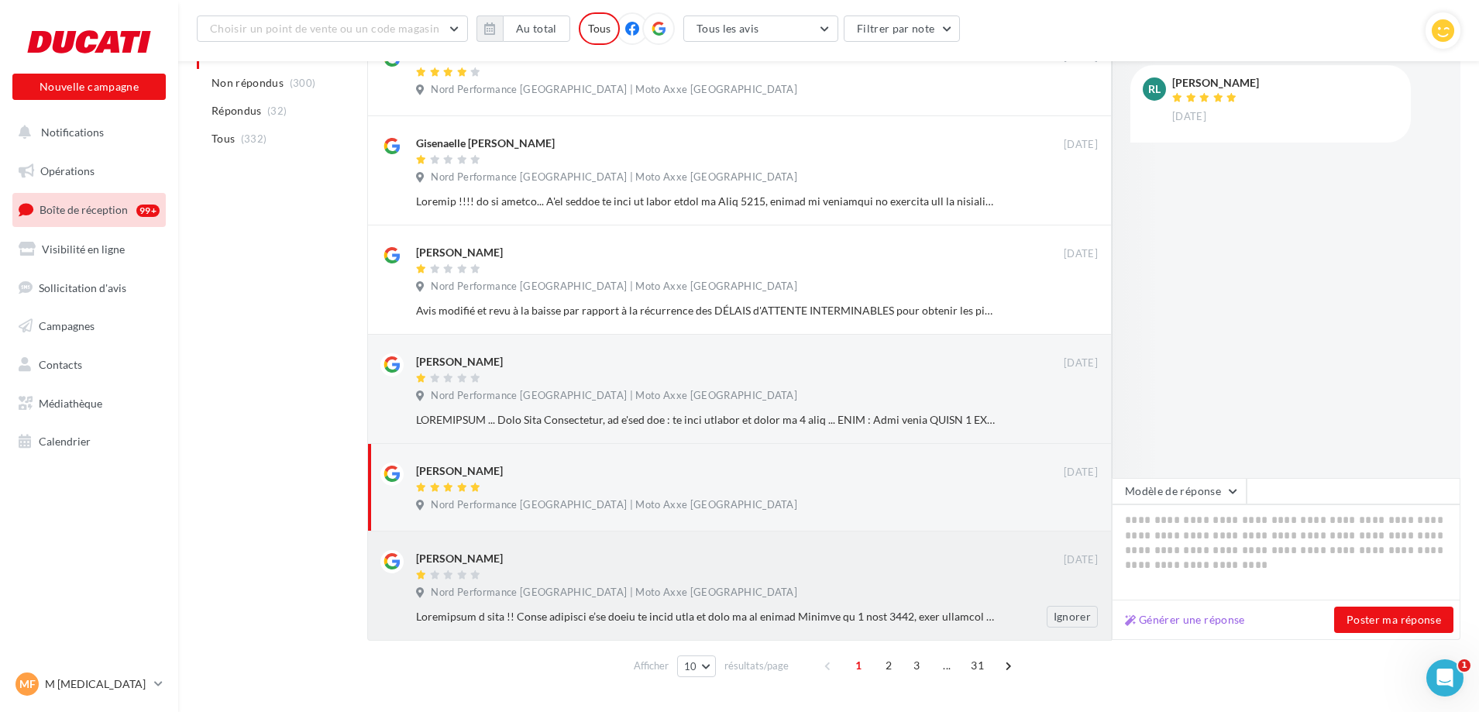
click at [854, 625] on div "Ignorer" at bounding box center [763, 617] width 694 height 22
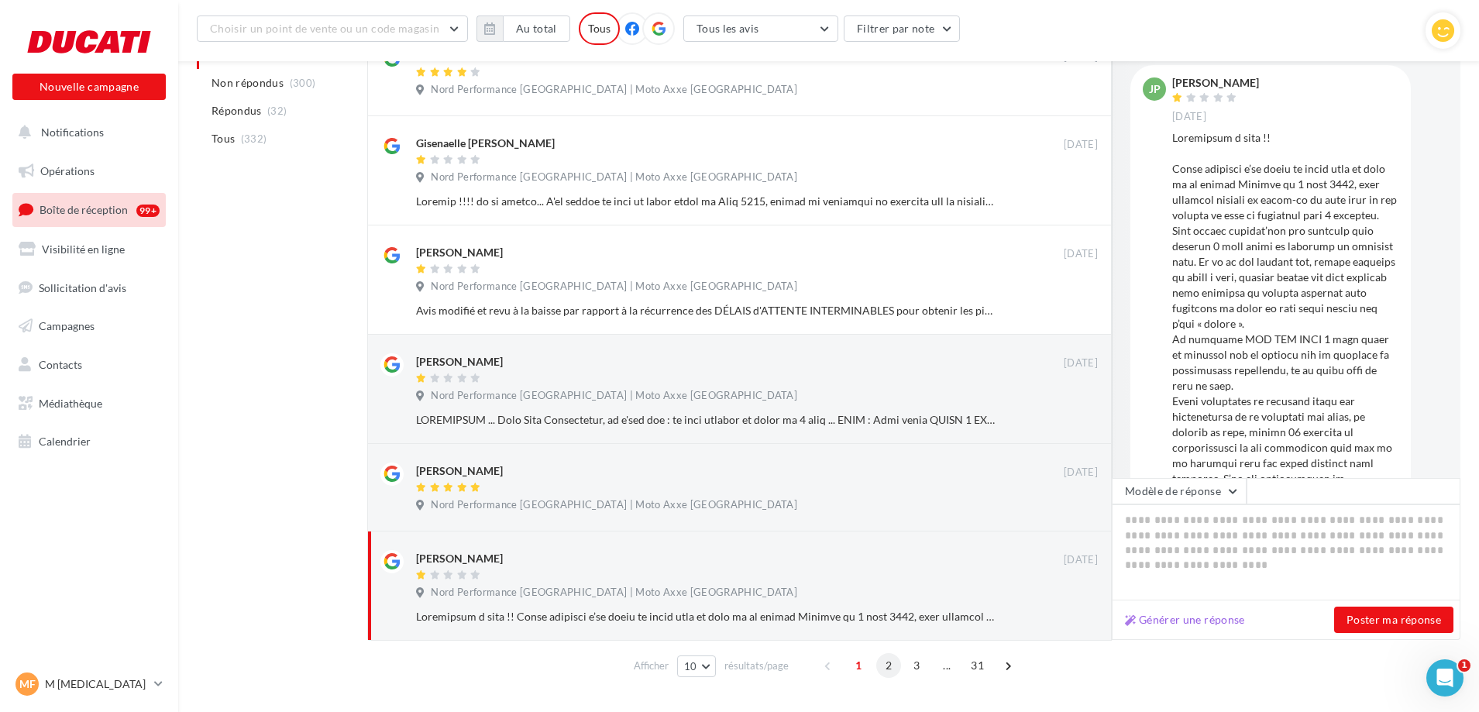
click at [887, 667] on span "2" at bounding box center [888, 665] width 25 height 25
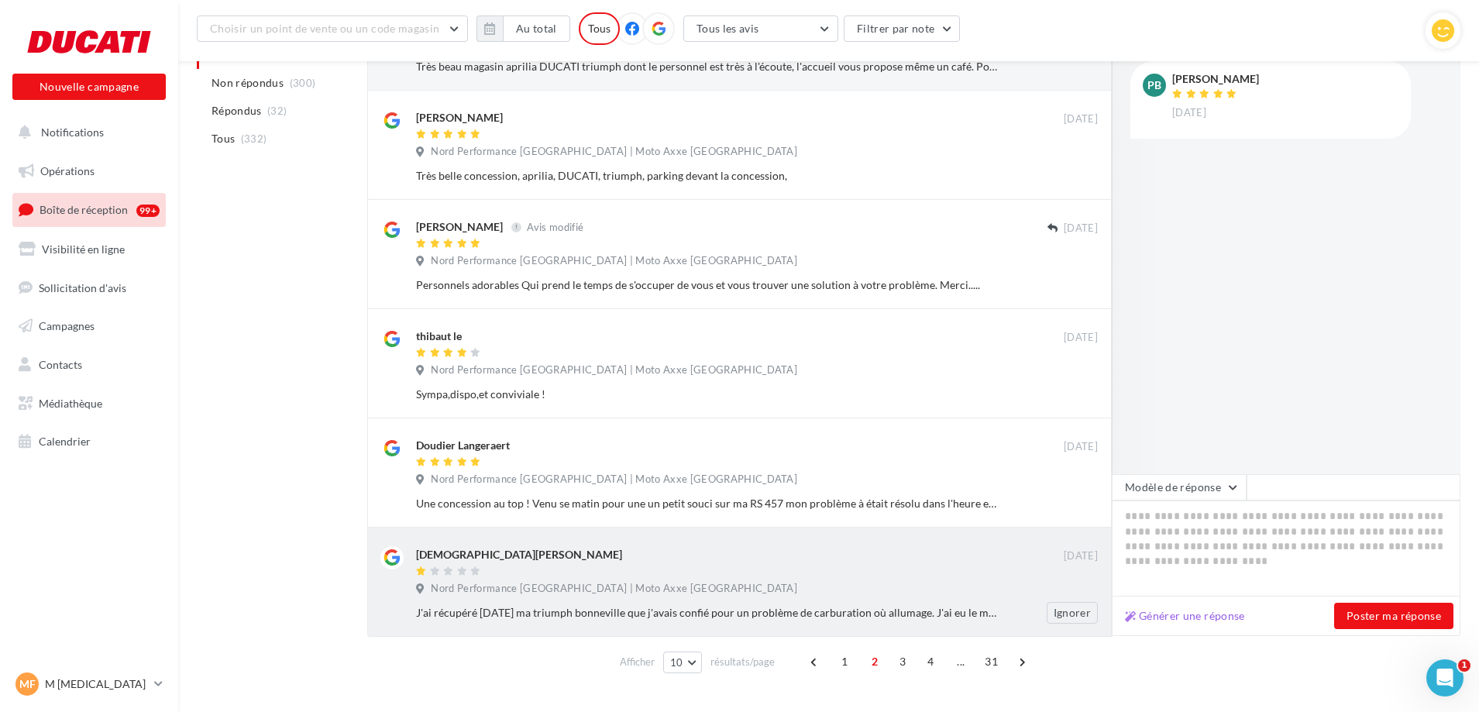
scroll to position [673, 0]
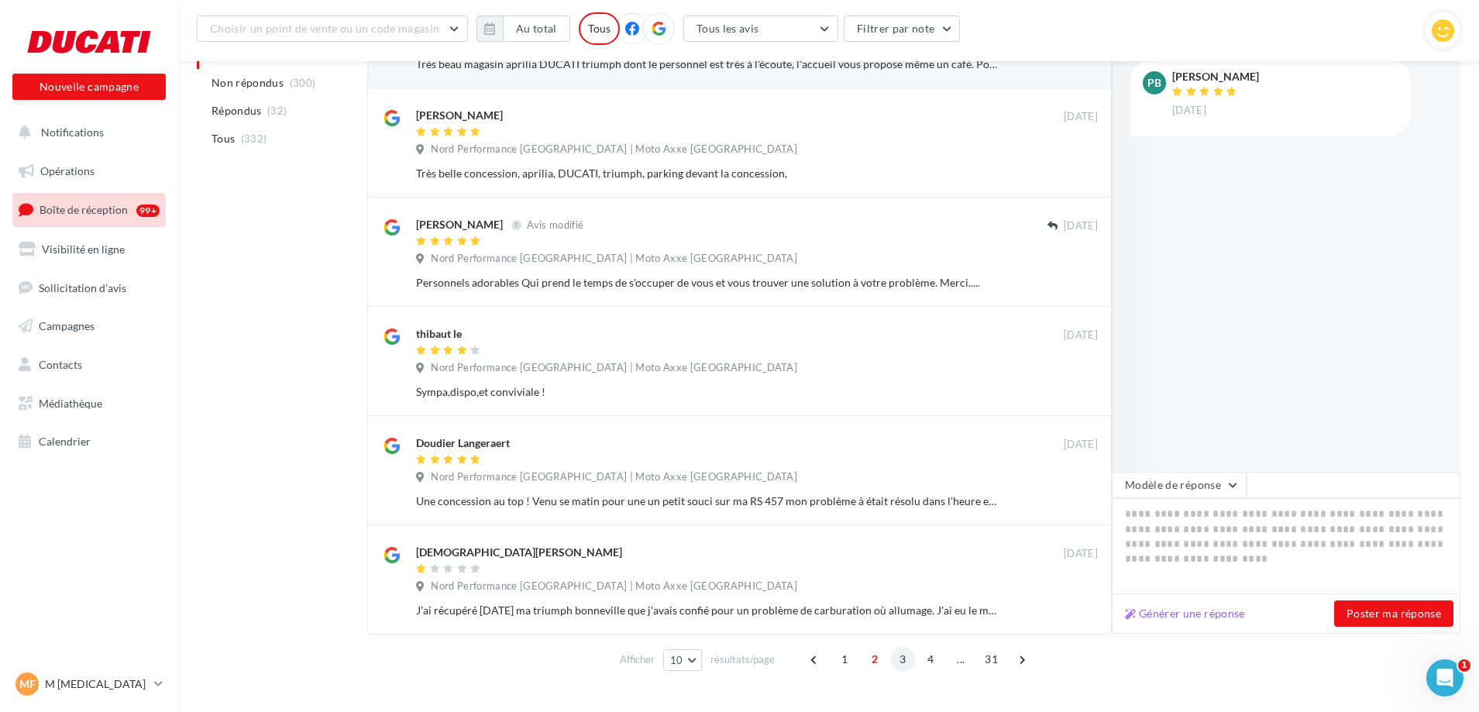
click at [902, 658] on span "3" at bounding box center [902, 659] width 25 height 25
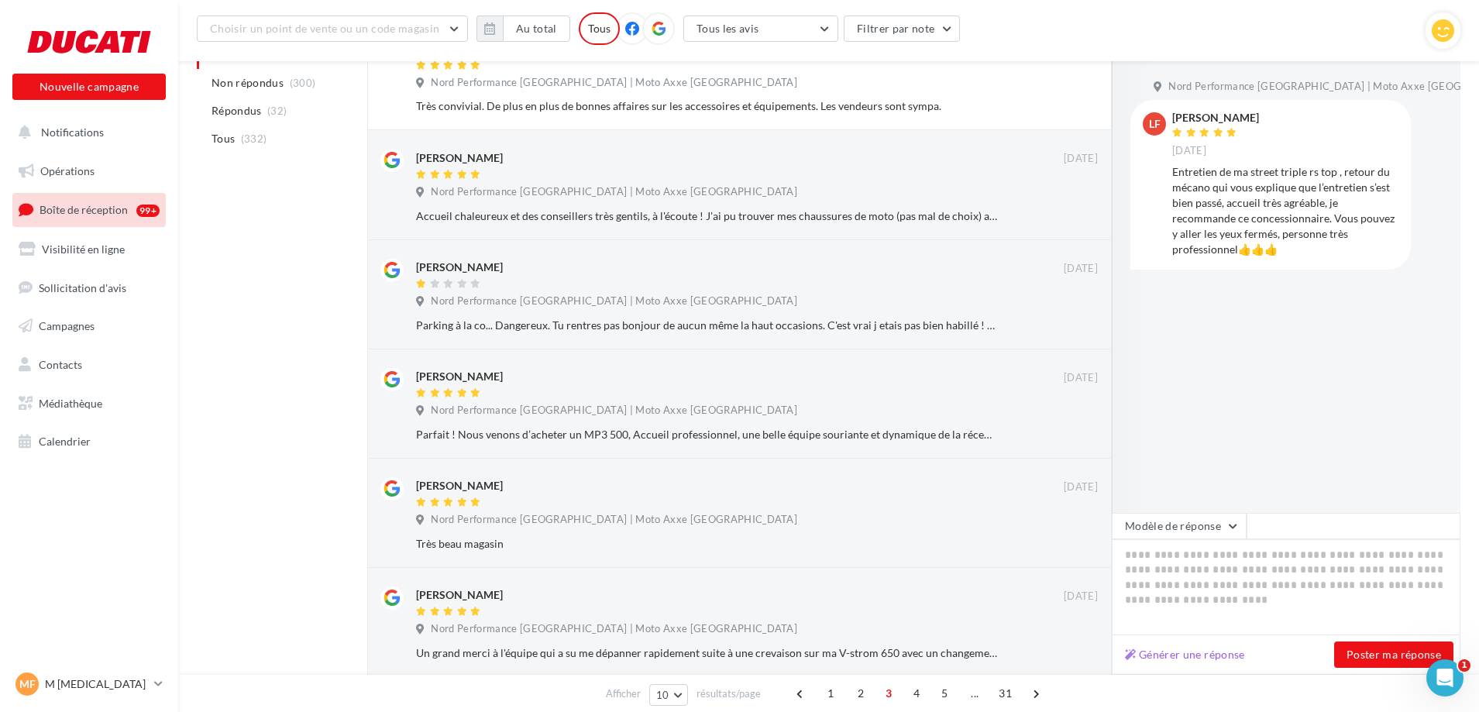
scroll to position [452, 0]
click at [722, 338] on div "Parking à la co... Dangereux. Tu rentres pas bonjour de aucun même la haut occa…" at bounding box center [763, 329] width 694 height 22
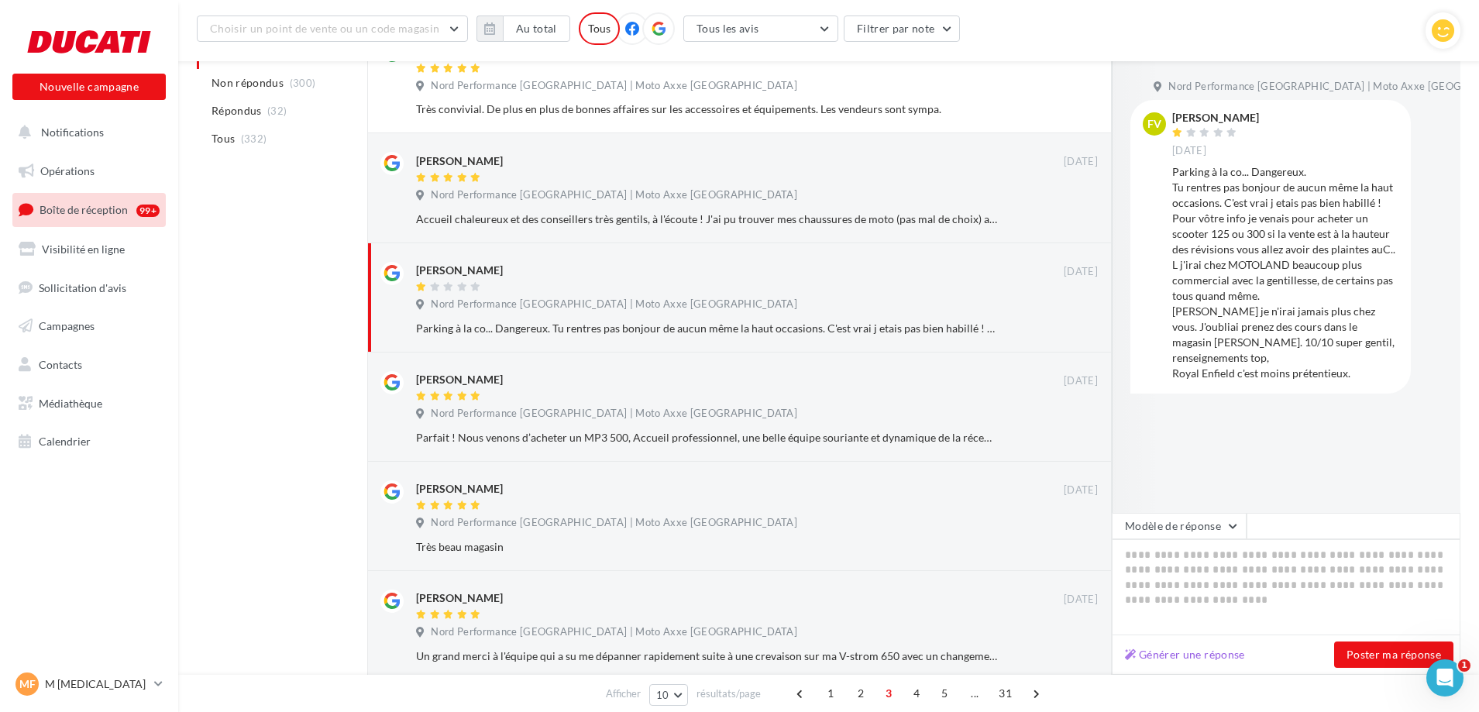
click at [1242, 289] on div "Parking à la co... Dangereux. Tu rentres pas bonjour de aucun même la haut occa…" at bounding box center [1285, 272] width 226 height 217
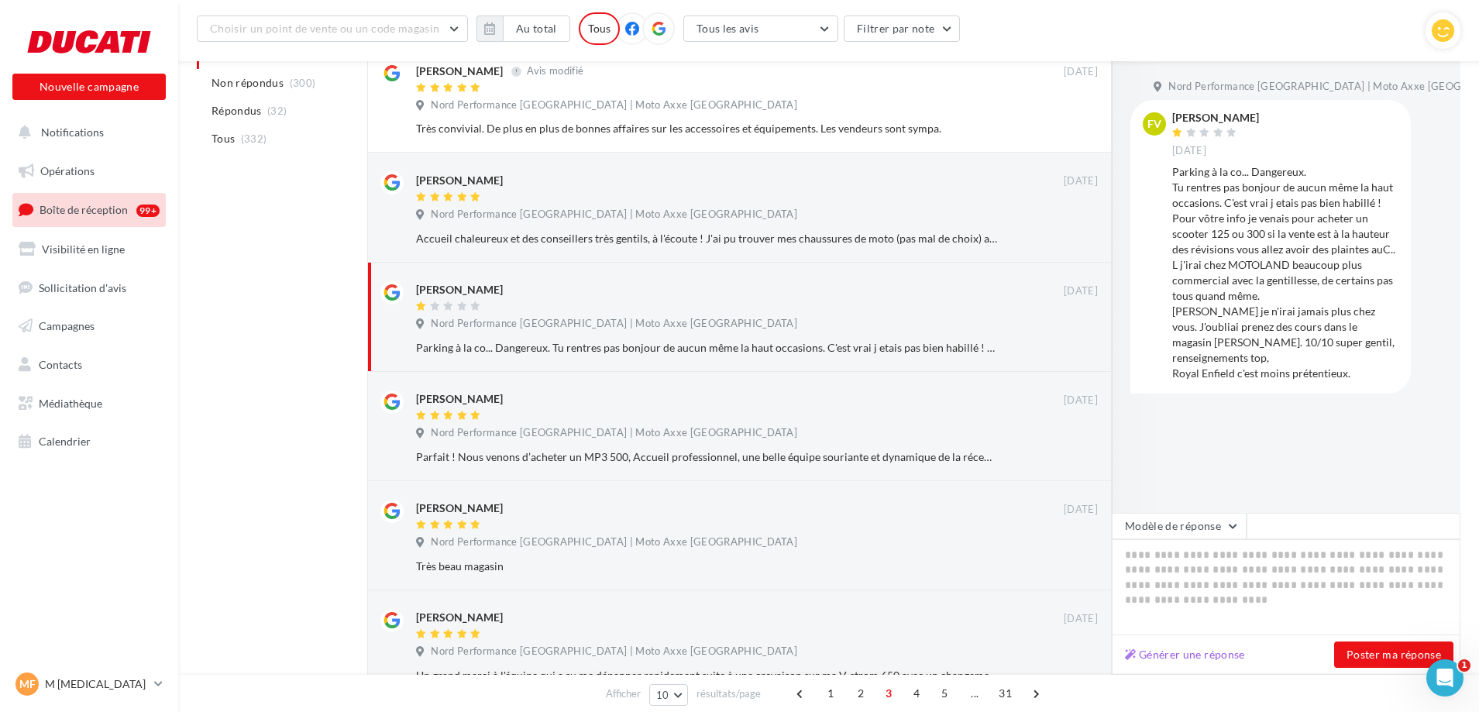
scroll to position [437, 0]
click at [1275, 185] on div "Parking à la co... Dangereux. Tu rentres pas bonjour de aucun même la haut occa…" at bounding box center [1285, 272] width 226 height 217
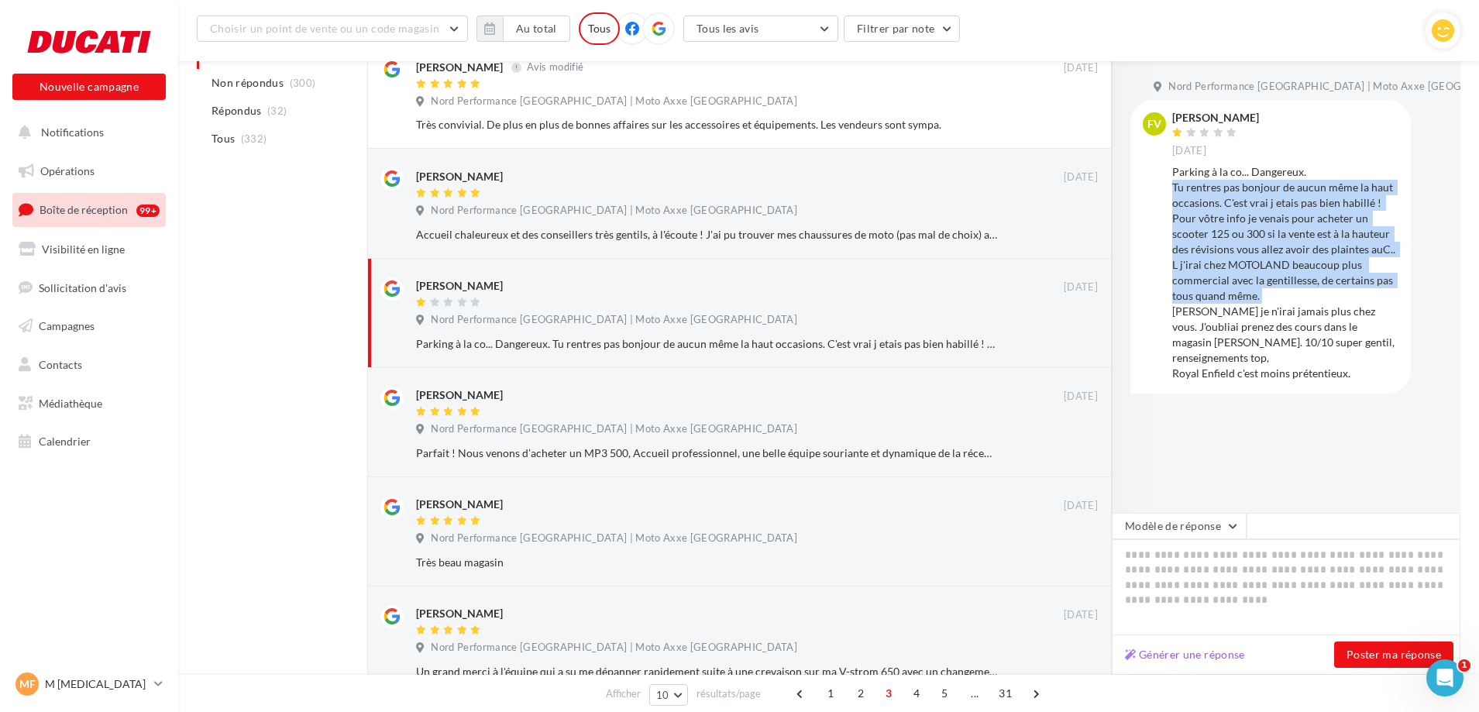
click at [1275, 185] on div "Parking à la co... Dangereux. Tu rentres pas bonjour de aucun même la haut occa…" at bounding box center [1285, 272] width 226 height 217
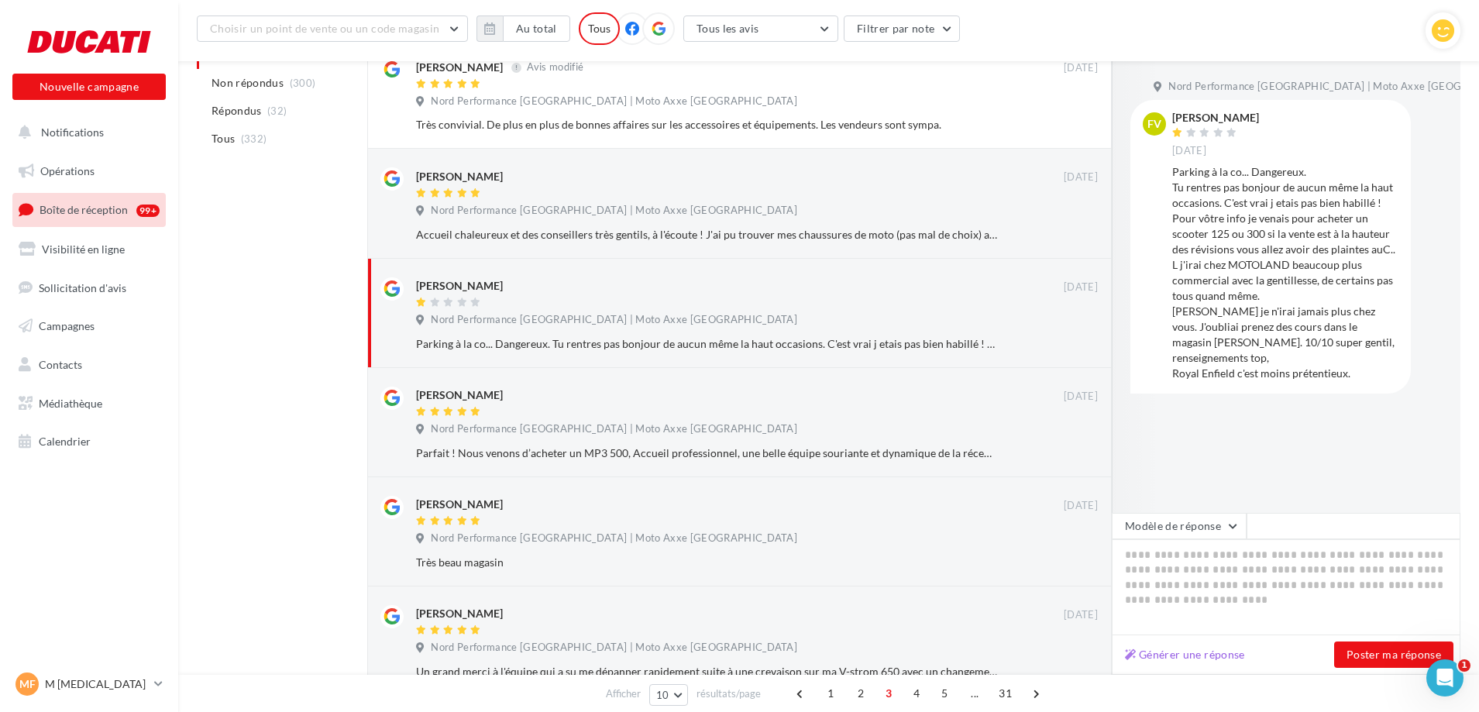
click at [1272, 156] on div "Franck Viart 24/11/2023" at bounding box center [1285, 135] width 226 height 46
click at [1271, 162] on div "Franck Viart 24/11/2023 Parking à la co... Dangereux. Tu rentres pas bonjour de…" at bounding box center [1285, 246] width 226 height 269
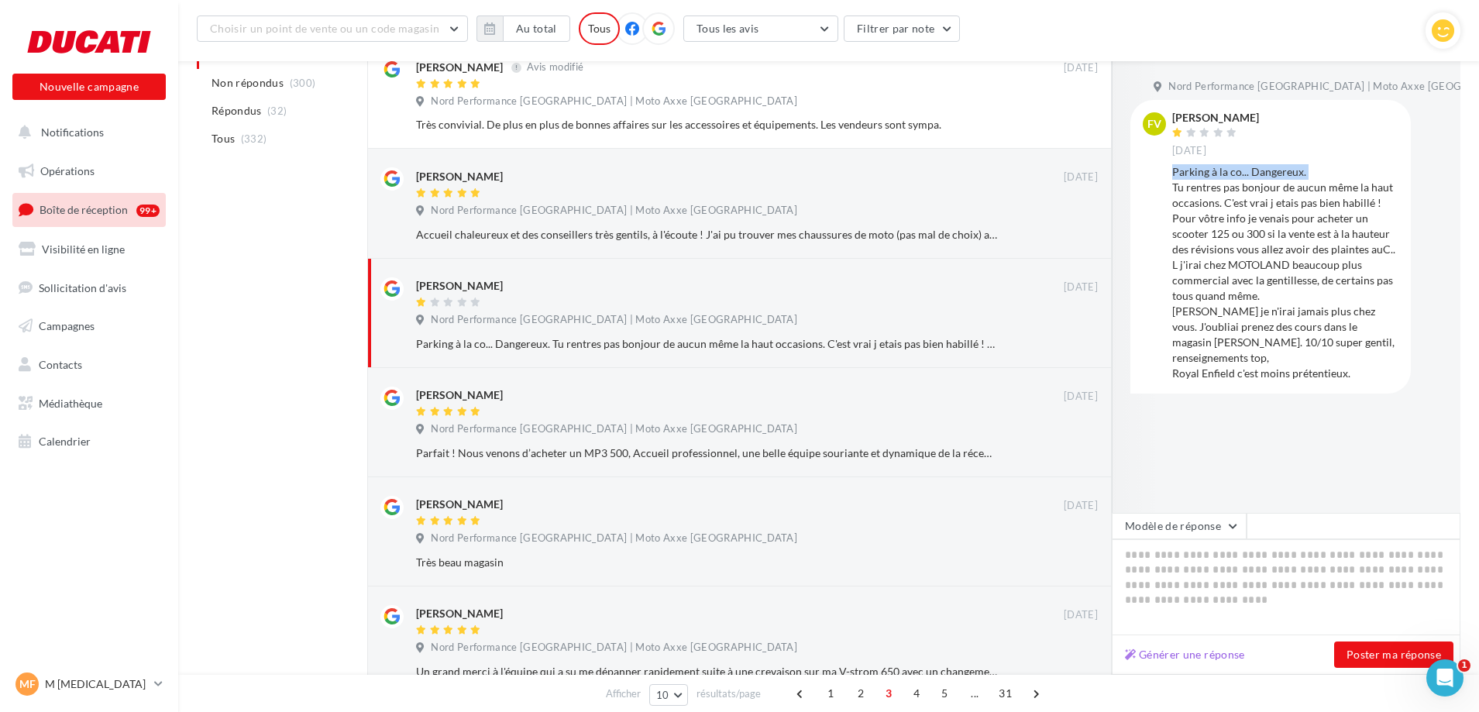
click at [1271, 162] on div "Franck Viart 24/11/2023 Parking à la co... Dangereux. Tu rentres pas bonjour de…" at bounding box center [1285, 246] width 226 height 269
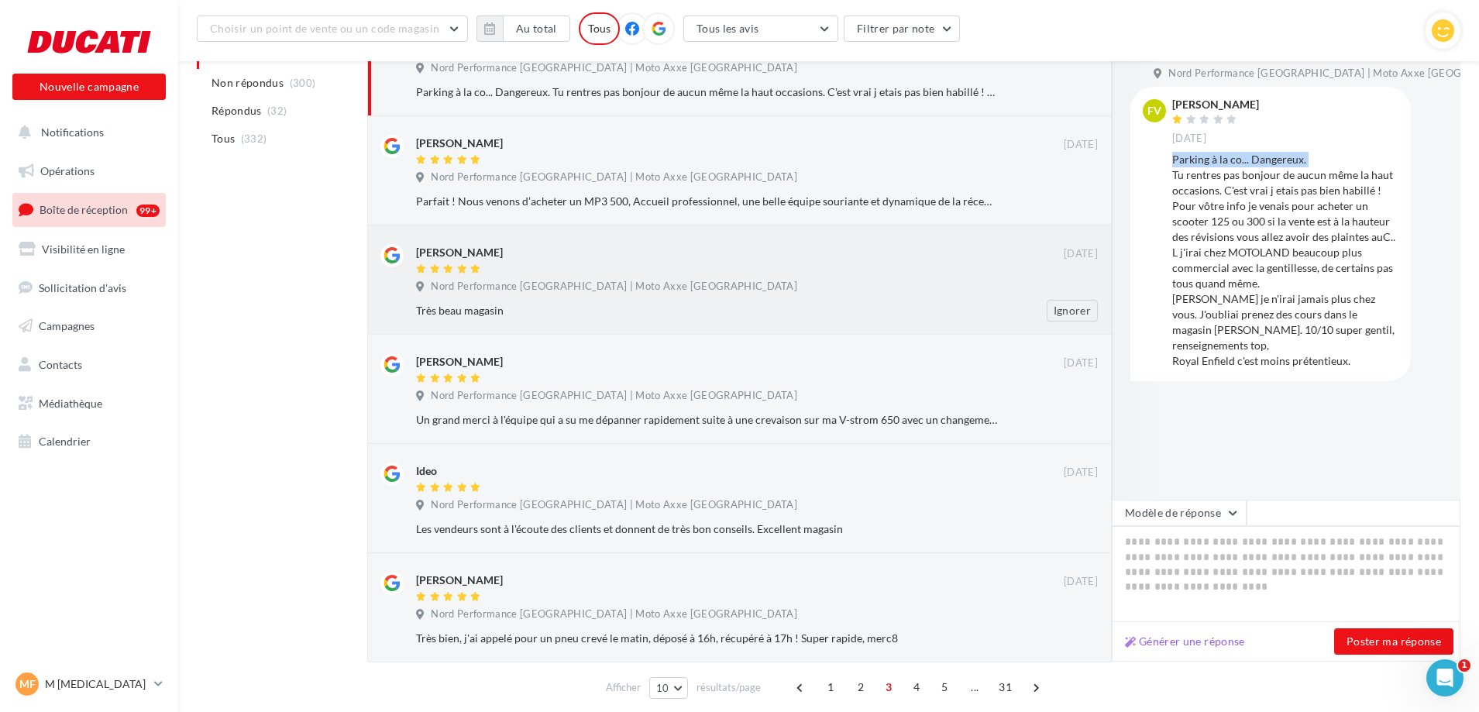
scroll to position [749, 0]
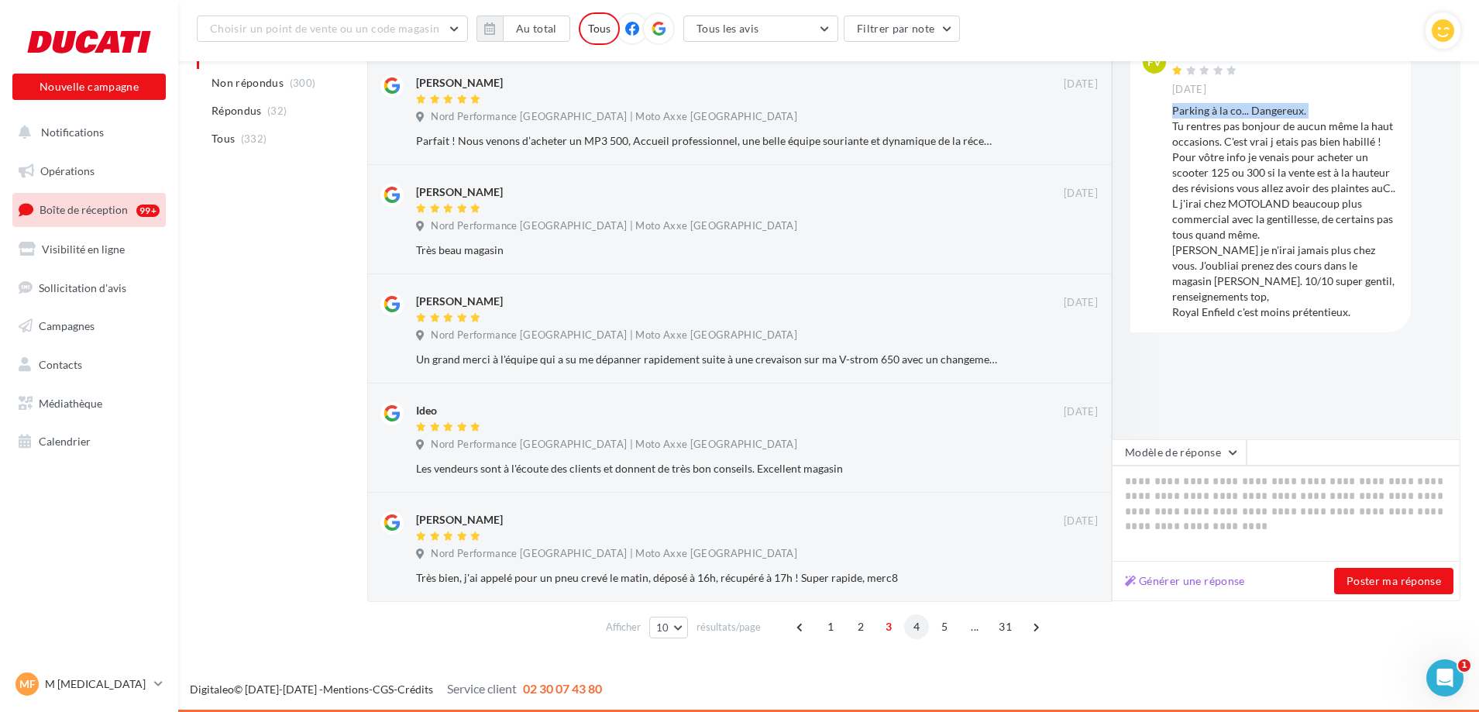
click at [921, 632] on span "4" at bounding box center [916, 626] width 25 height 25
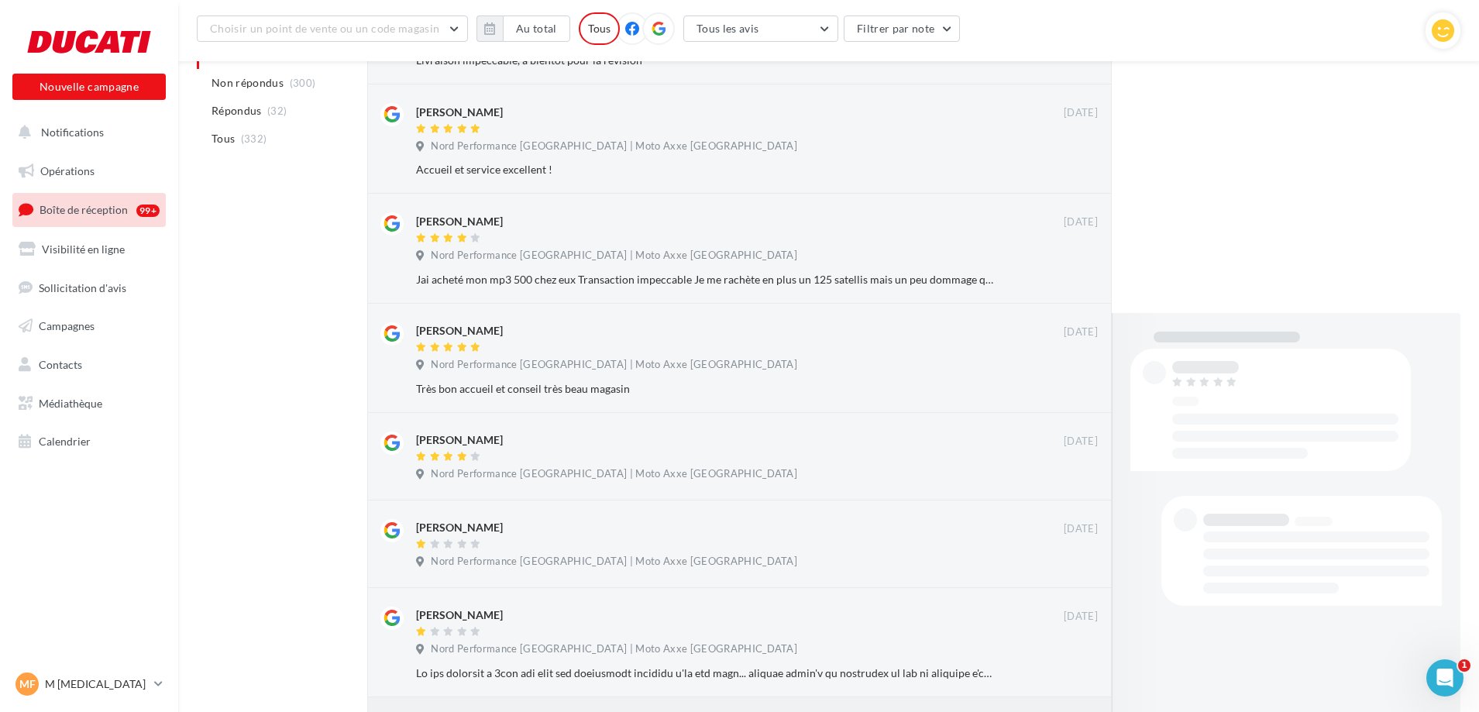
scroll to position [706, 0]
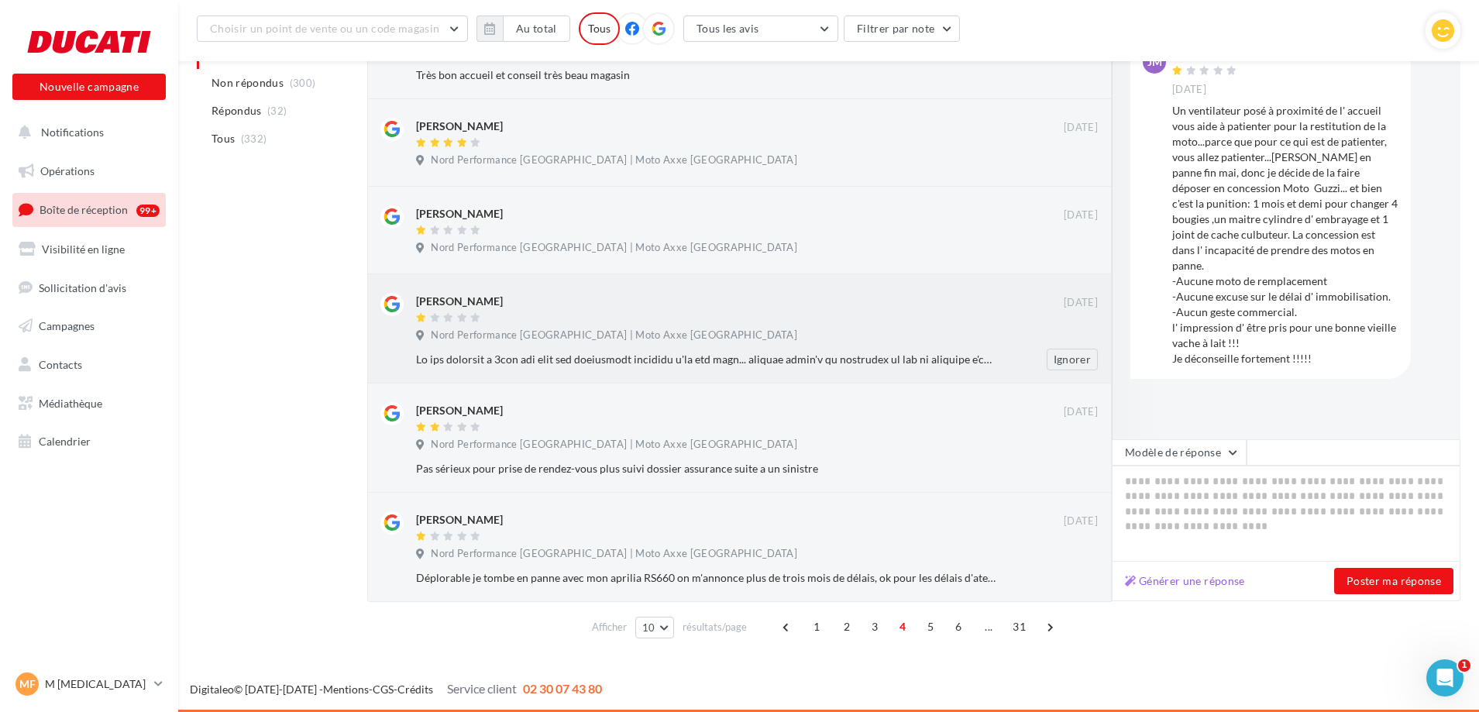
click at [541, 366] on div at bounding box center [706, 359] width 581 height 15
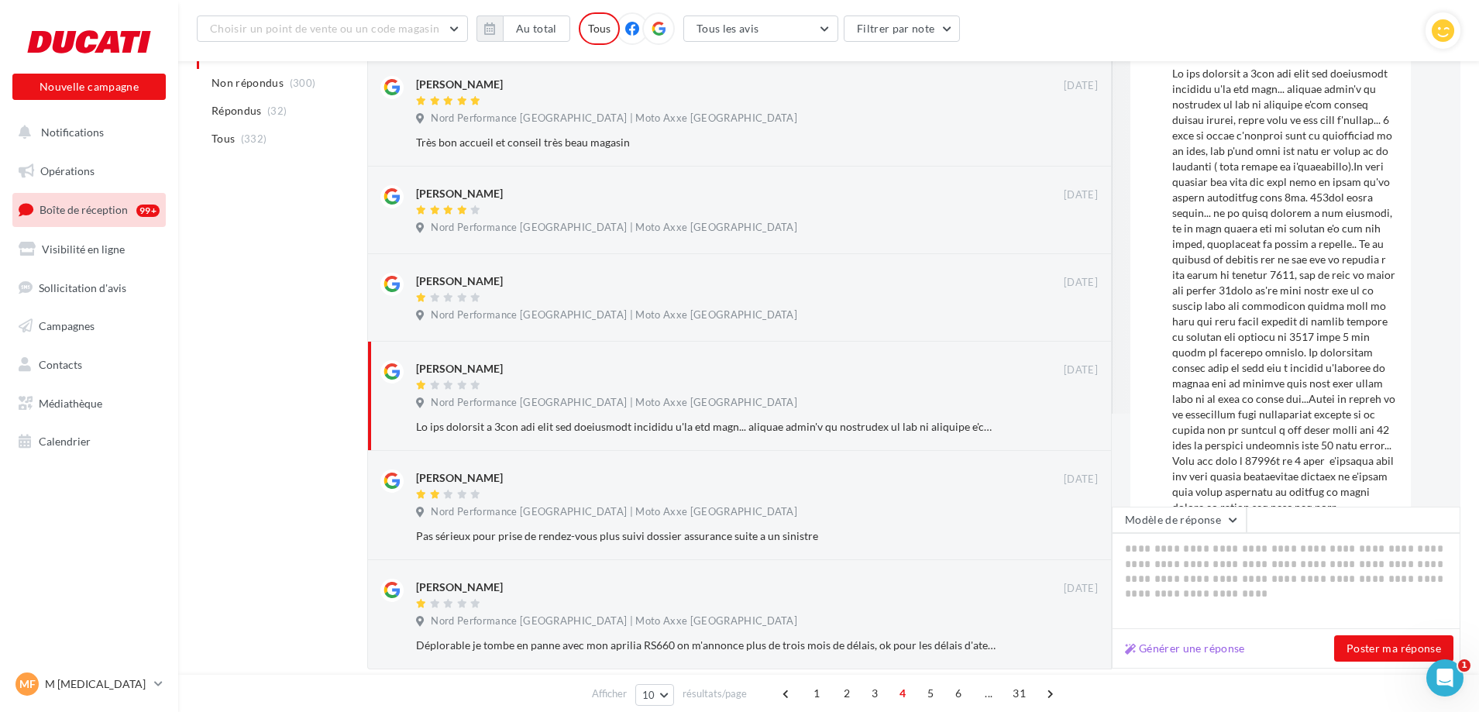
scroll to position [178, 0]
click at [672, 482] on div "pascal boquet" at bounding box center [740, 477] width 648 height 16
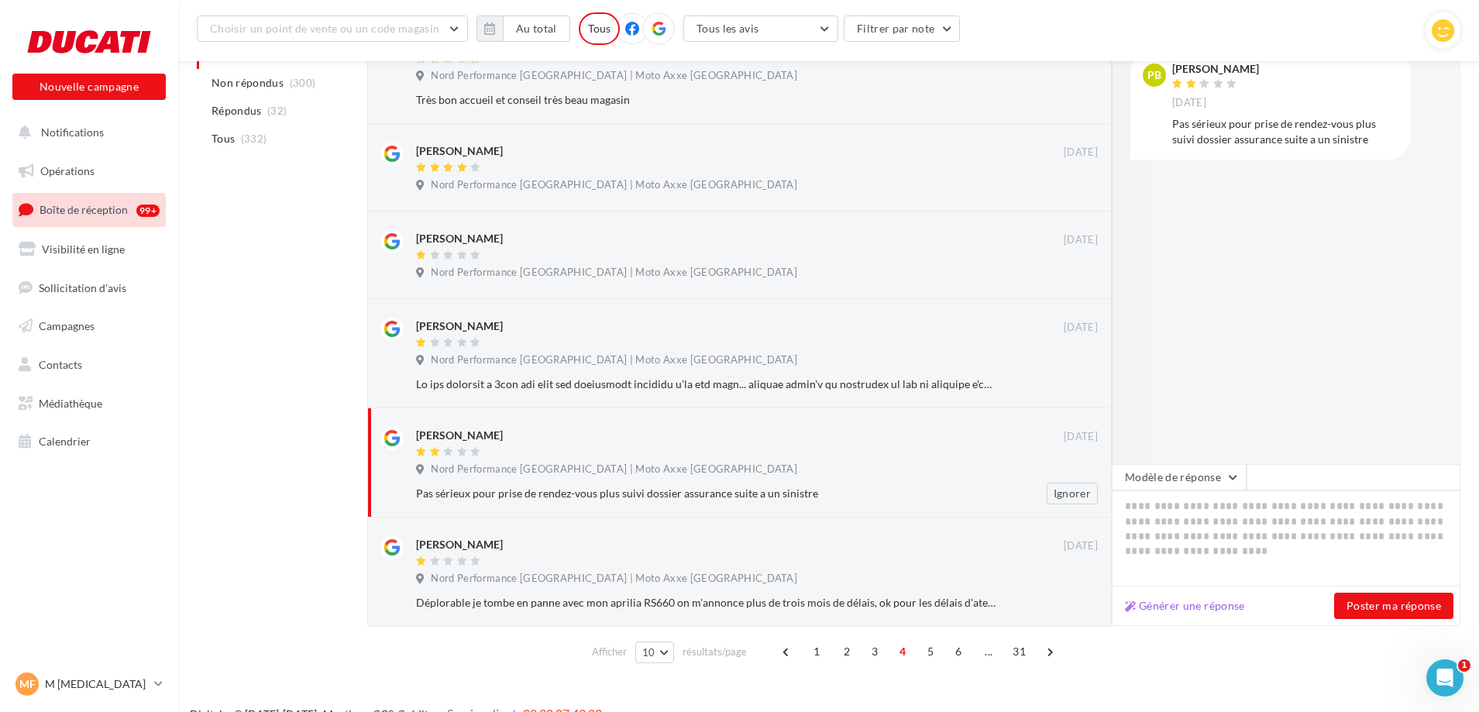
scroll to position [706, 0]
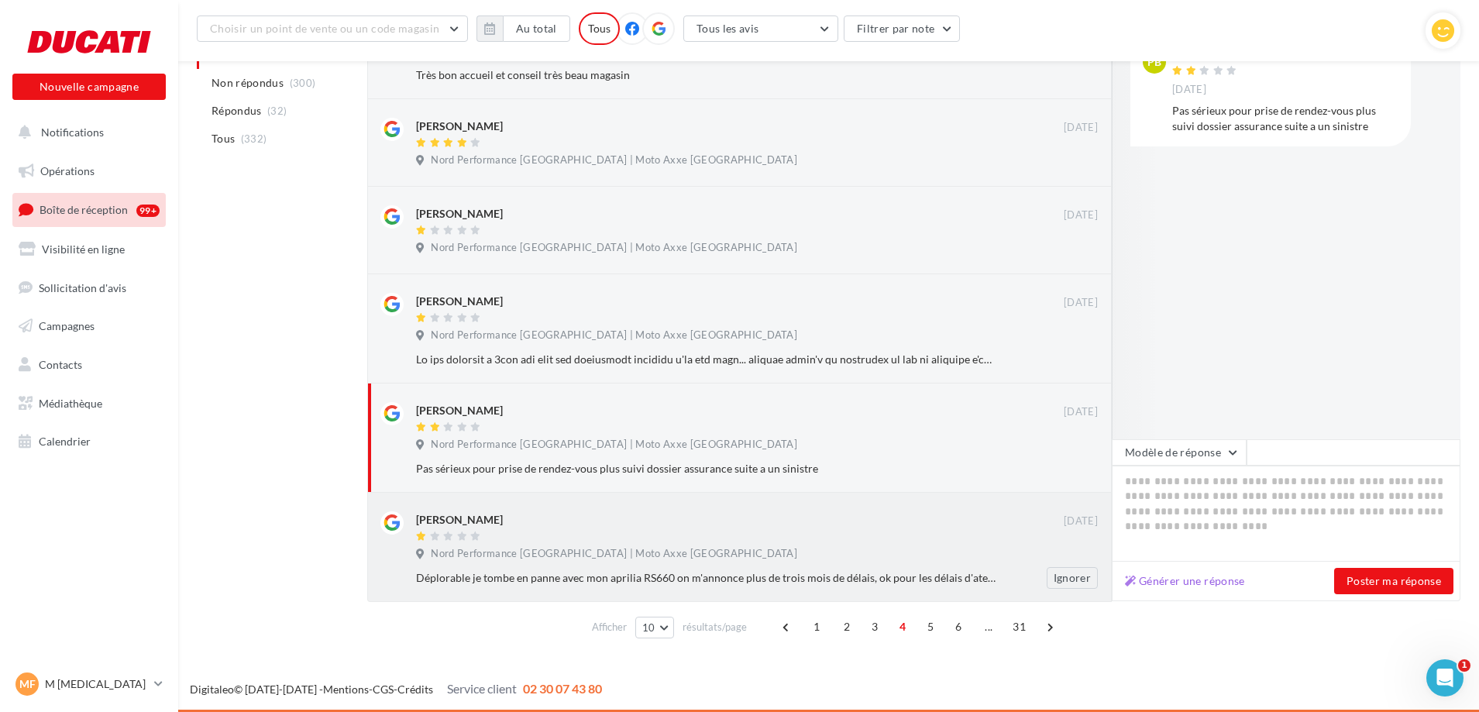
click at [734, 565] on div "maxime lens 07/06/2023 Nord Performance Amiens | Moto Axxe Amiens Déplorable je…" at bounding box center [757, 549] width 682 height 77
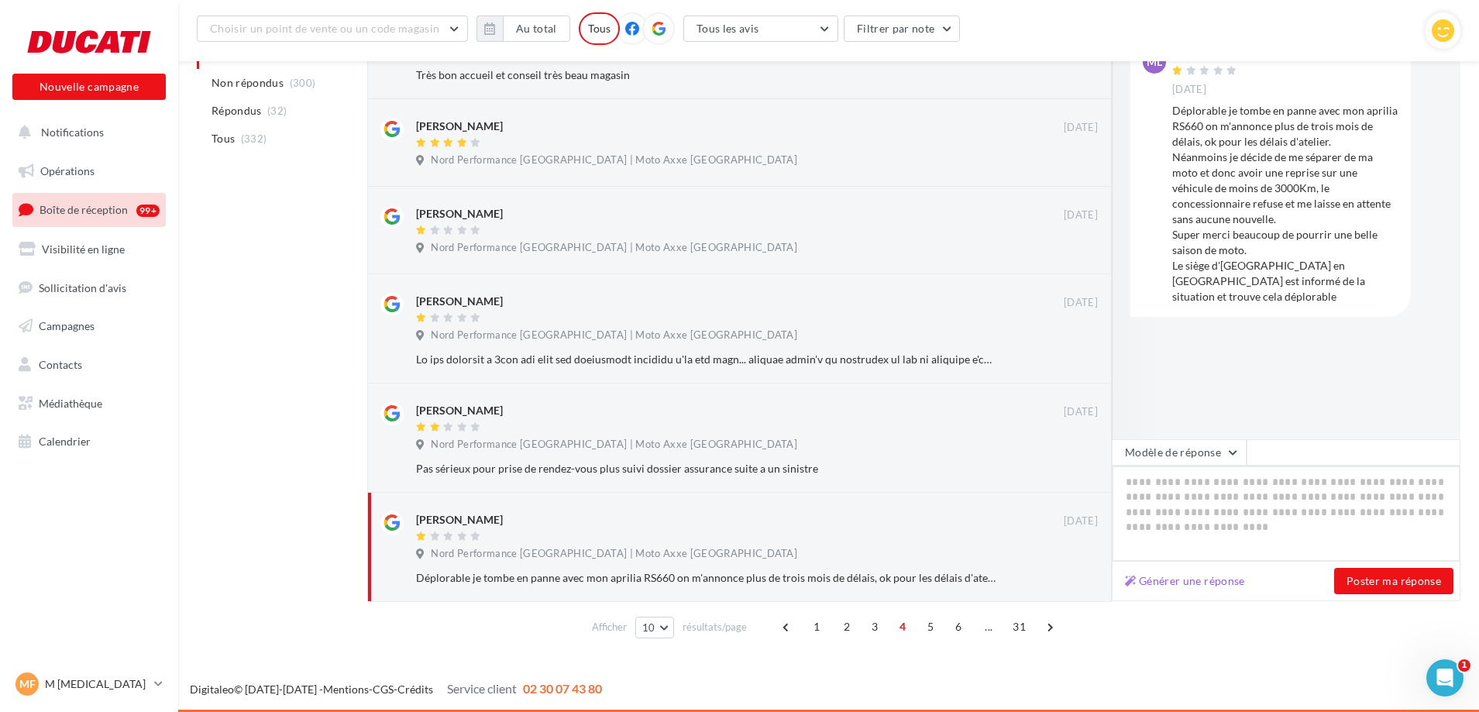
click at [1177, 506] on textarea at bounding box center [1286, 514] width 349 height 96
click at [924, 622] on span "5" at bounding box center [930, 626] width 25 height 25
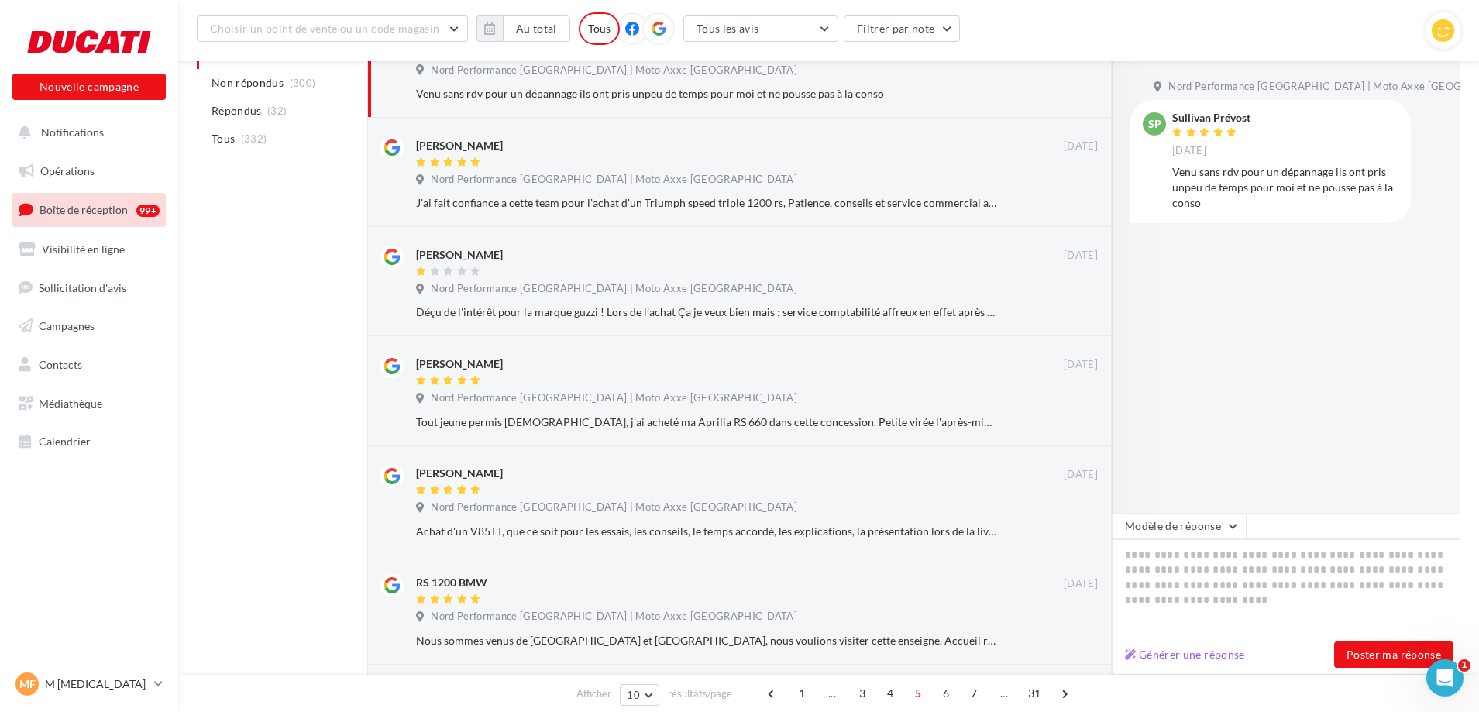
scroll to position [249, 0]
click at [576, 294] on span "Nord Performance Amiens | Moto Axxe Amiens" at bounding box center [614, 290] width 366 height 14
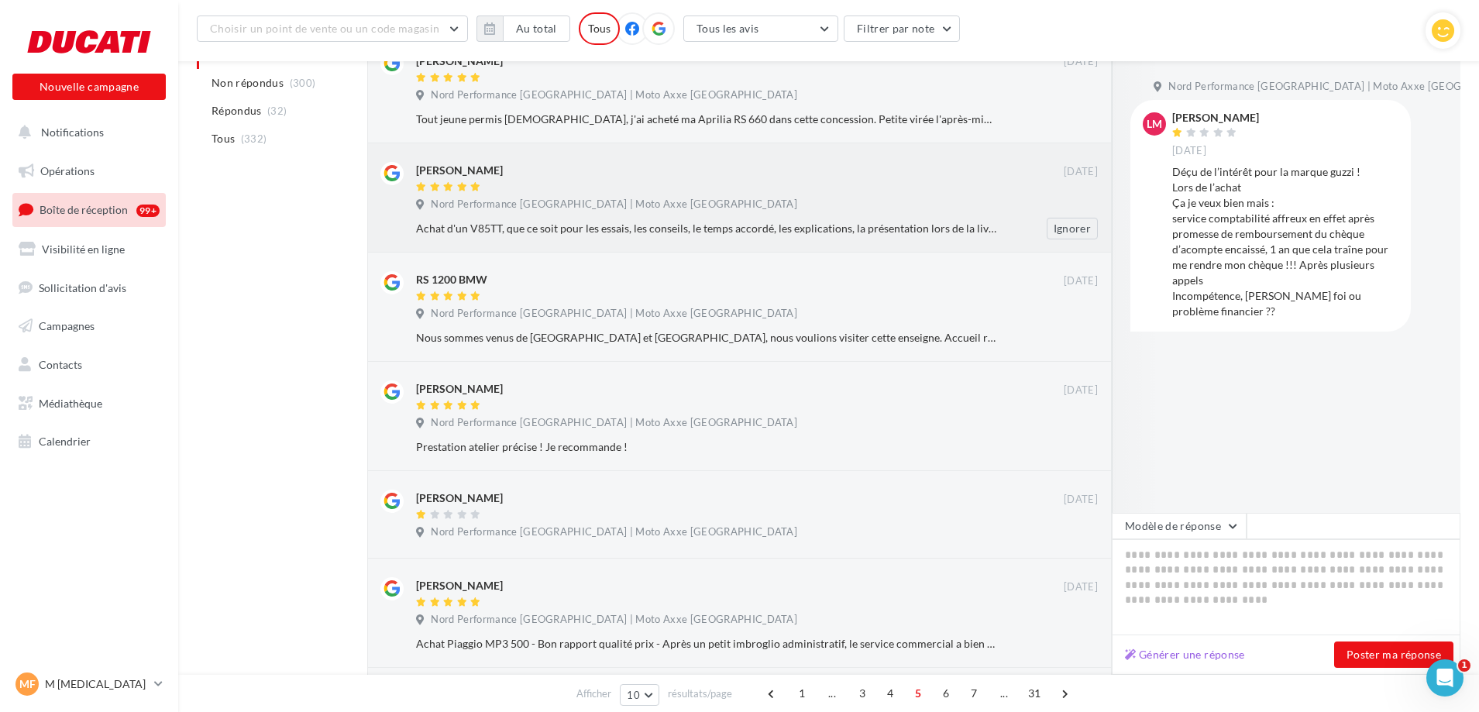
scroll to position [566, 0]
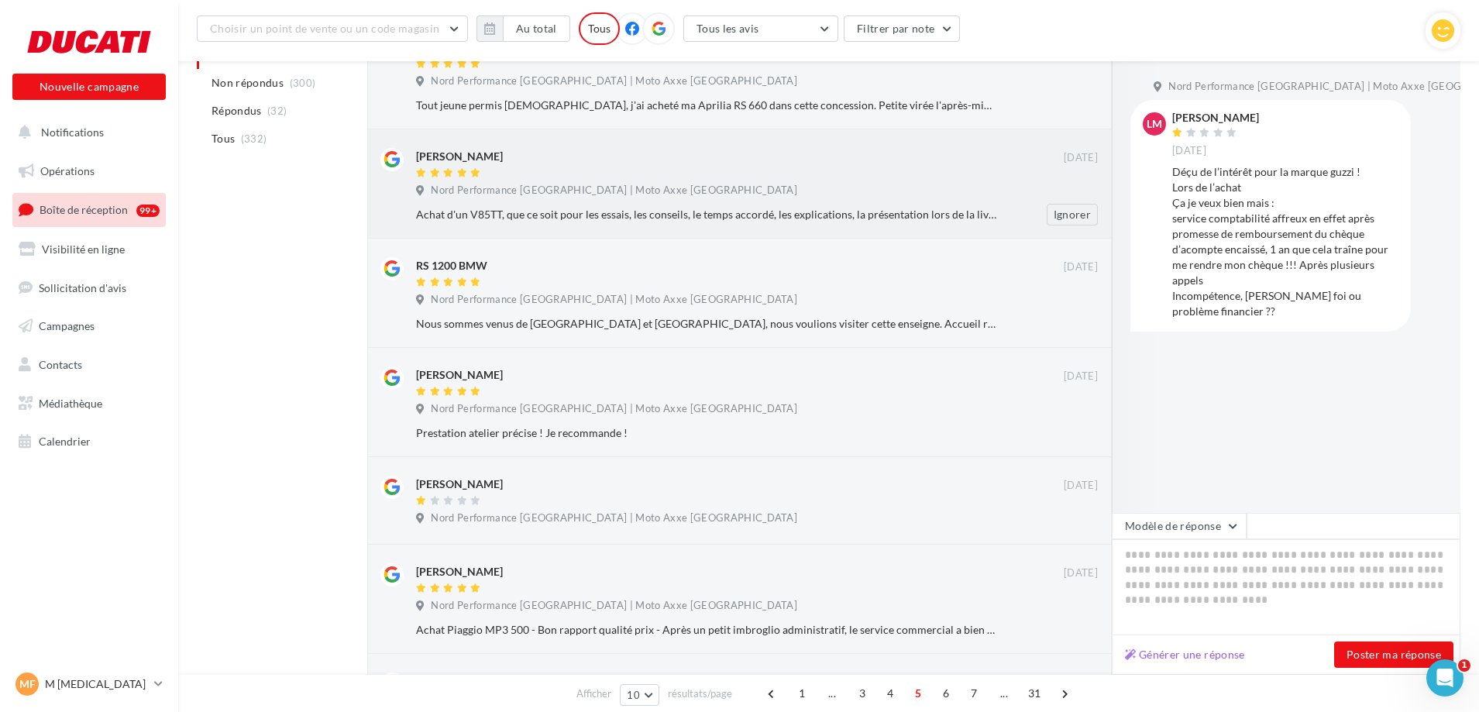
click at [618, 497] on div at bounding box center [740, 501] width 648 height 13
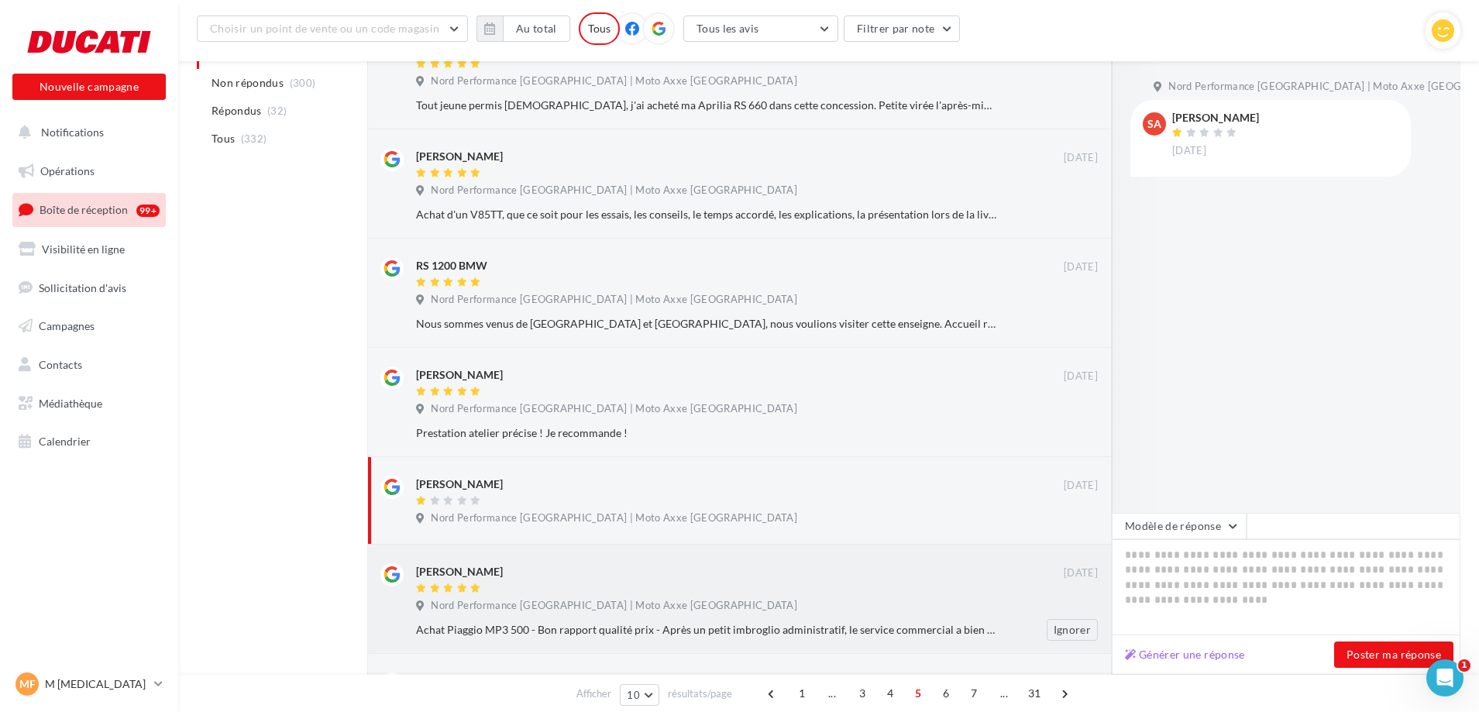
scroll to position [706, 0]
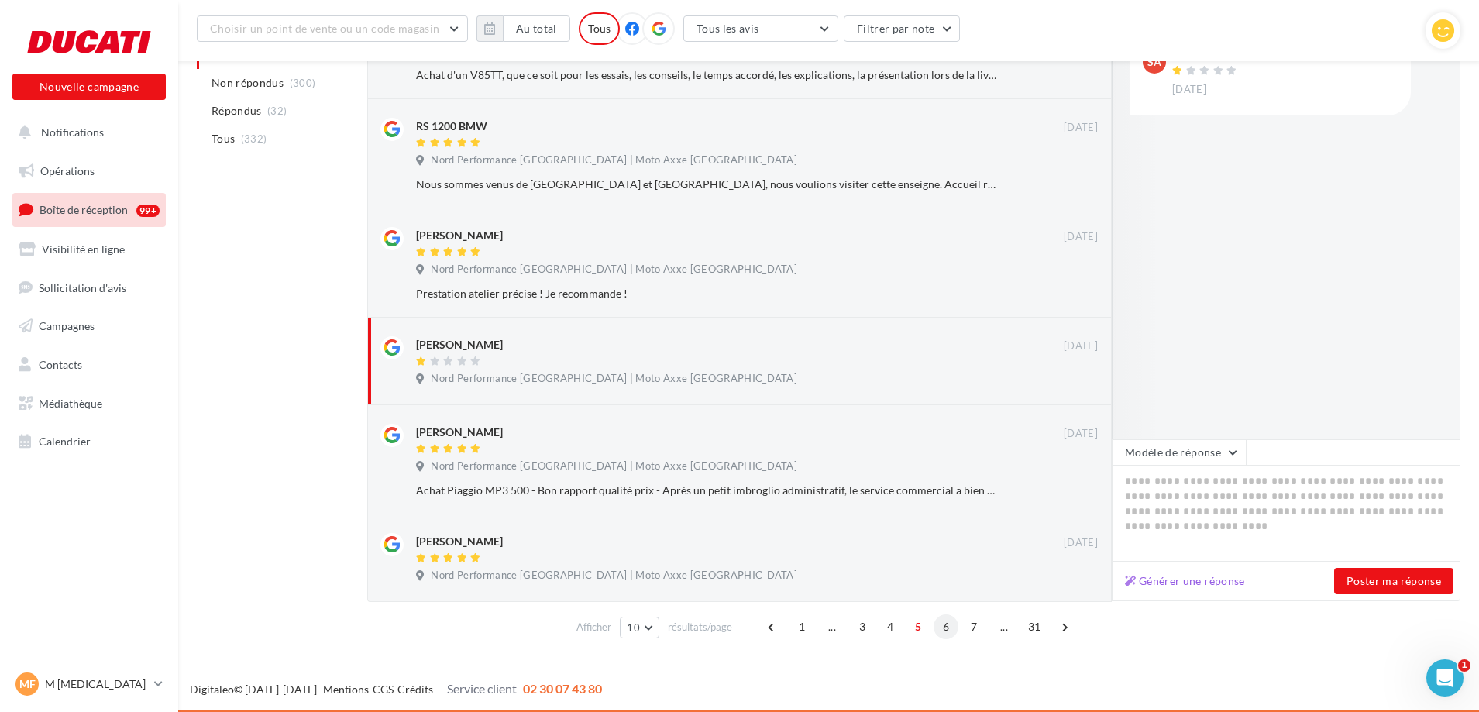
click at [945, 631] on span "6" at bounding box center [945, 626] width 25 height 25
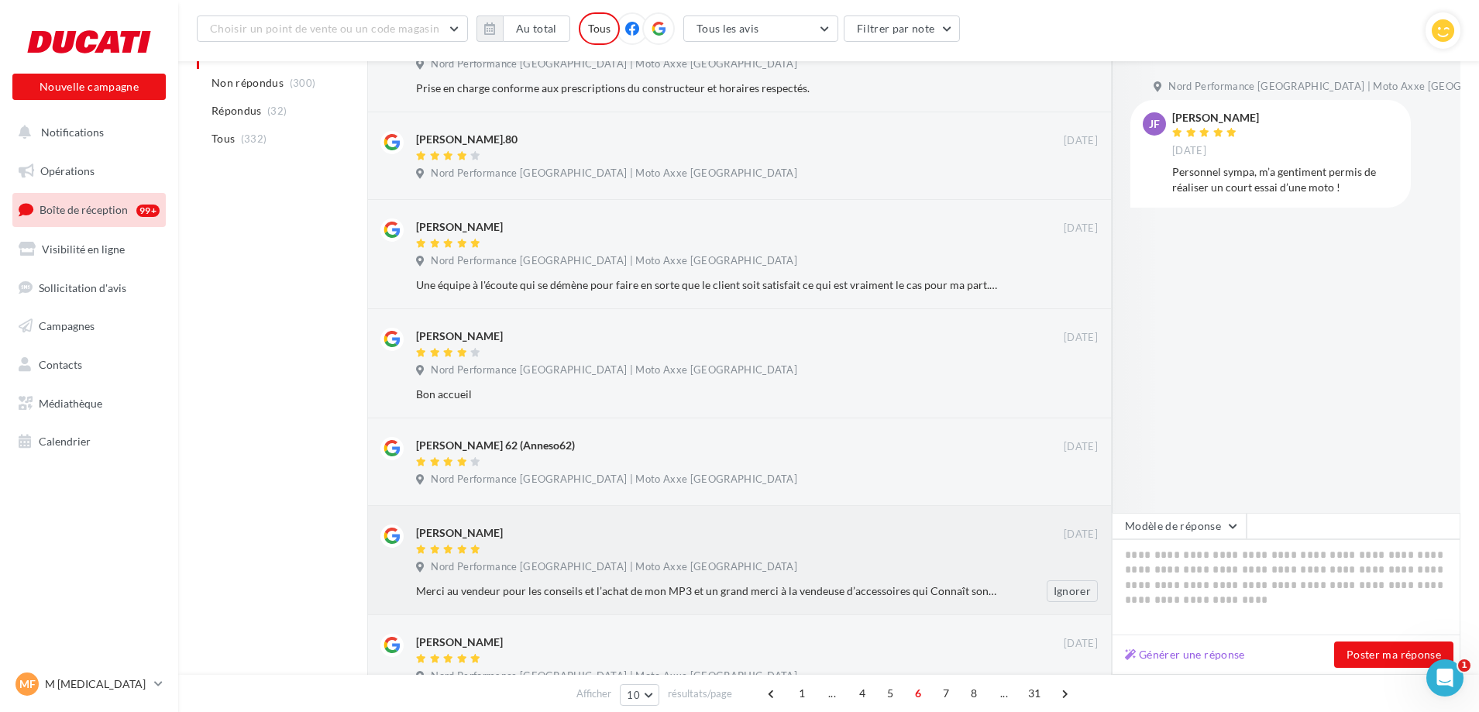
scroll to position [684, 0]
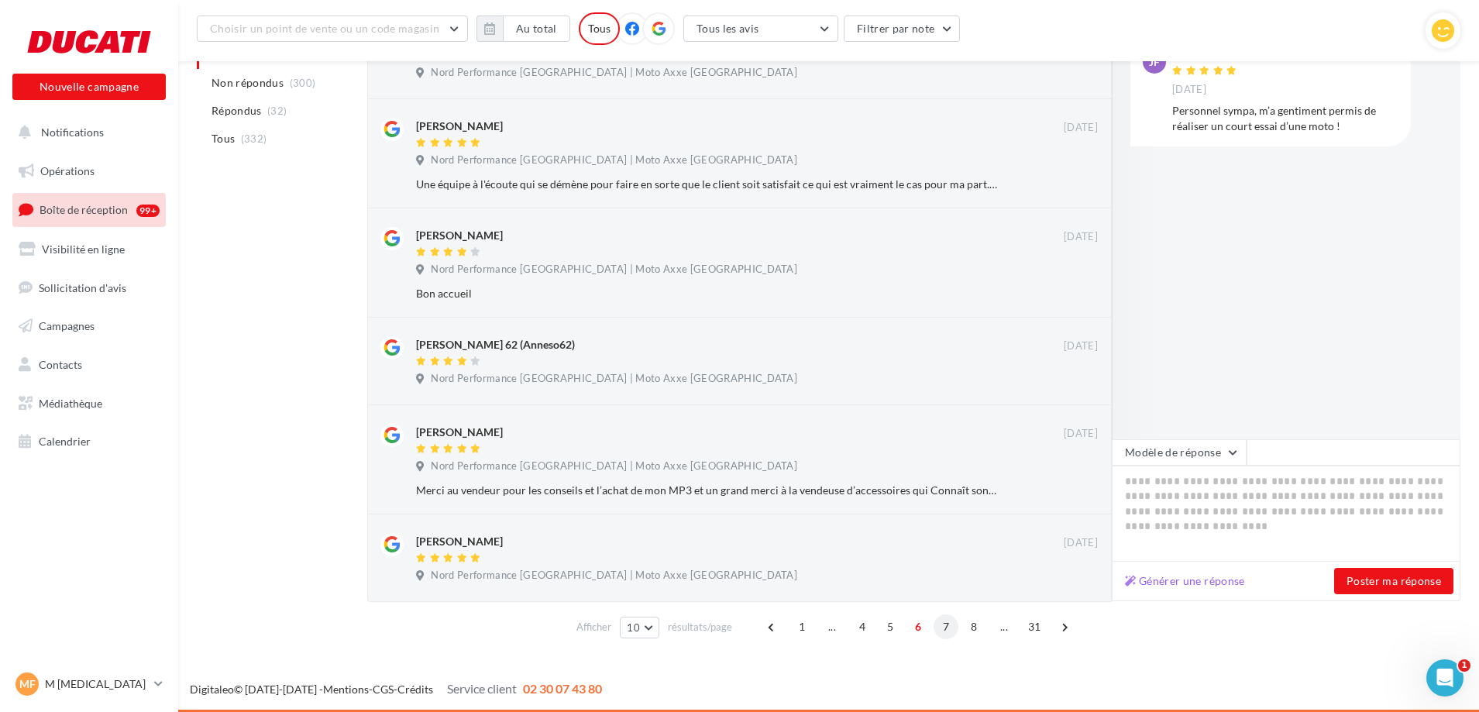
click at [949, 620] on span "7" at bounding box center [945, 626] width 25 height 25
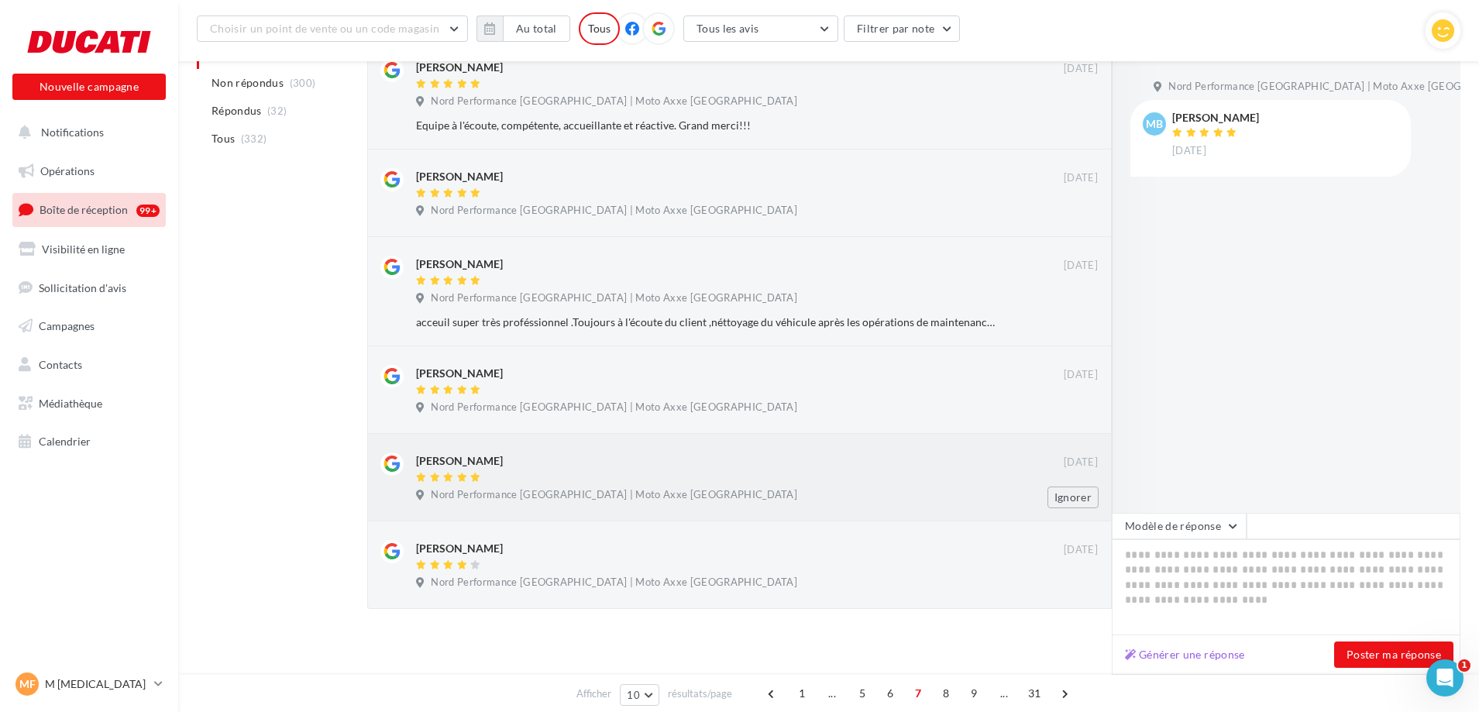
scroll to position [597, 0]
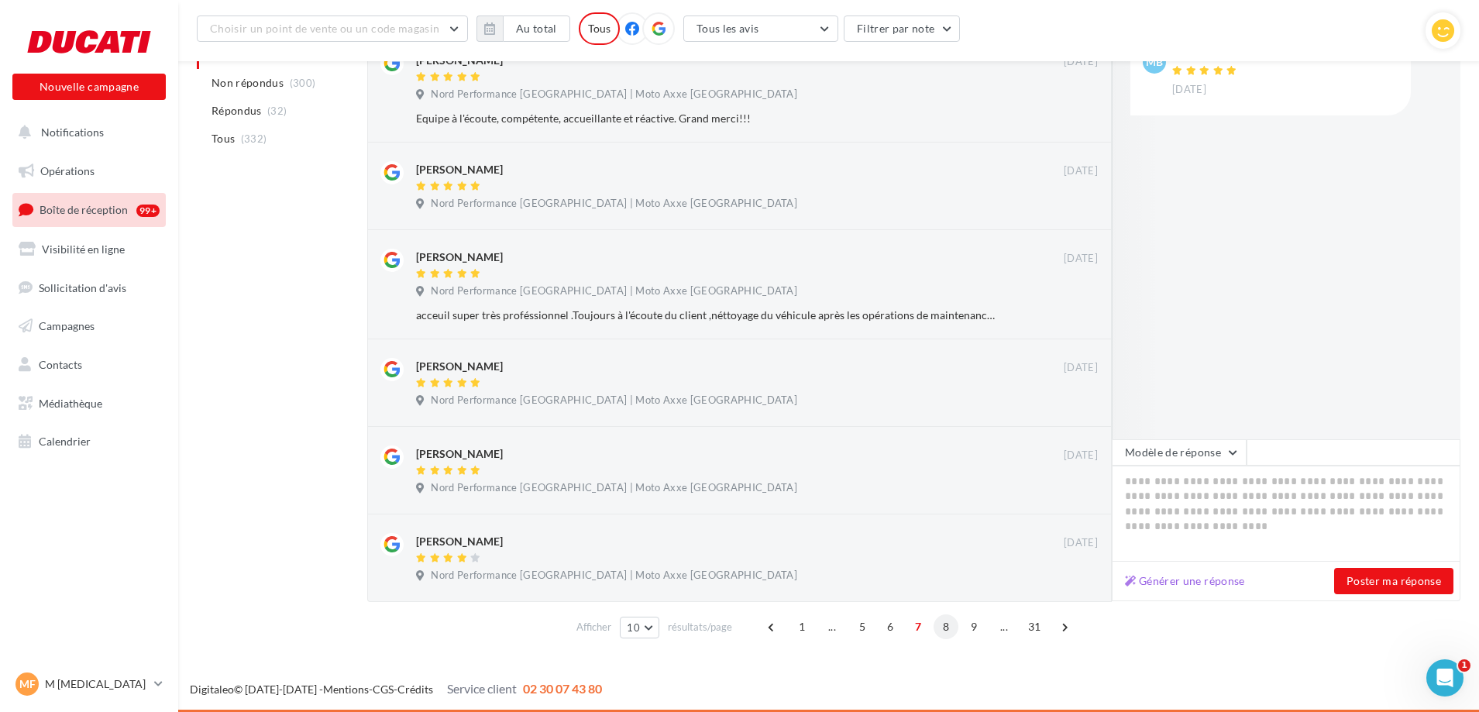
click at [949, 624] on span "8" at bounding box center [945, 626] width 25 height 25
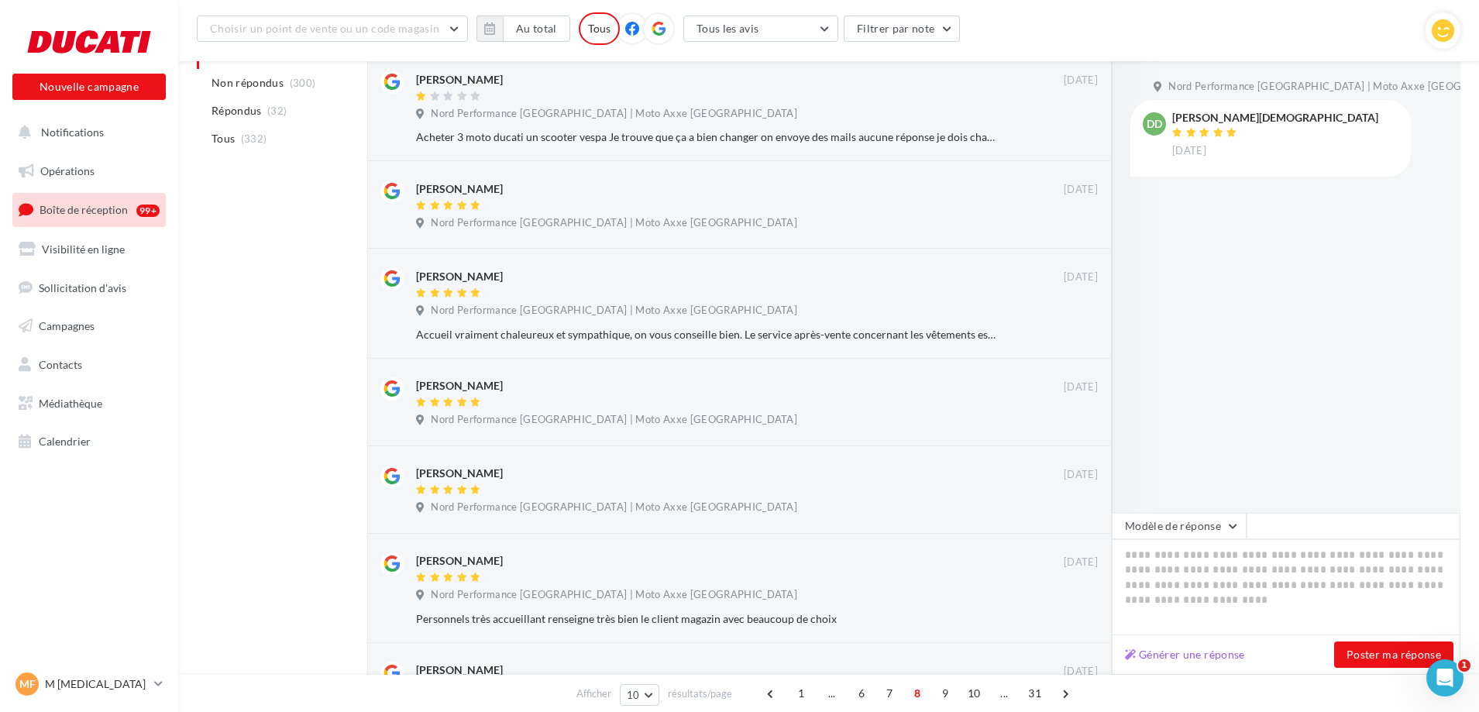
scroll to position [109, 0]
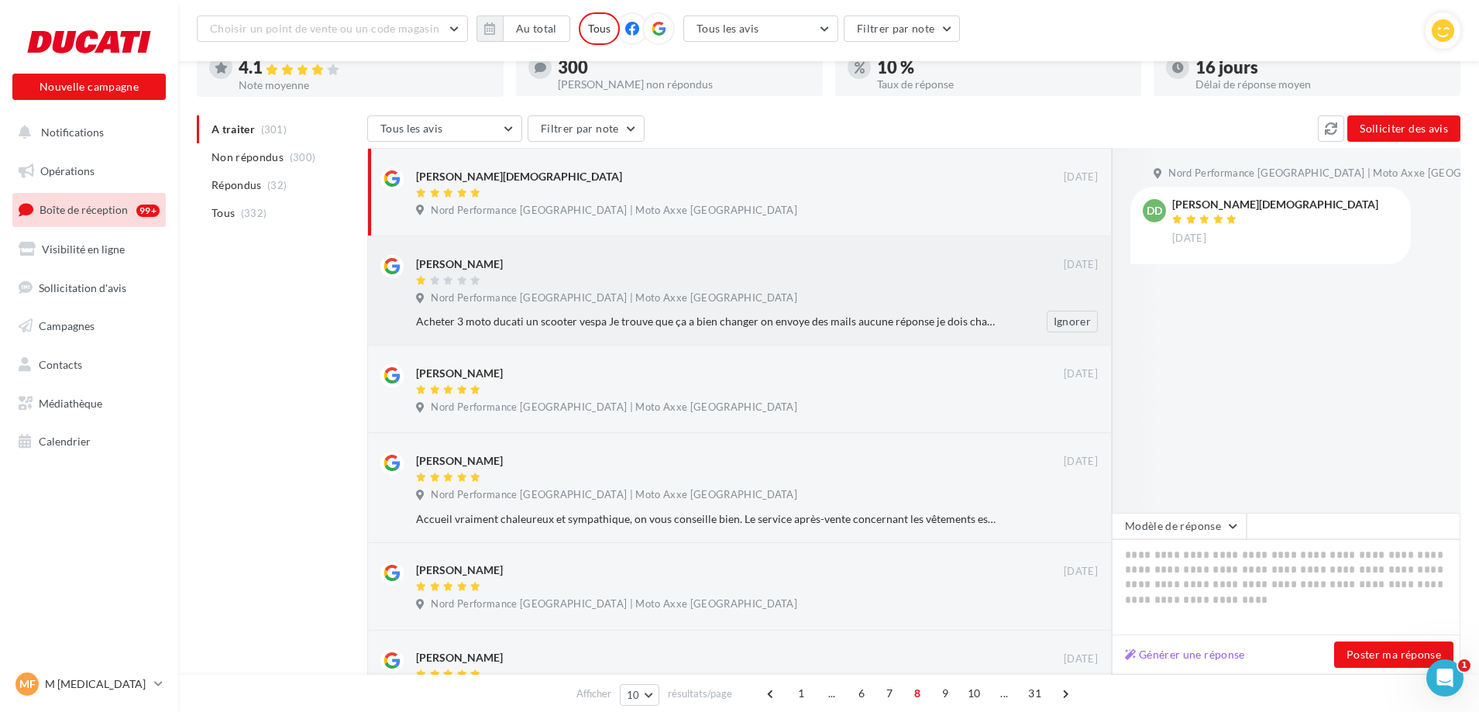
click at [673, 333] on div "Vince Vince 14/04/2022 Nord Performance Amiens | Moto Axxe Amiens Acheter 3 mot…" at bounding box center [739, 290] width 744 height 109
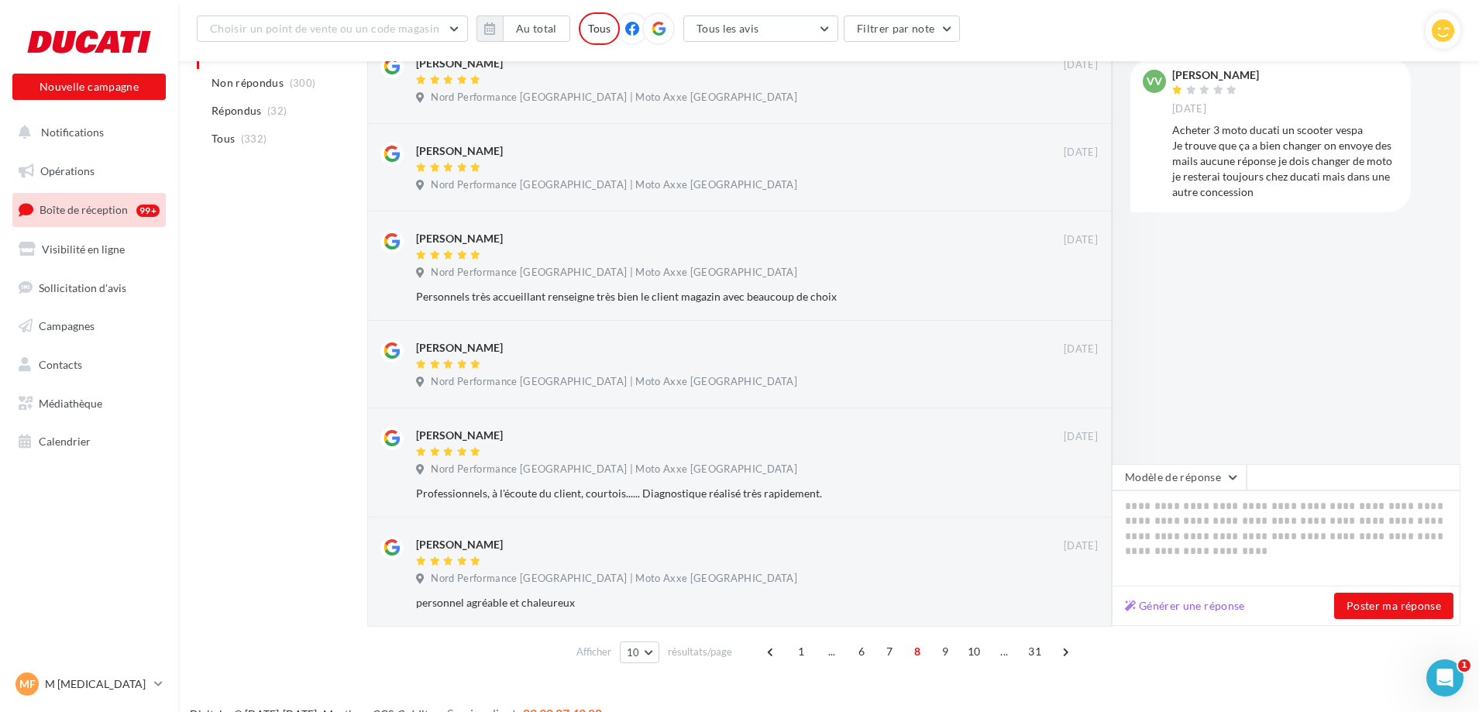
scroll to position [641, 0]
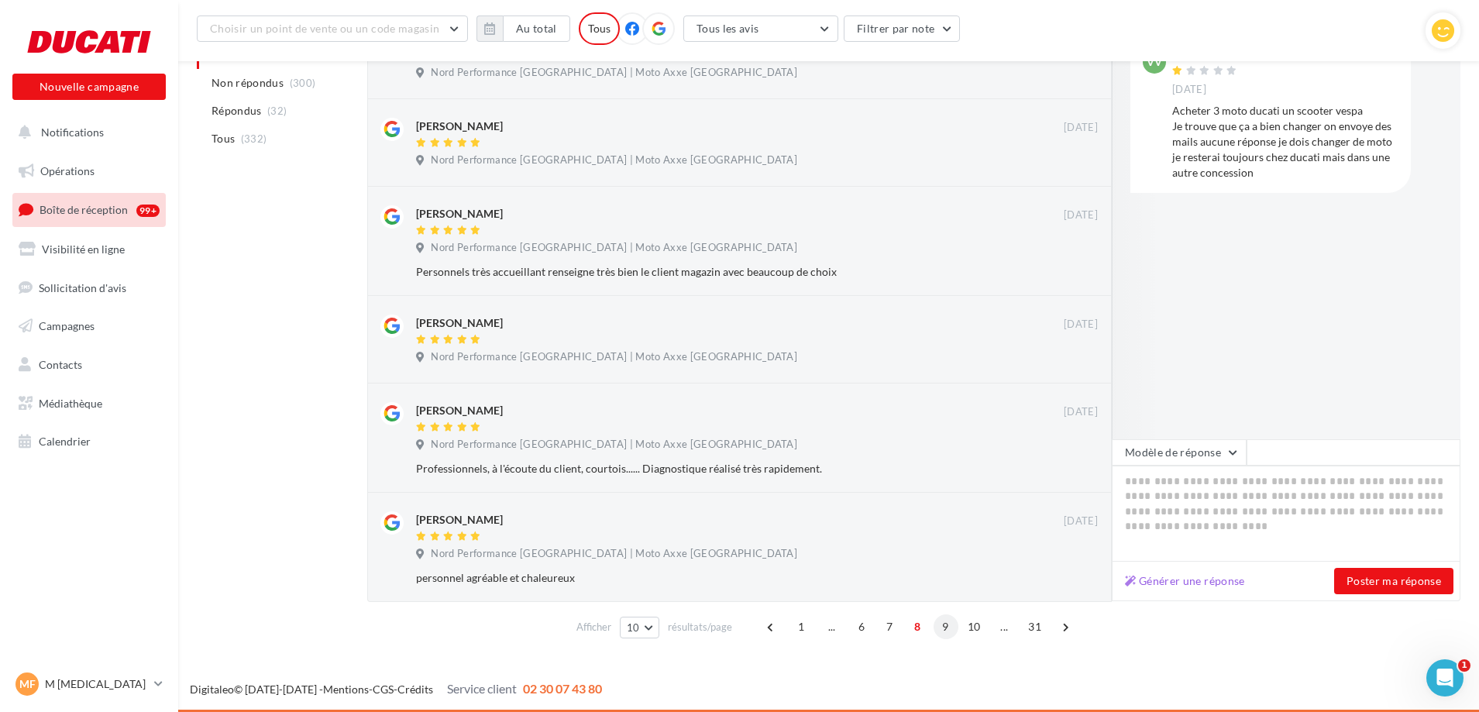
click at [939, 627] on span "9" at bounding box center [945, 626] width 25 height 25
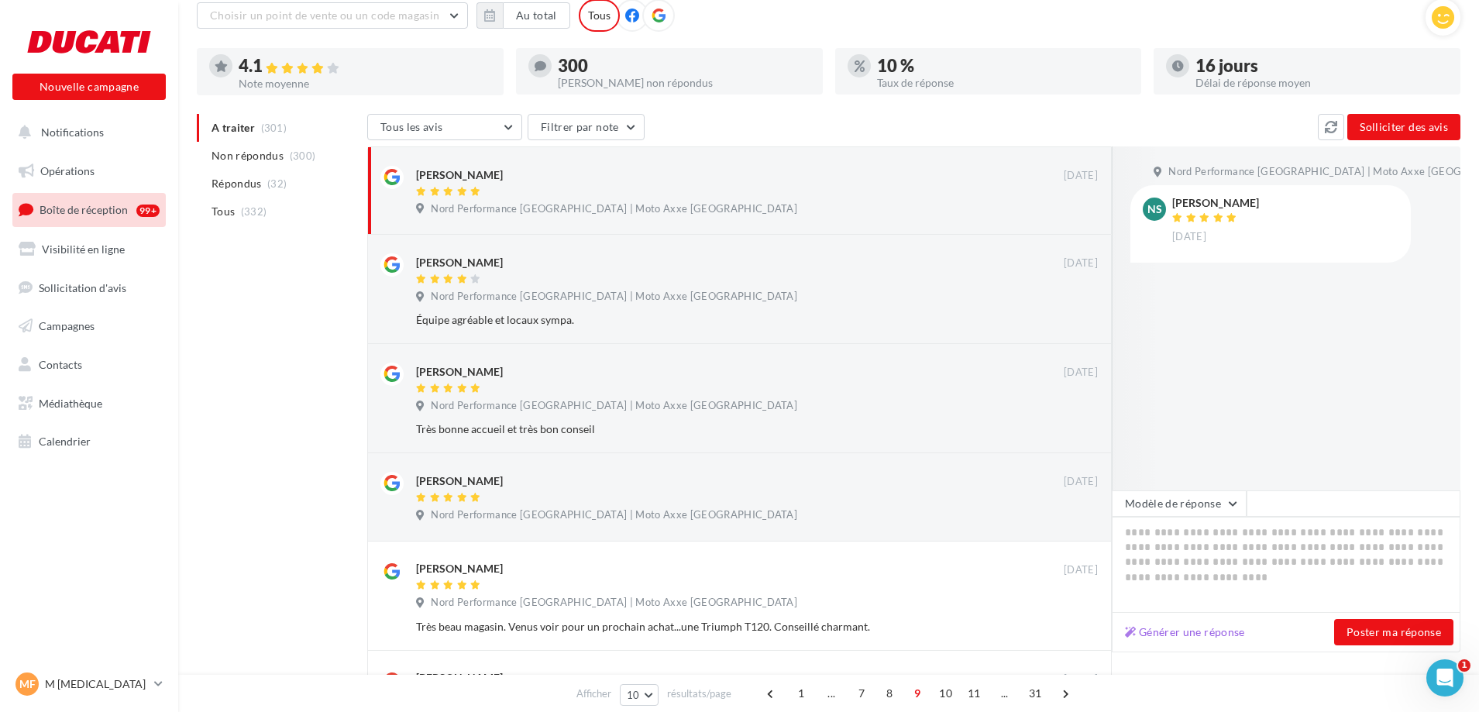
scroll to position [70, 0]
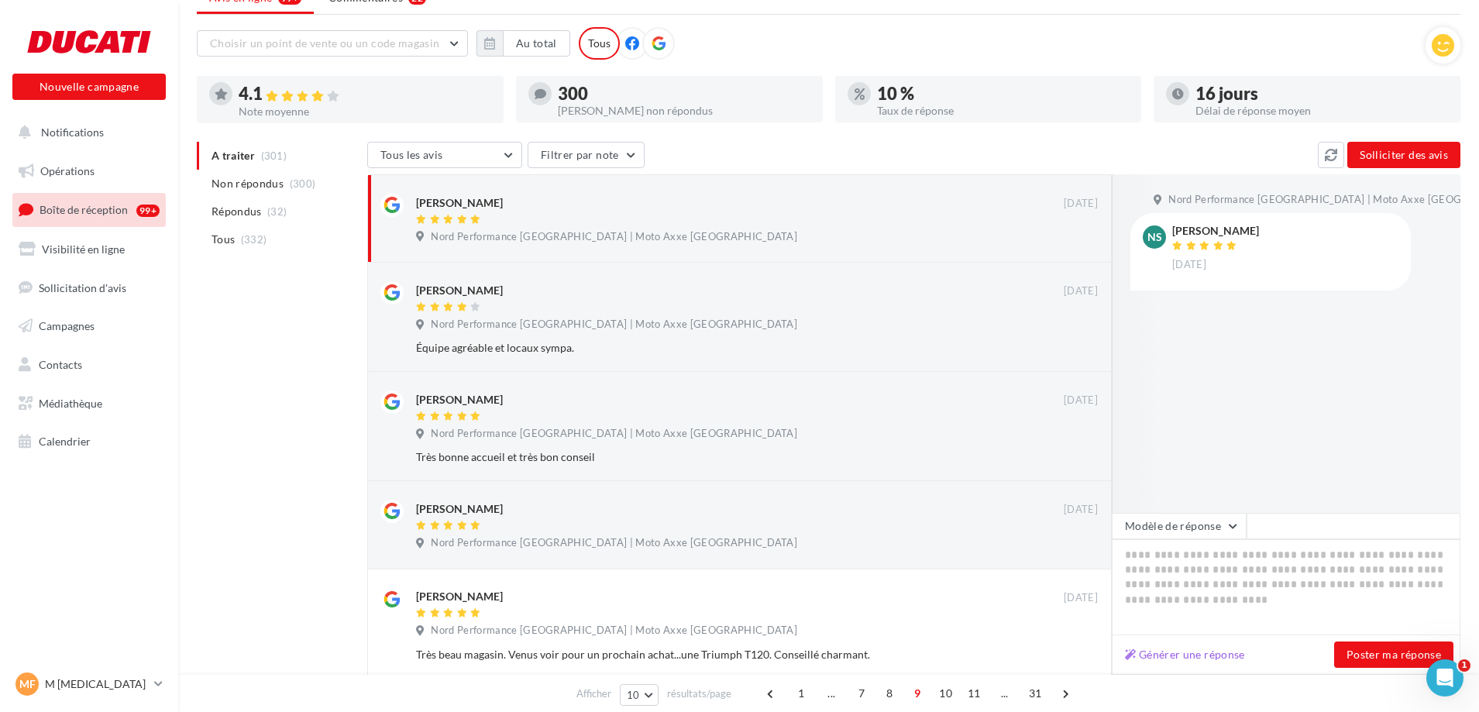
click at [539, 305] on div at bounding box center [740, 307] width 648 height 13
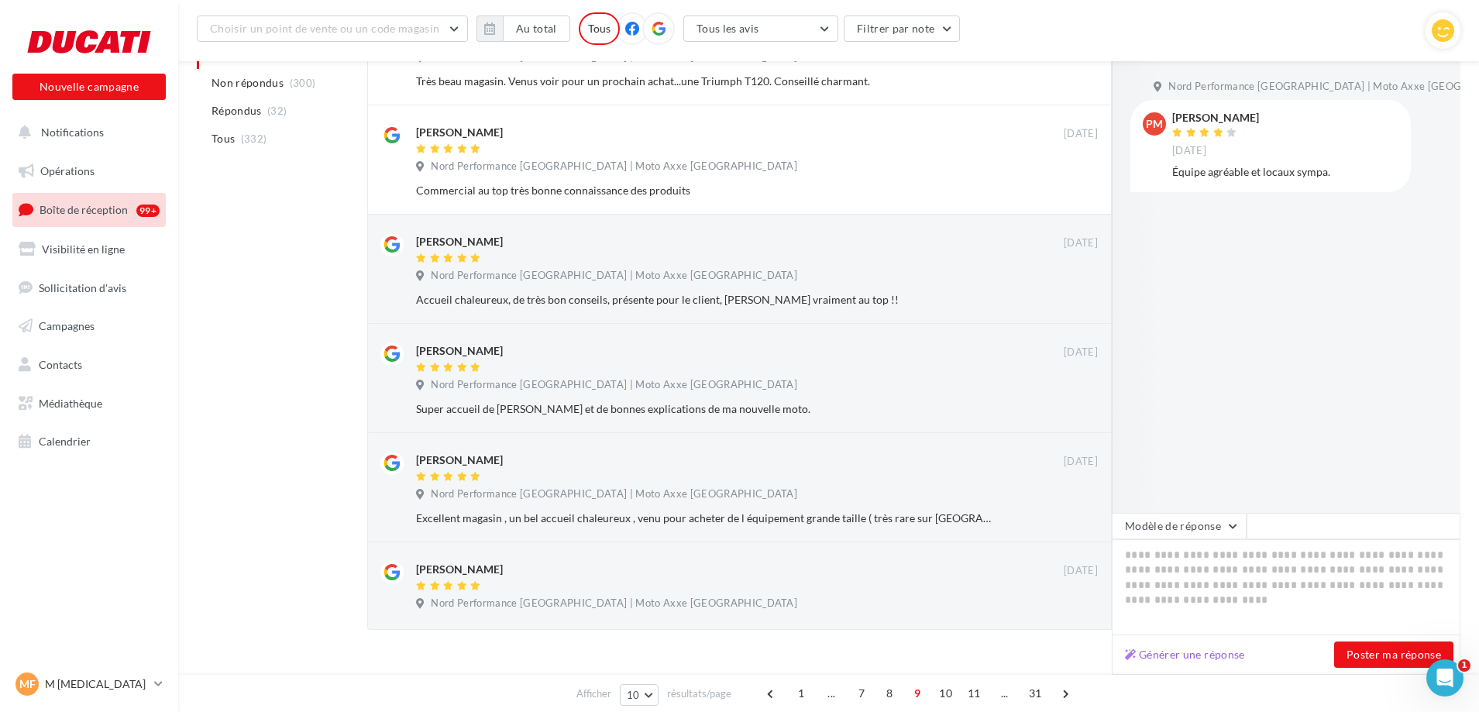
scroll to position [684, 0]
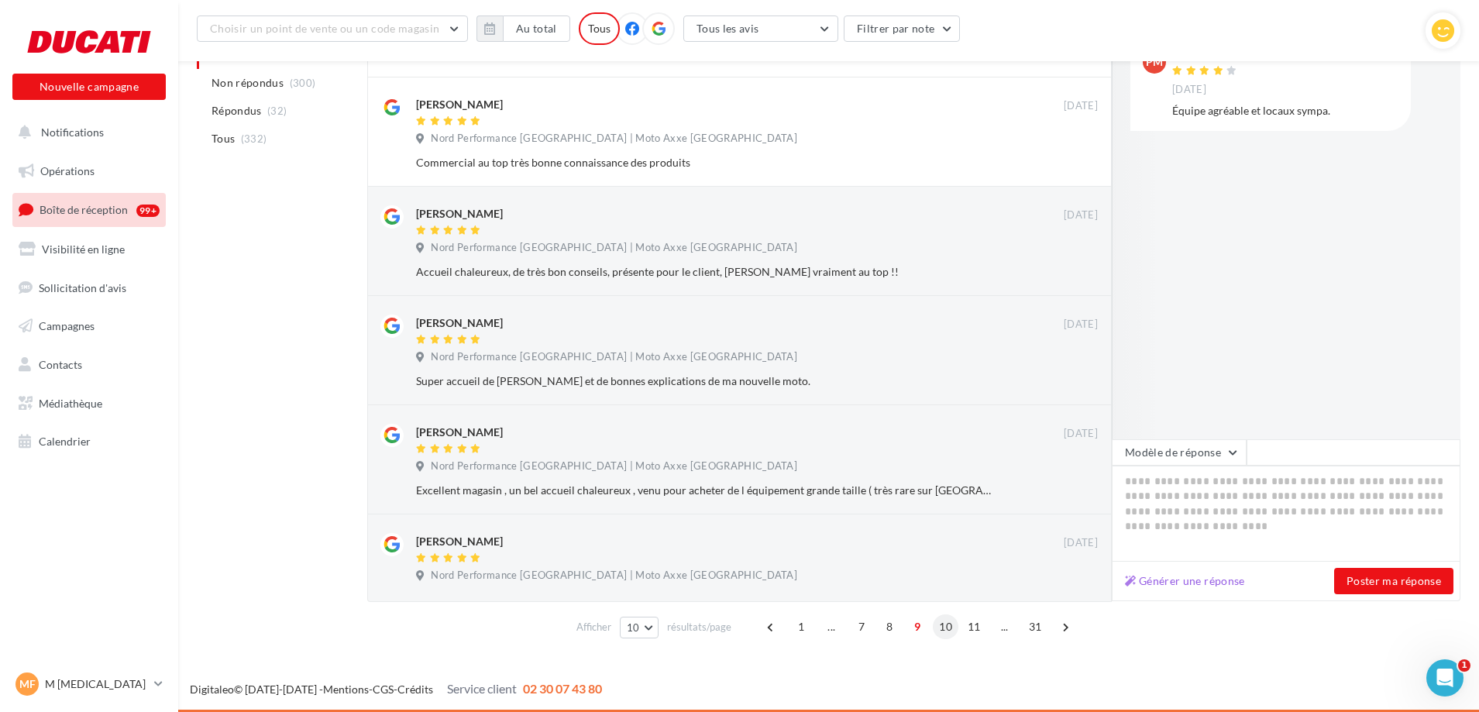
click at [947, 633] on span "10" at bounding box center [946, 626] width 26 height 25
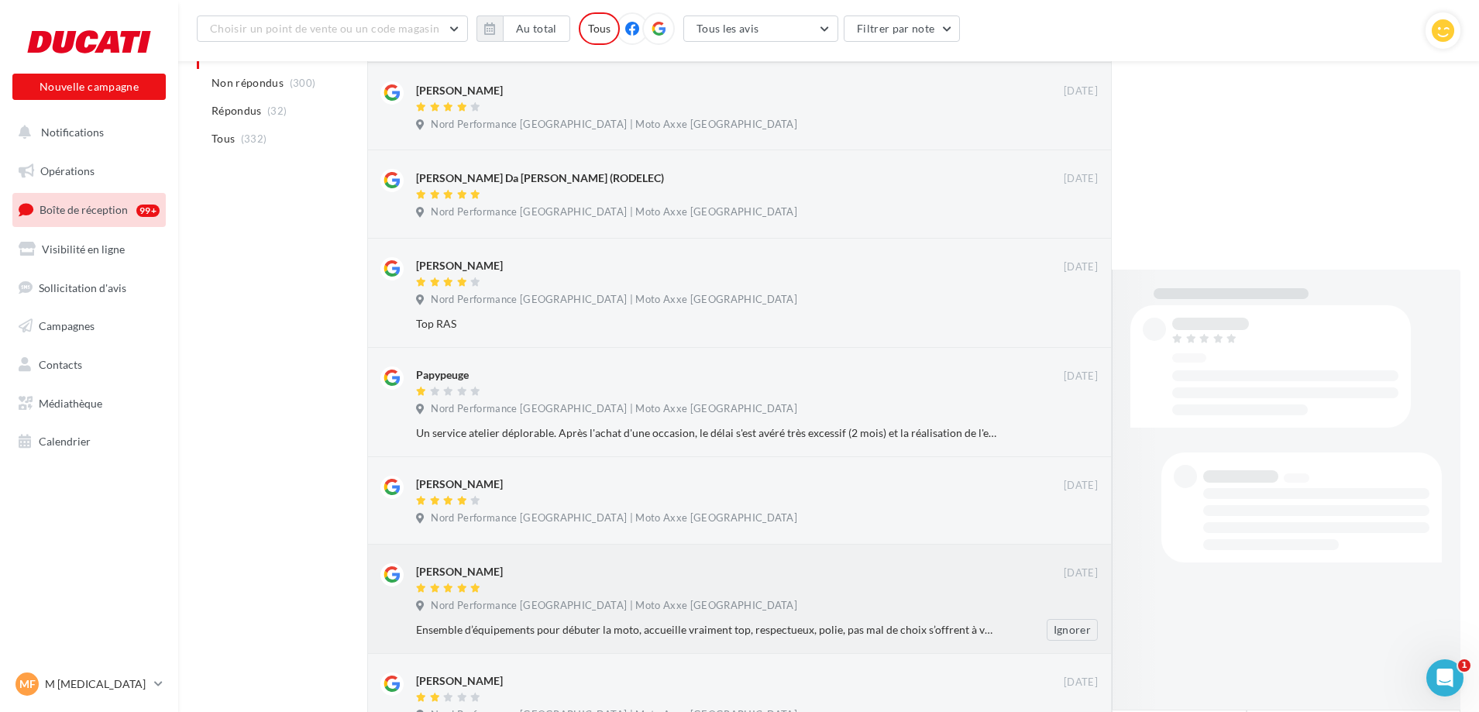
scroll to position [662, 0]
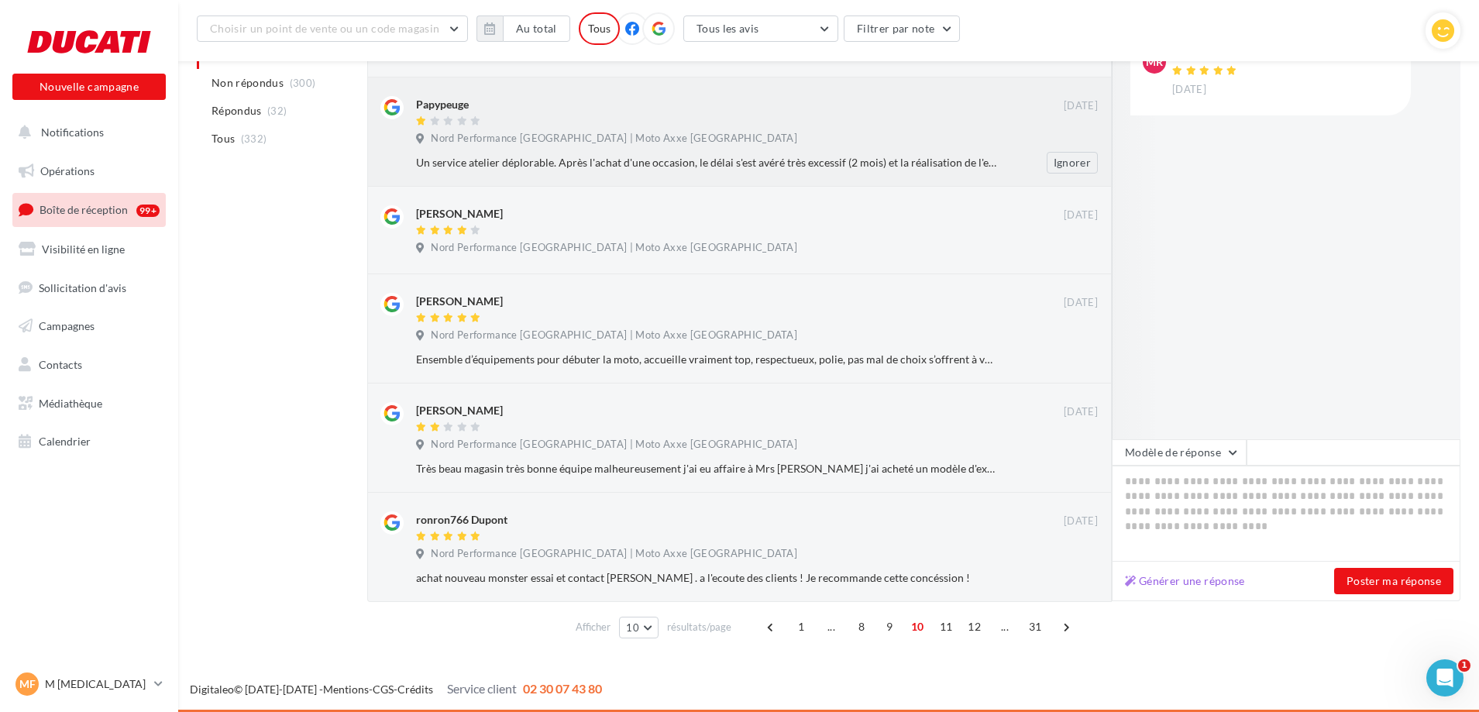
click at [657, 167] on div "Un service atelier déplorable. Après l'achat d'une occasion, le délai s'est avé…" at bounding box center [706, 162] width 581 height 15
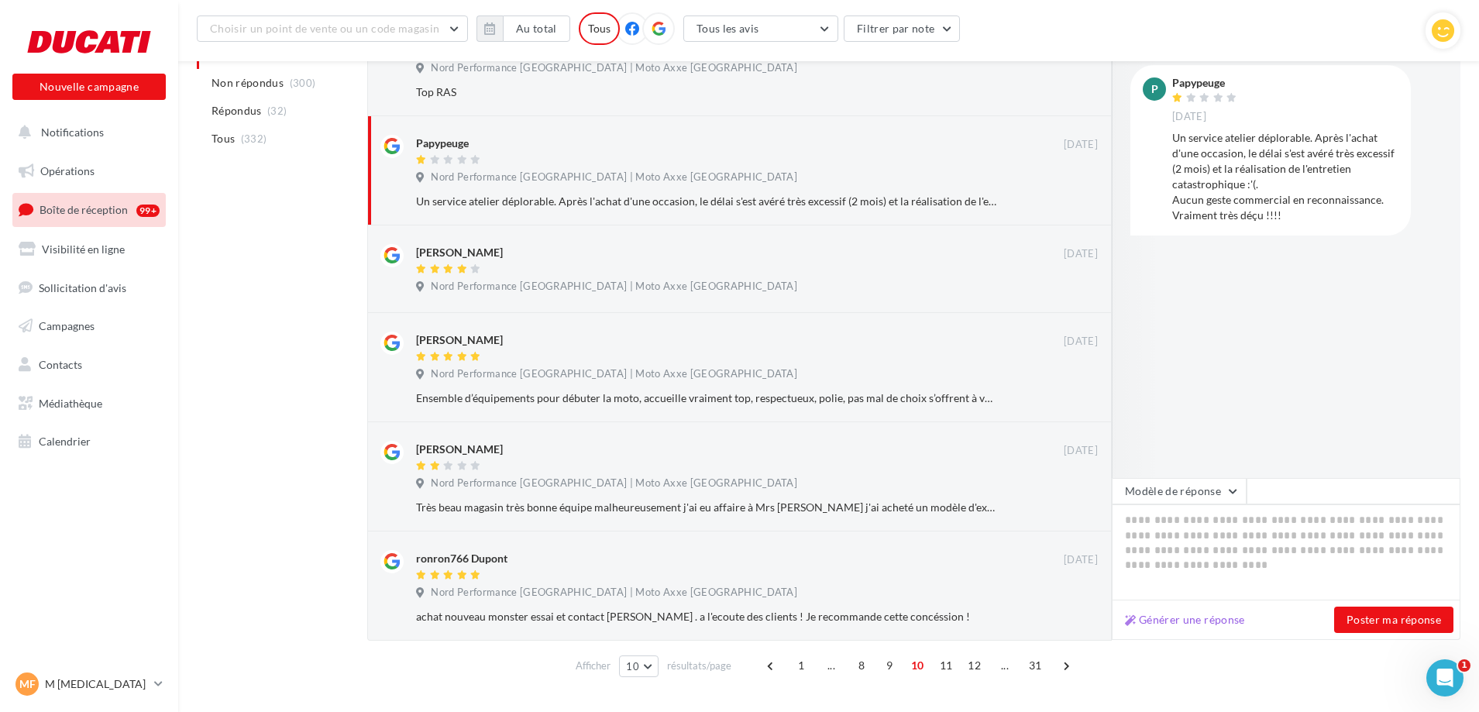
scroll to position [622, 0]
click at [982, 514] on div "Très beau magasin très bonne équipe malheureusement j'ai eu affaire à Mrs vilai…" at bounding box center [706, 508] width 581 height 15
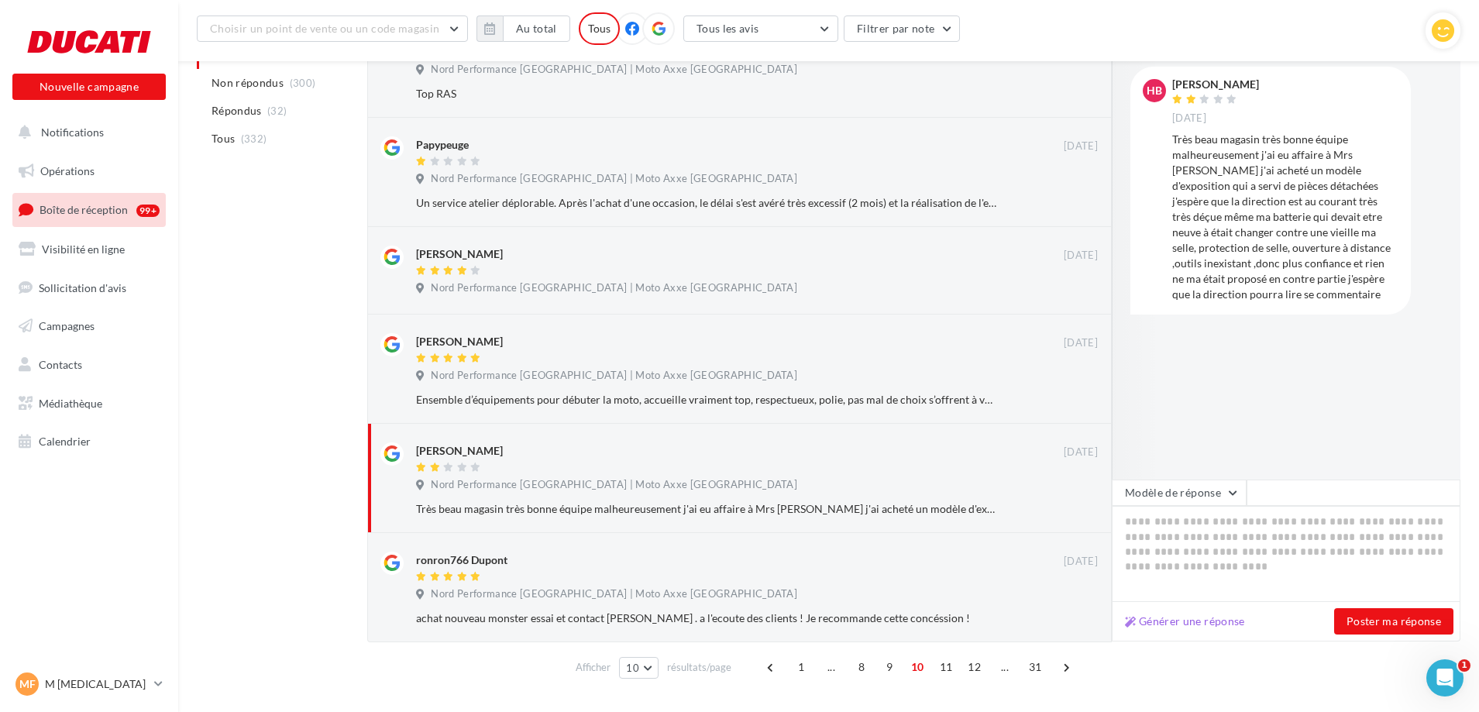
click at [1278, 186] on div "Très beau magasin très bonne équipe malheureusement j'ai eu affaire à Mrs vilai…" at bounding box center [1285, 217] width 226 height 170
click at [1270, 214] on div "Très beau magasin très bonne équipe malheureusement j'ai eu affaire à Mrs vilai…" at bounding box center [1285, 217] width 226 height 170
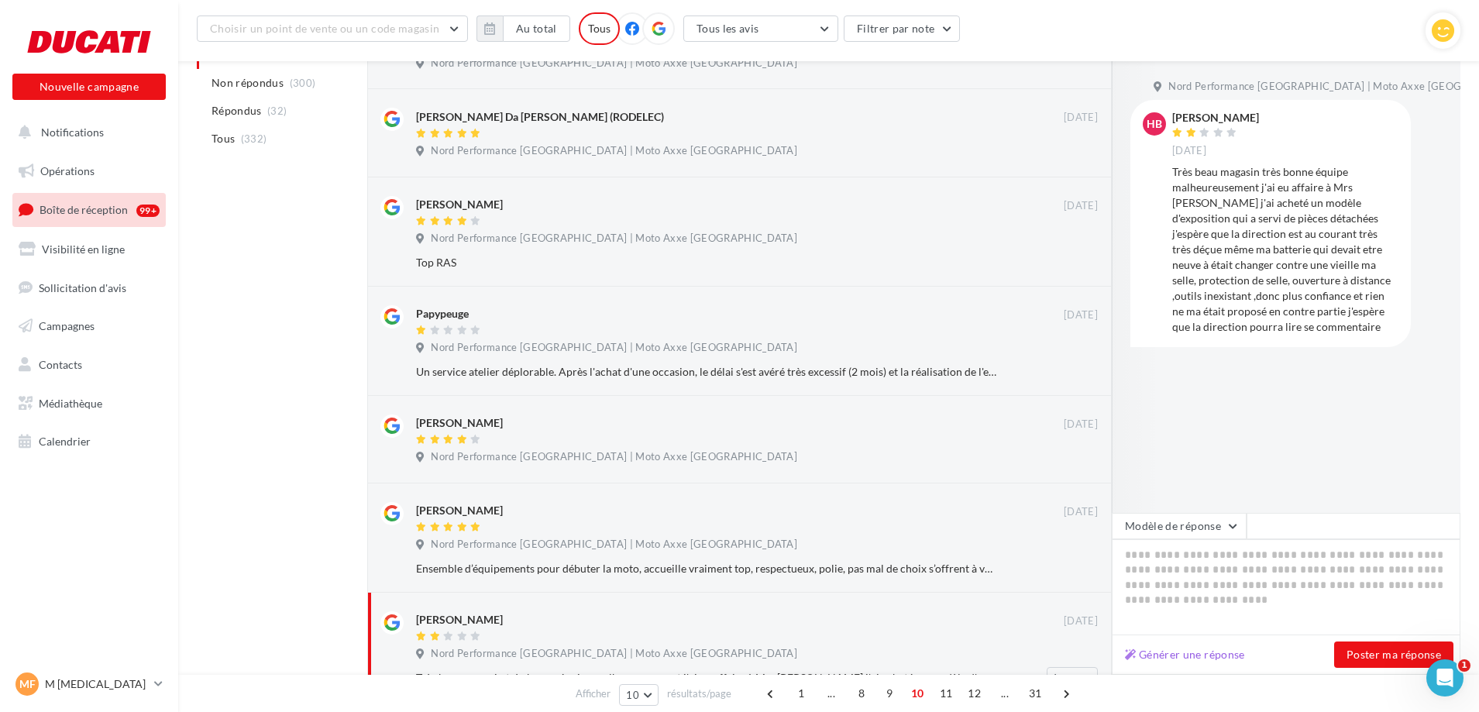
scroll to position [440, 0]
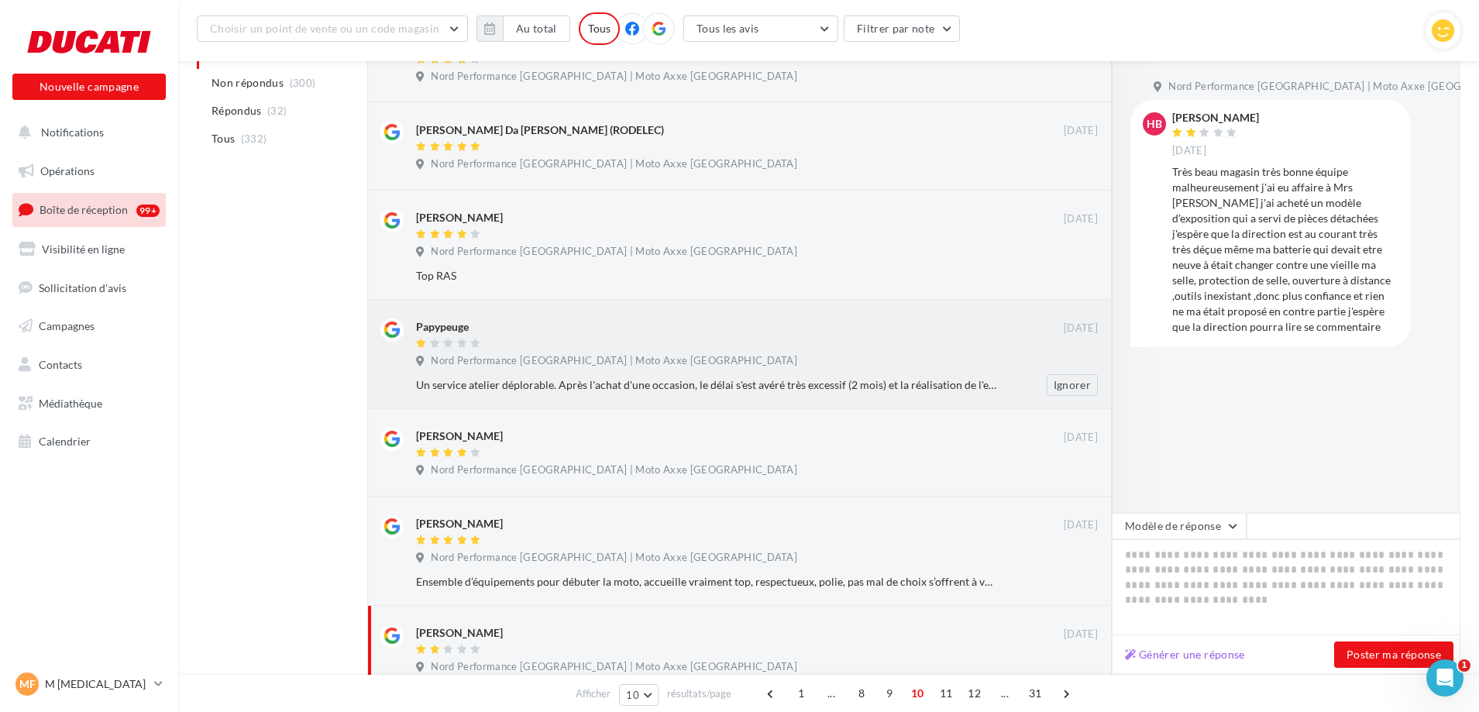
click at [851, 377] on div "Un service atelier déplorable. Après l'achat d'une occasion, le délai s'est avé…" at bounding box center [706, 384] width 581 height 15
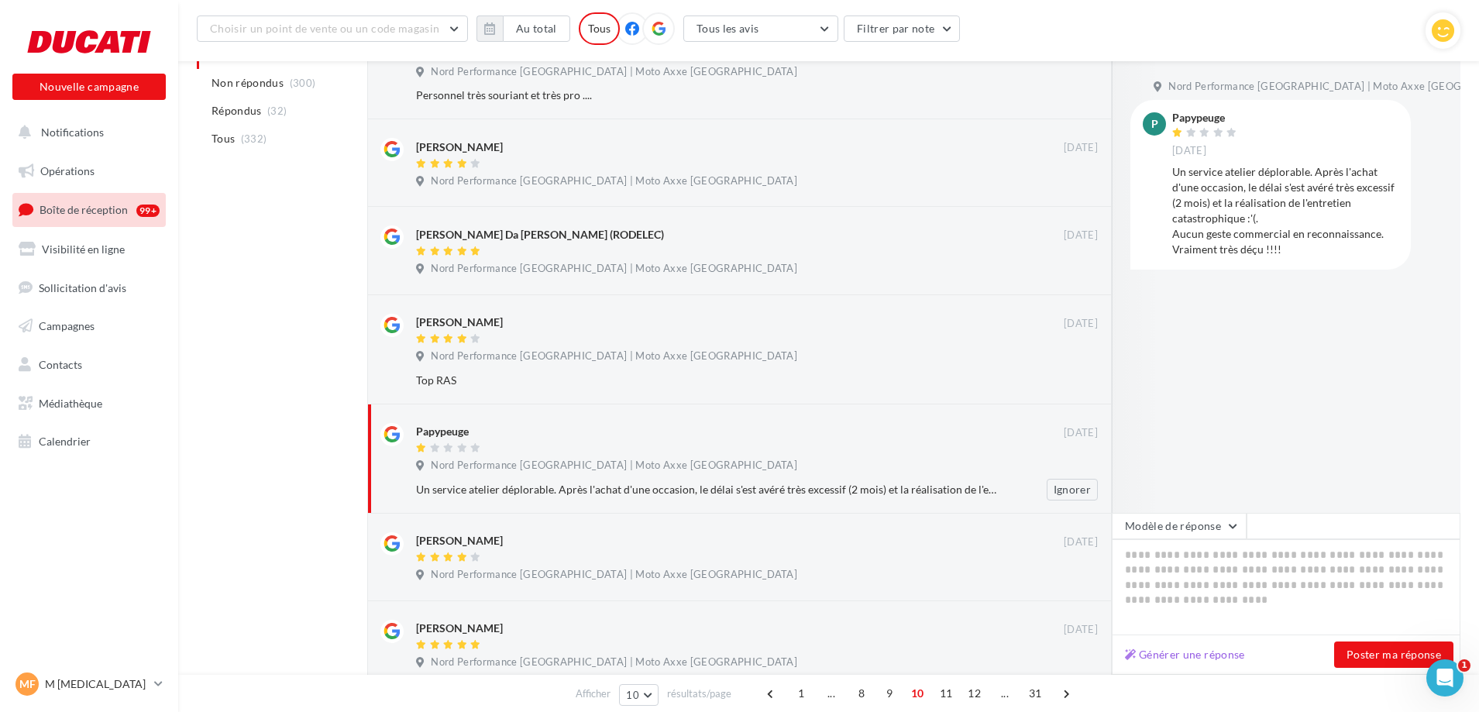
click at [851, 376] on div "Top RAS" at bounding box center [706, 380] width 581 height 15
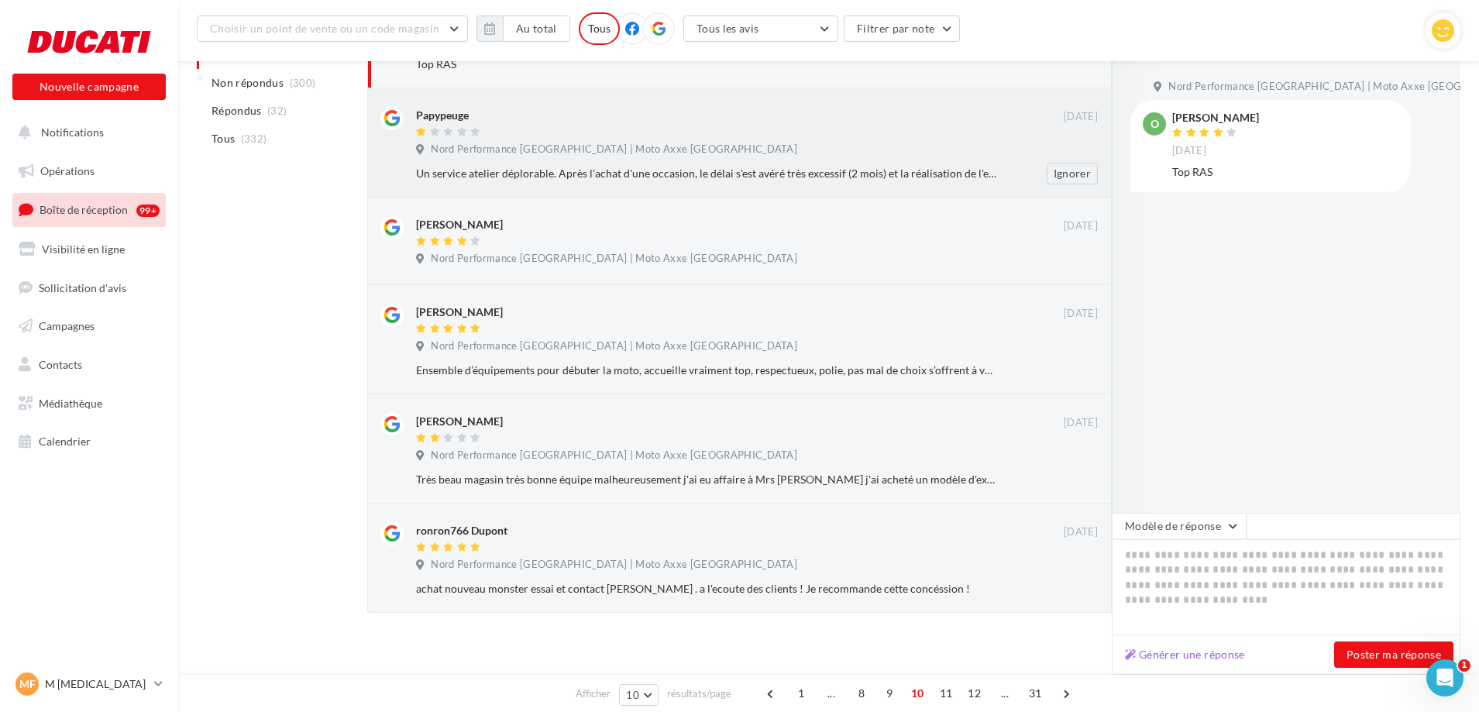
scroll to position [662, 0]
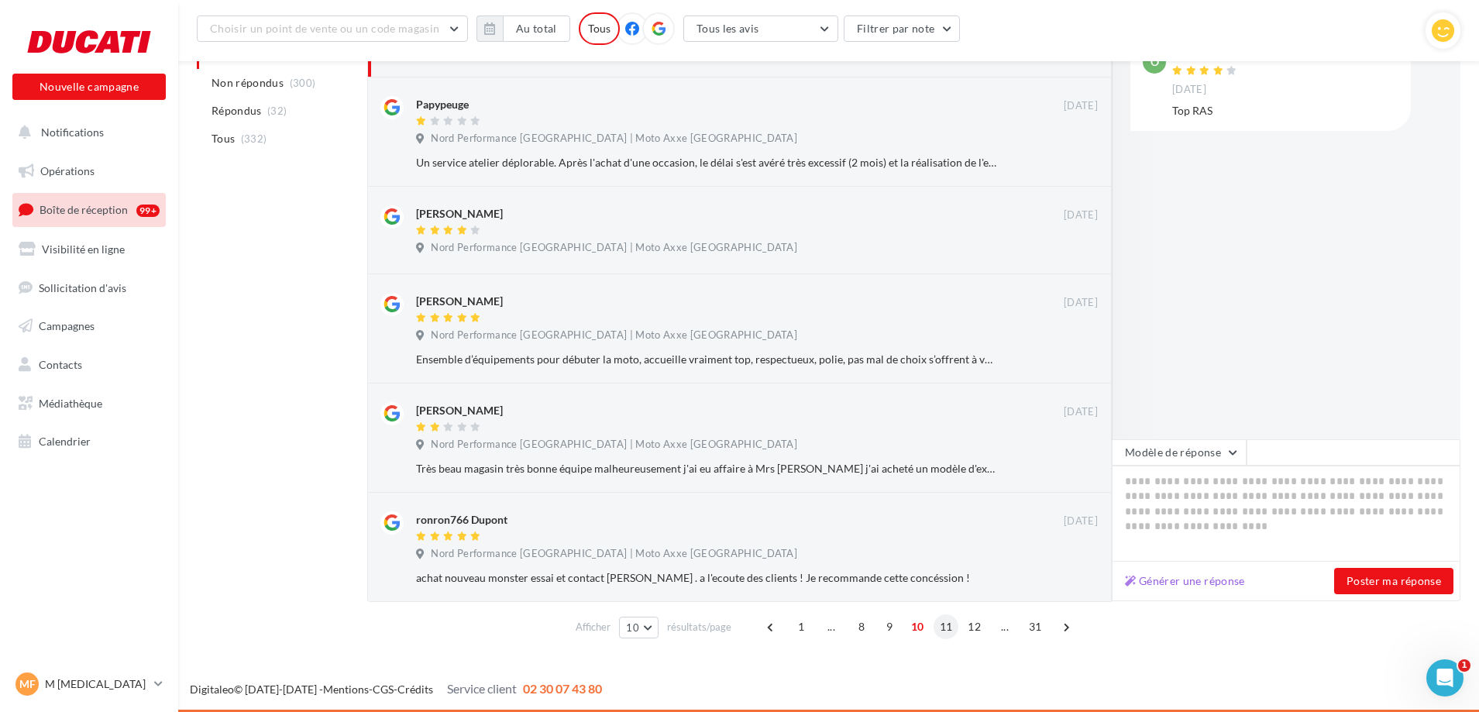
click at [945, 626] on span "11" at bounding box center [946, 626] width 26 height 25
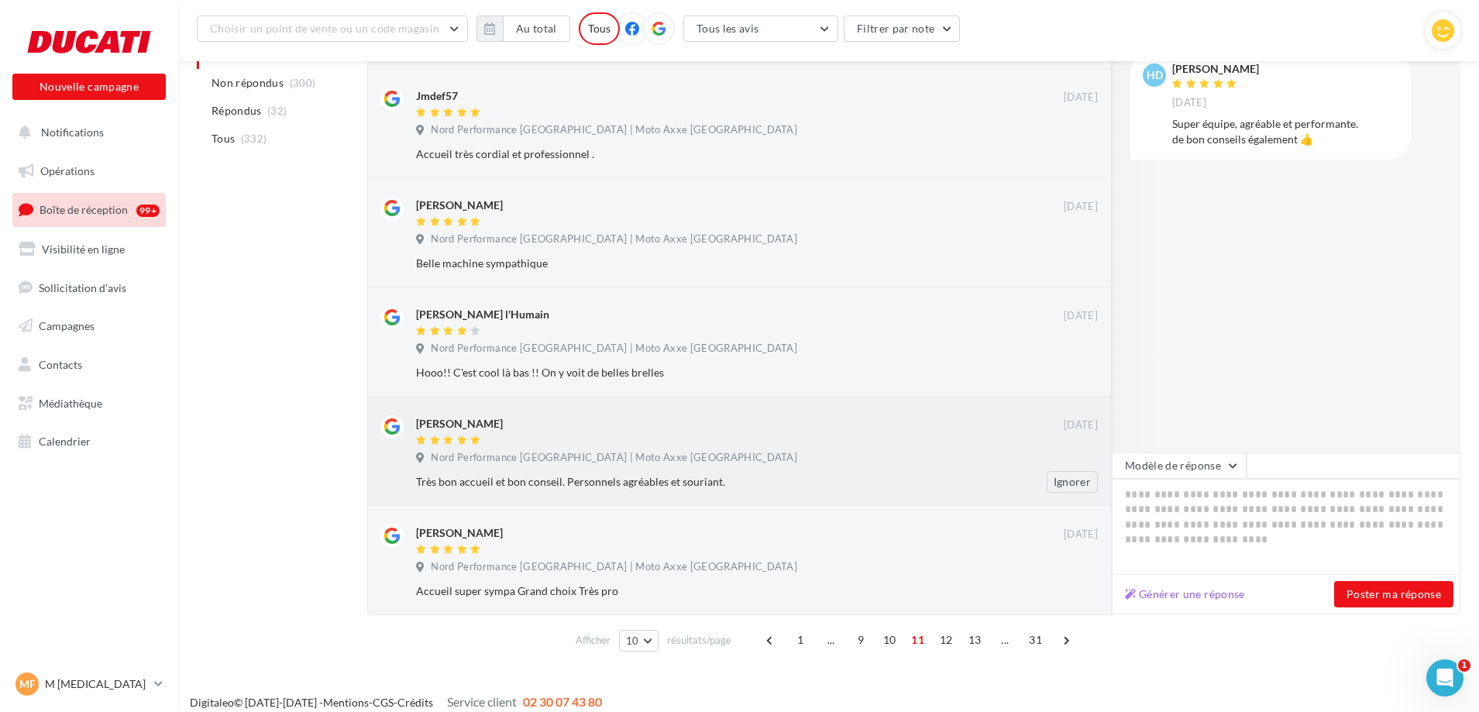
scroll to position [749, 0]
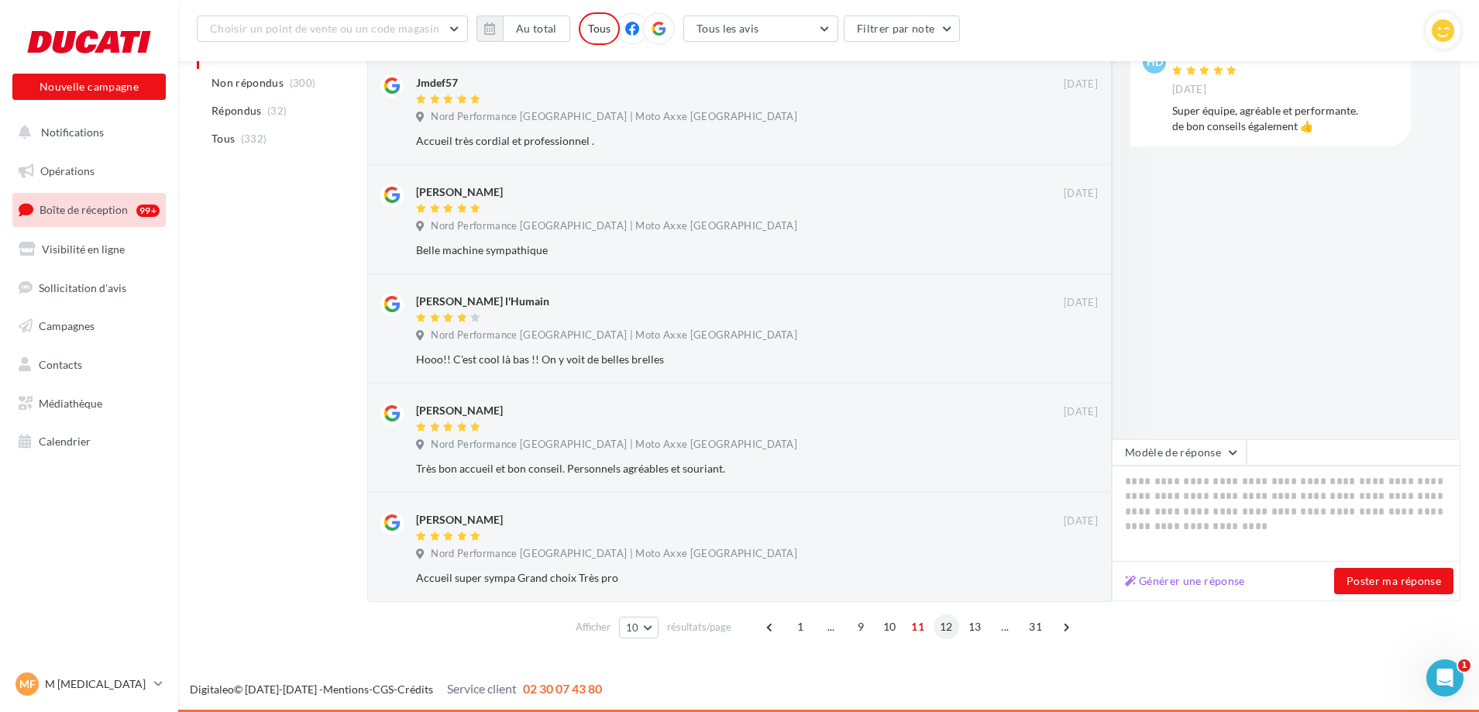
click at [942, 627] on span "12" at bounding box center [946, 626] width 26 height 25
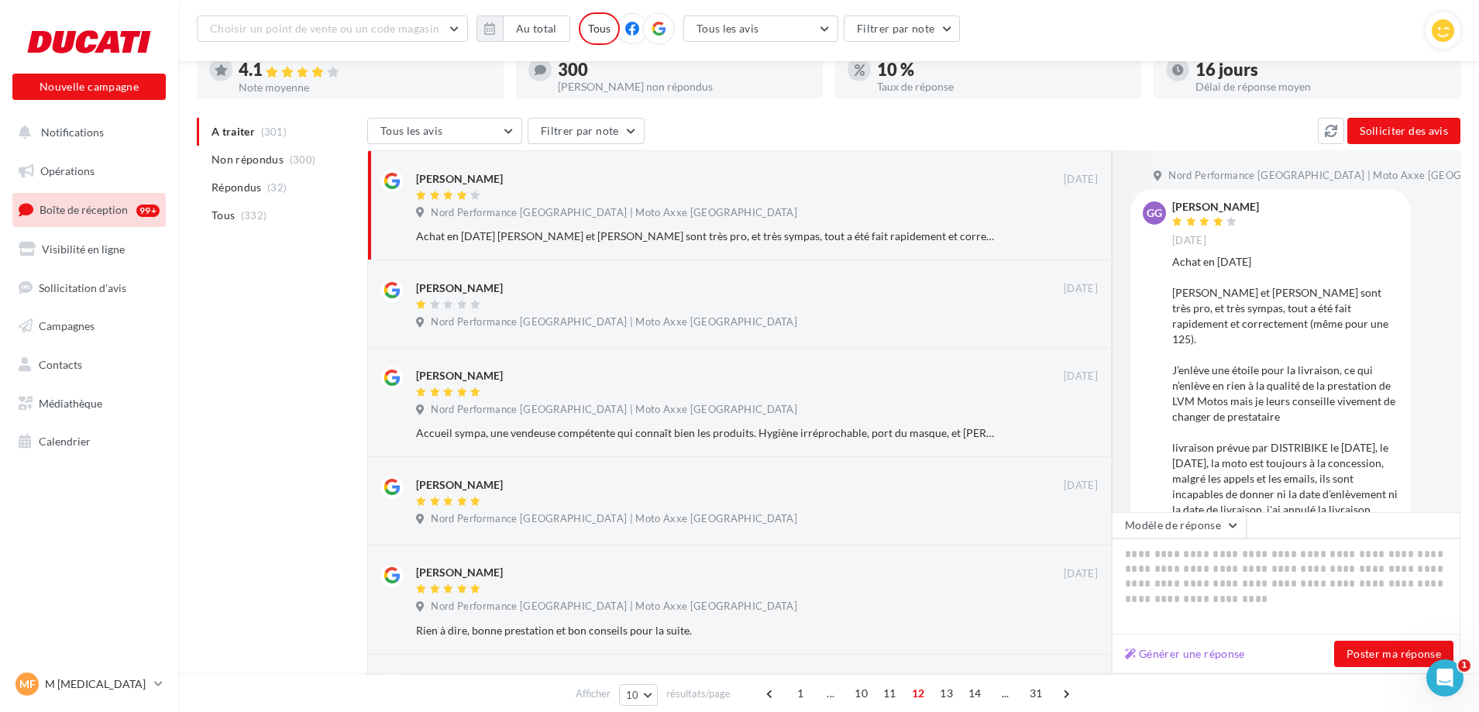
scroll to position [106, 0]
click at [700, 309] on div at bounding box center [740, 306] width 648 height 13
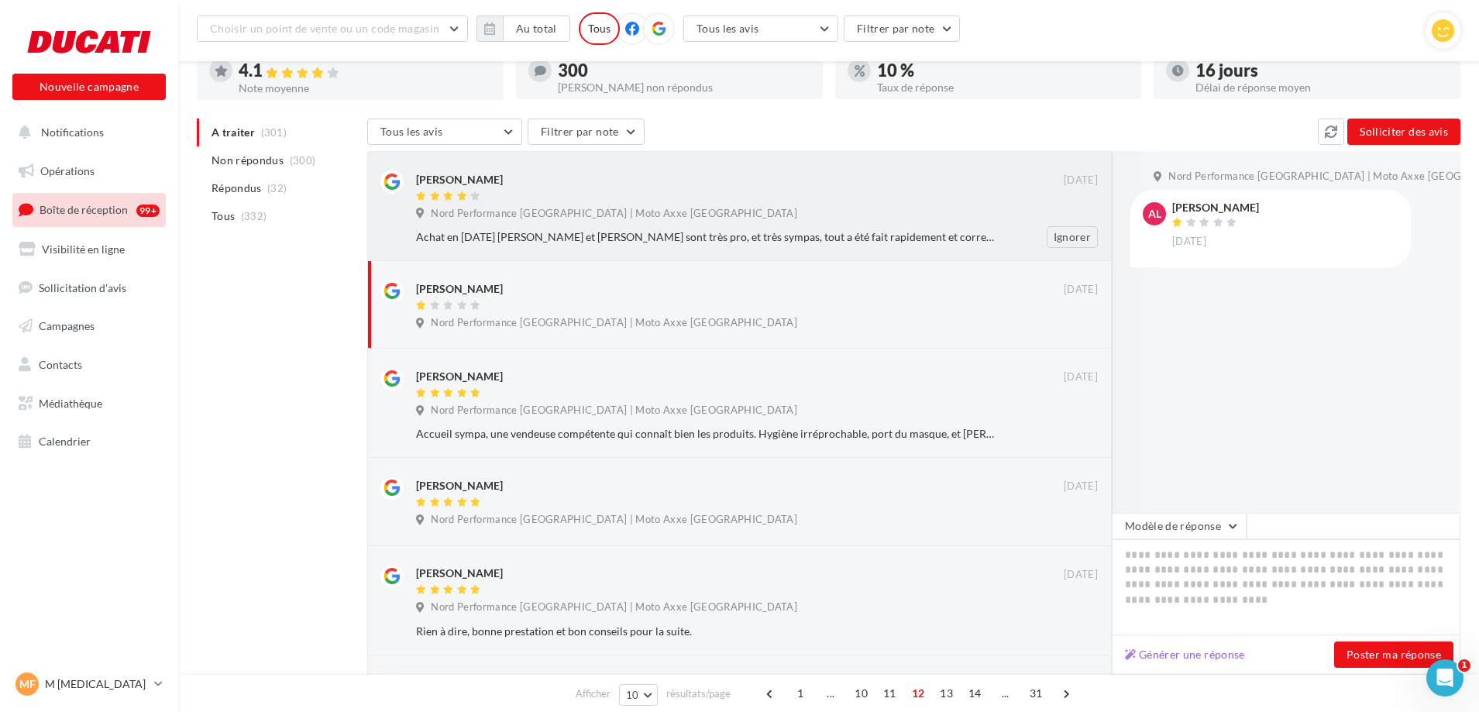
click at [695, 228] on div "Achat en juin 2021 Mélanie et Romain sont très pro, et très sympas, tout a été …" at bounding box center [763, 237] width 694 height 22
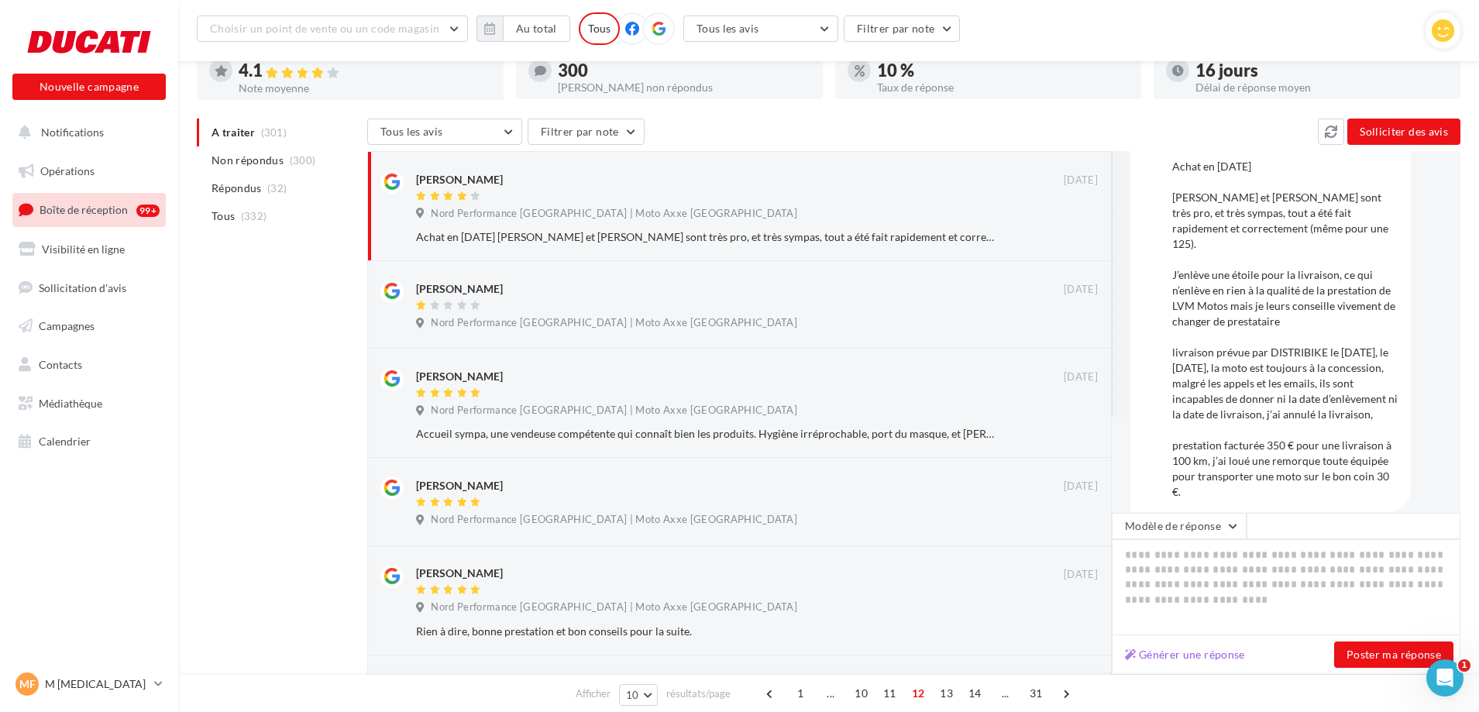
scroll to position [98, 0]
click at [1230, 325] on div "Achat en juin 2021 Mélanie et Romain sont très pro, et très sympas, tout a été …" at bounding box center [1285, 327] width 226 height 341
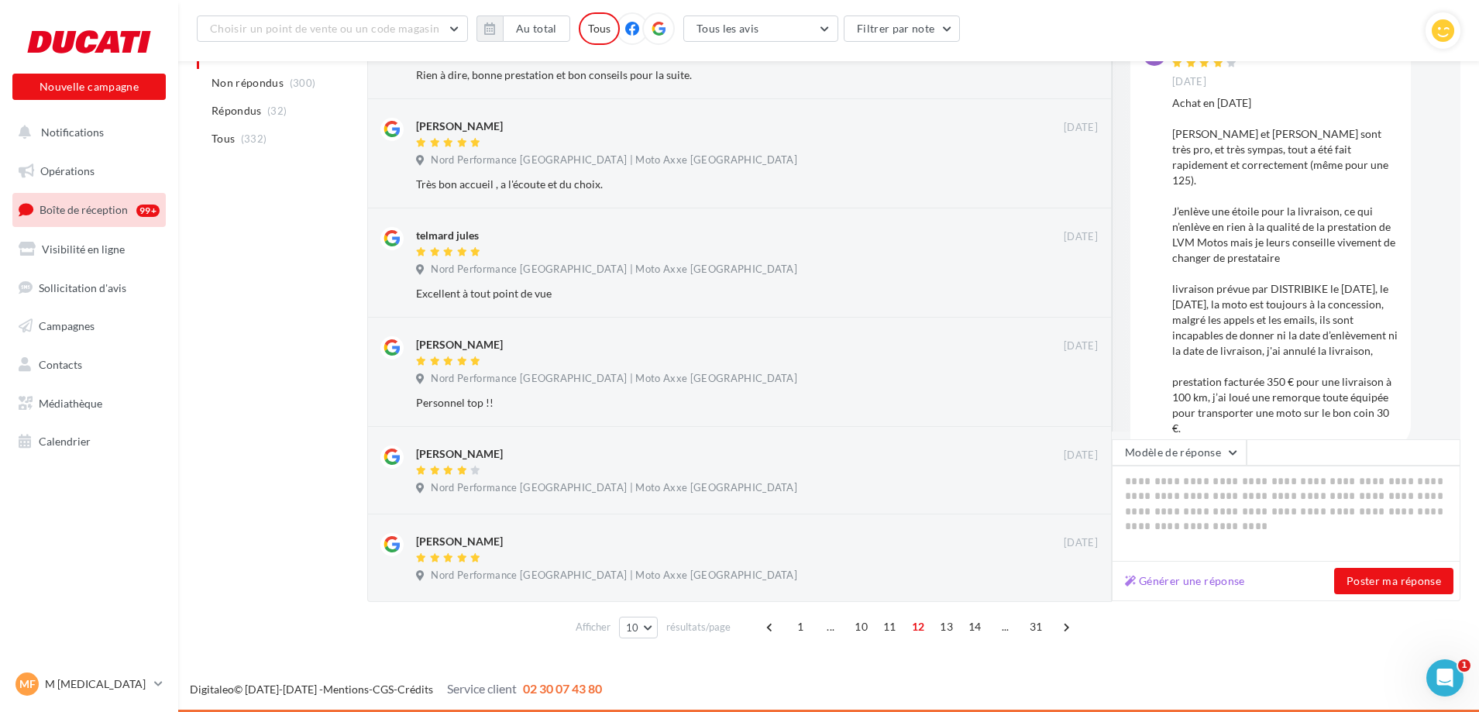
scroll to position [19, 0]
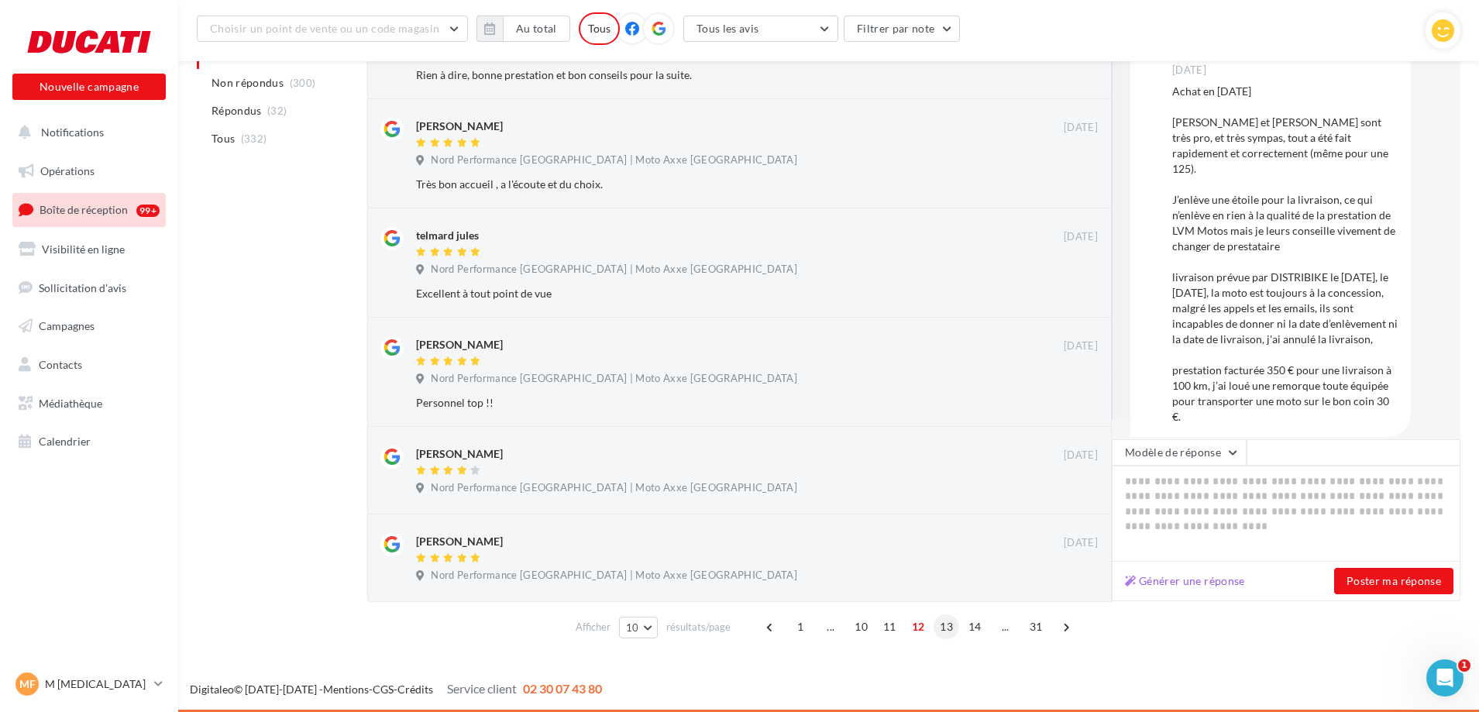
click at [949, 622] on span "13" at bounding box center [946, 626] width 26 height 25
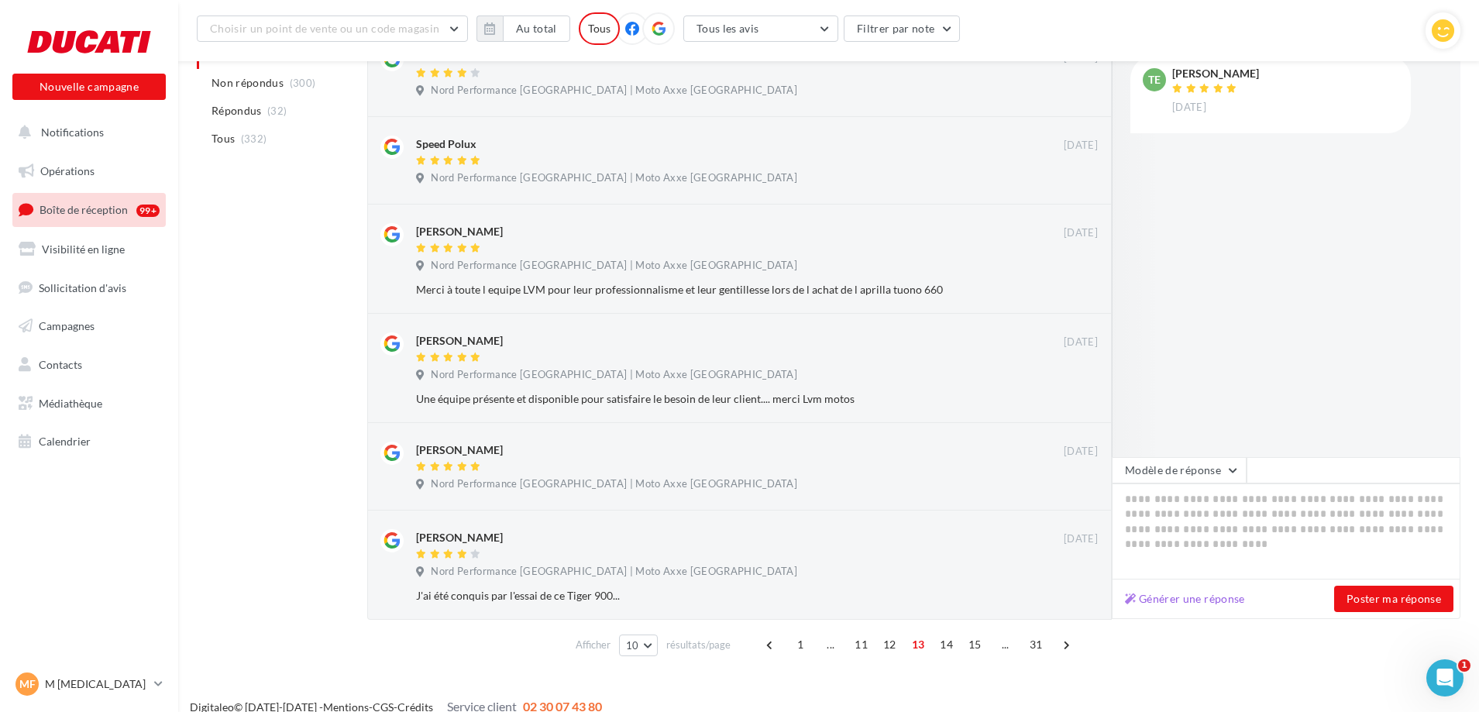
scroll to position [619, 0]
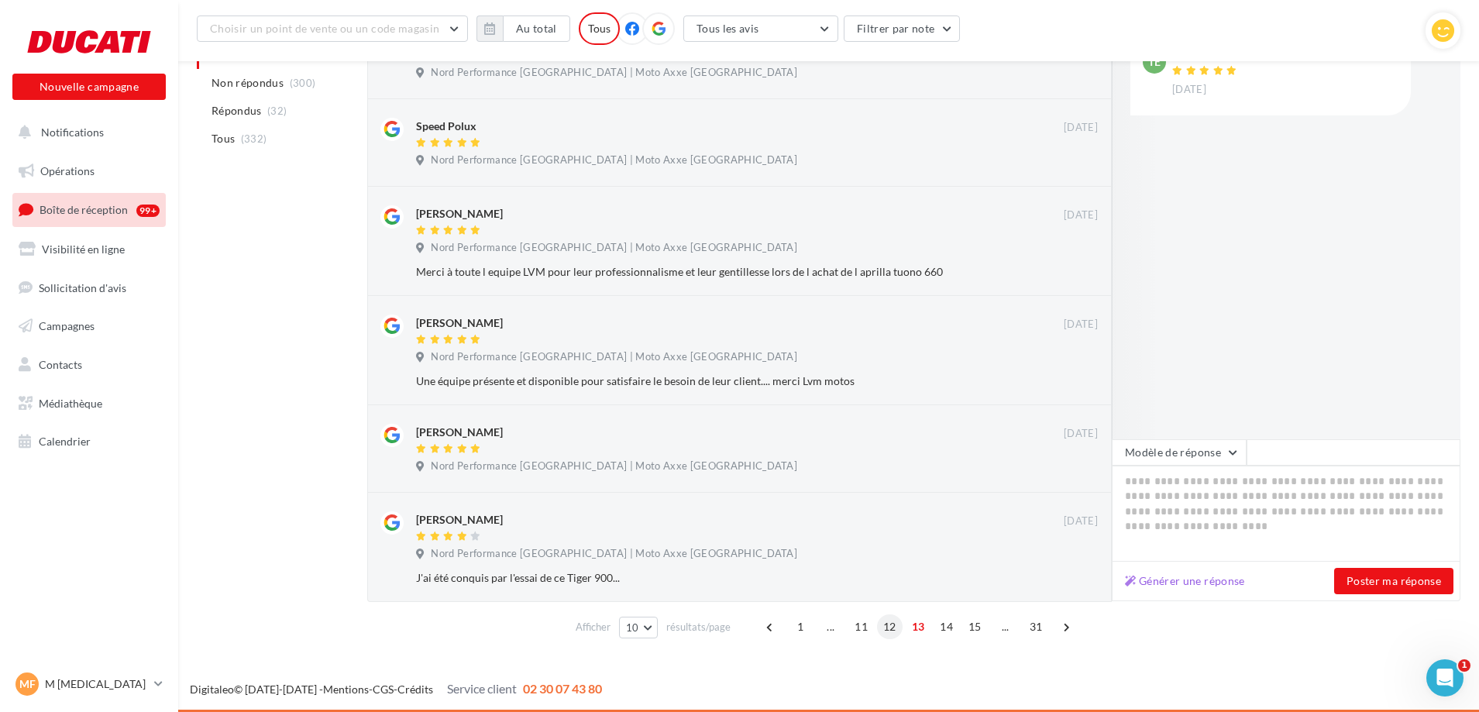
click at [887, 634] on span "12" at bounding box center [890, 626] width 26 height 25
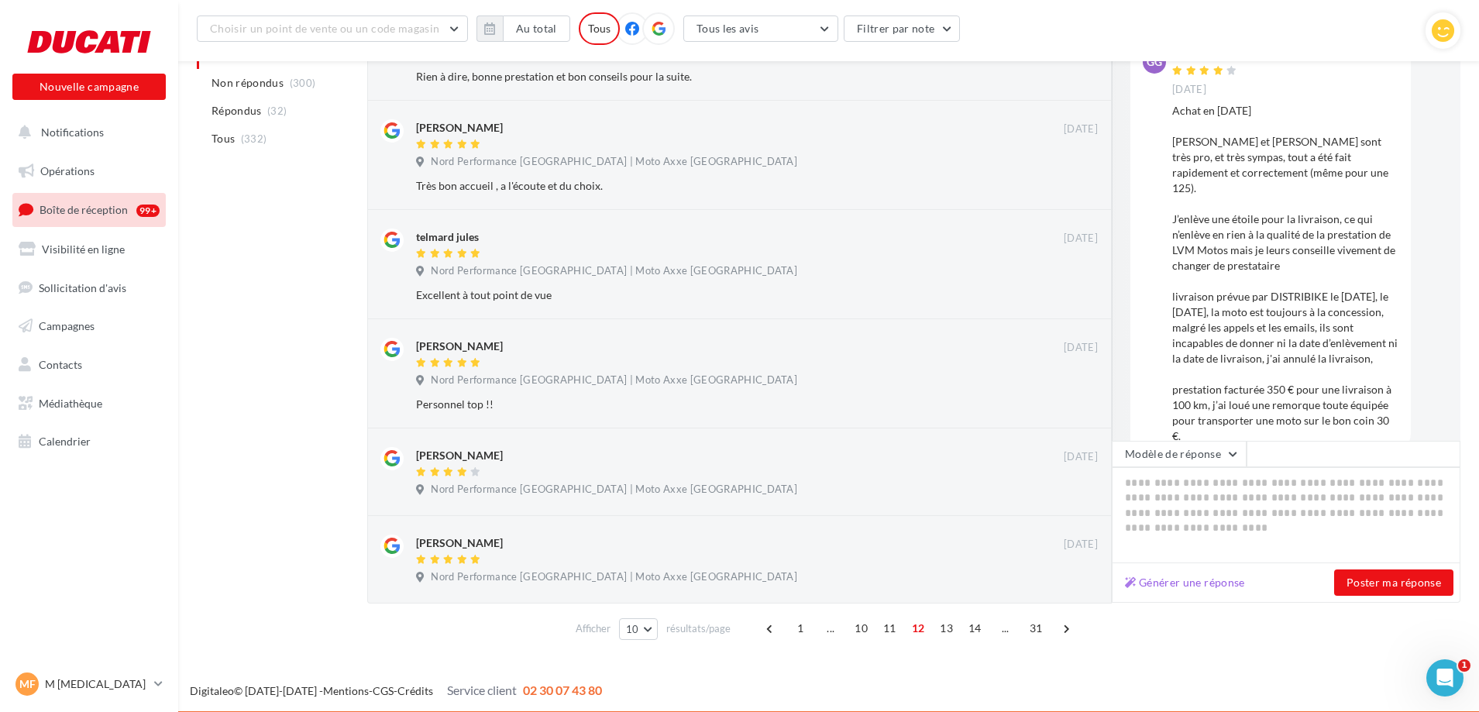
click at [887, 634] on span "11" at bounding box center [890, 628] width 26 height 25
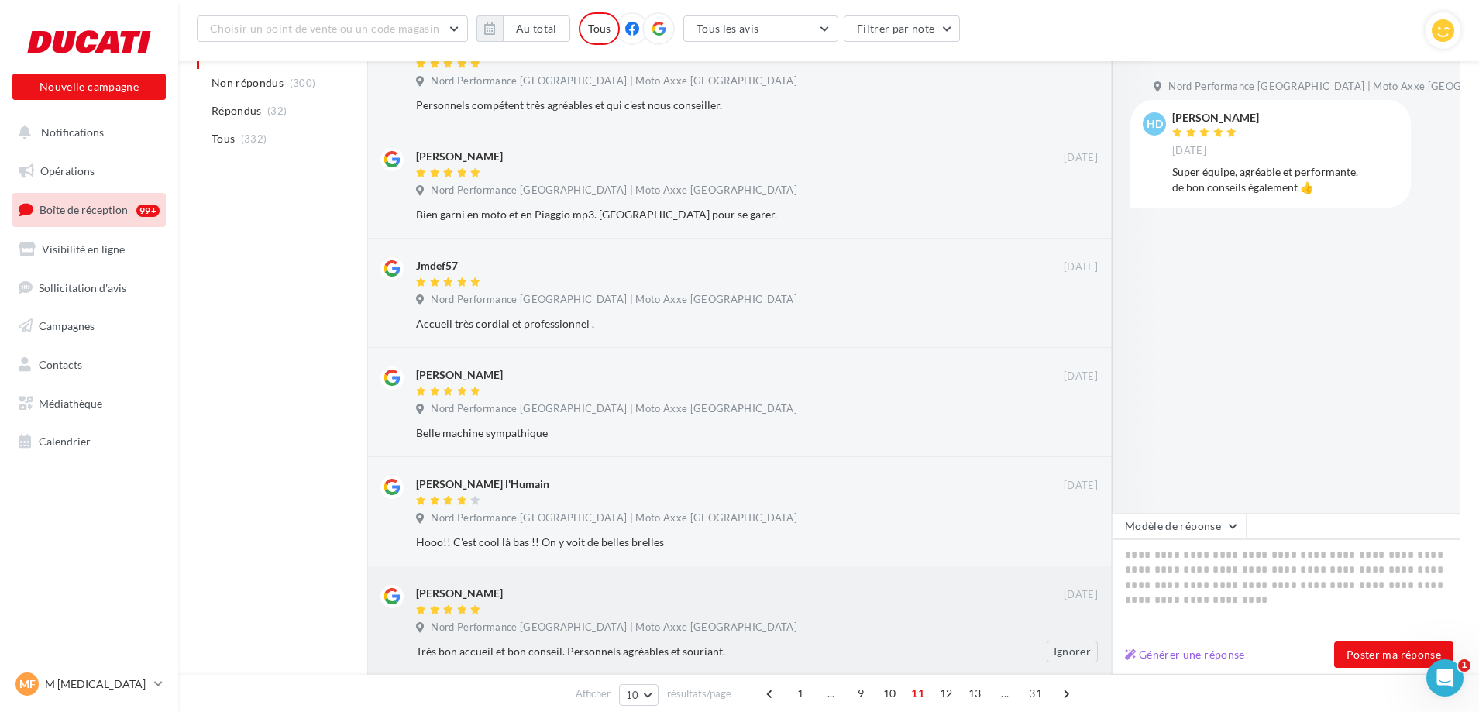
scroll to position [625, 0]
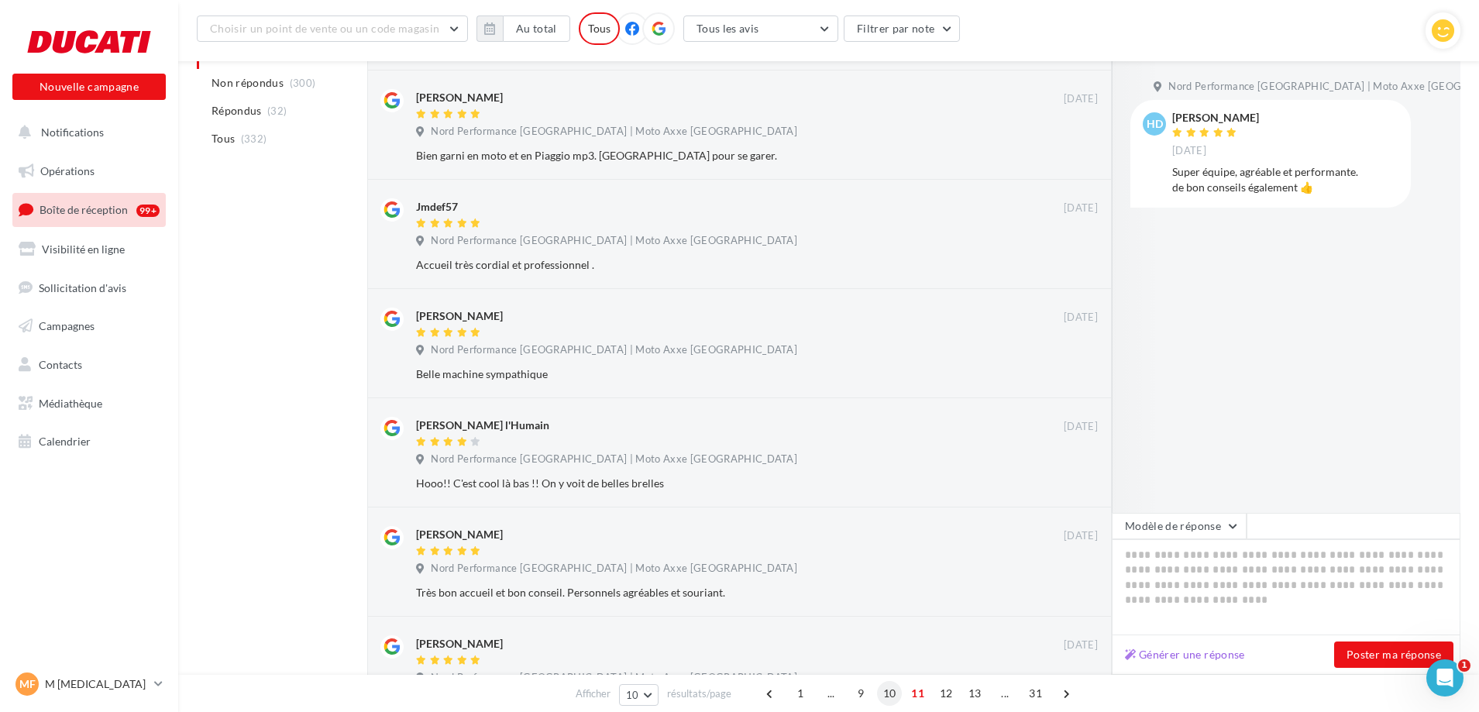
click at [885, 693] on span "10" at bounding box center [890, 693] width 26 height 25
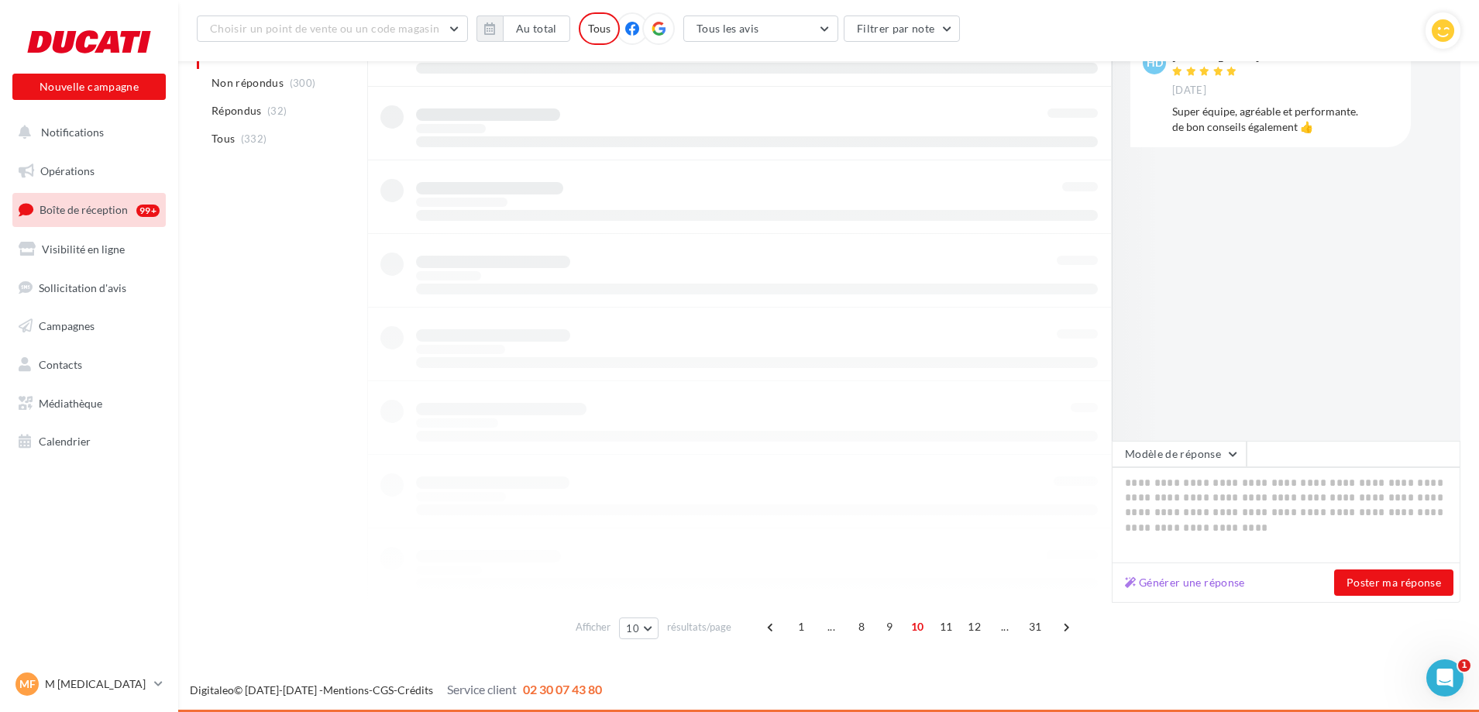
scroll to position [392, 0]
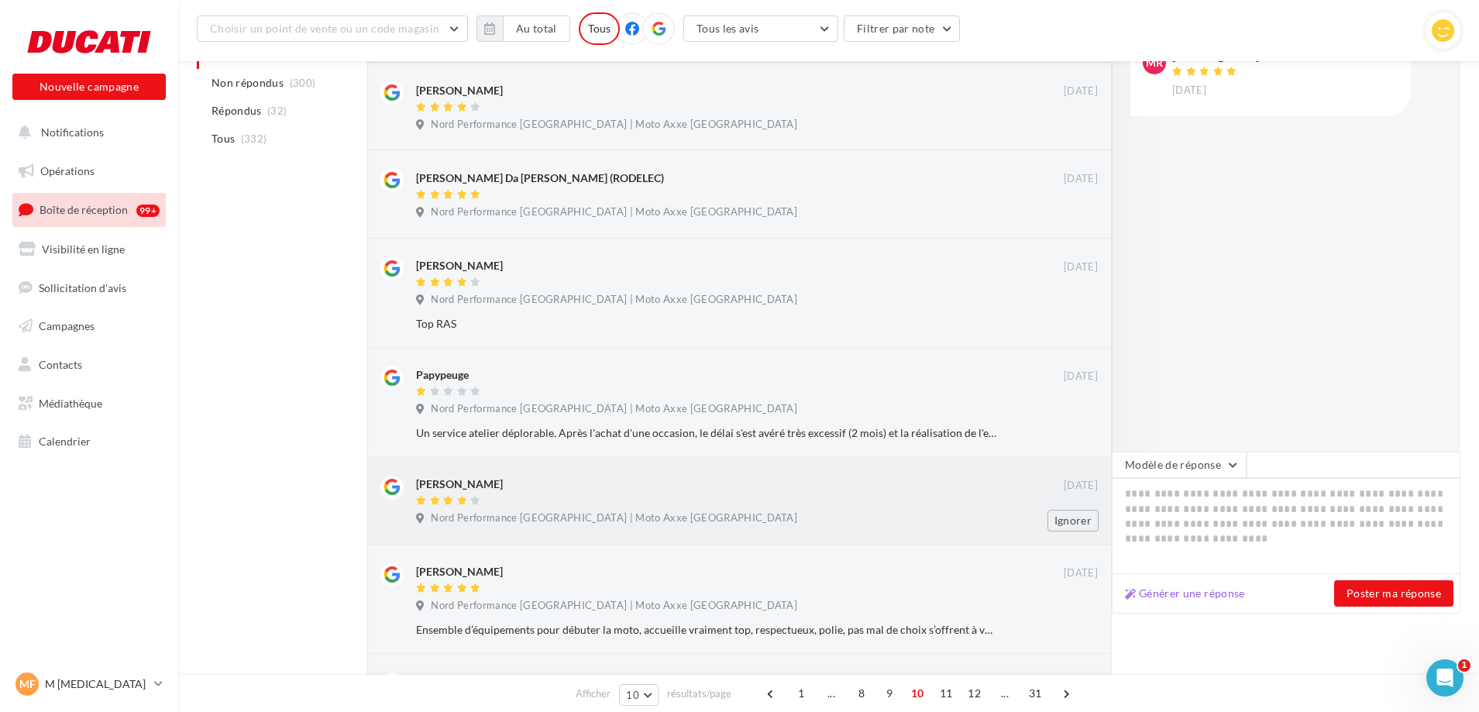
click at [765, 504] on div at bounding box center [740, 501] width 648 height 13
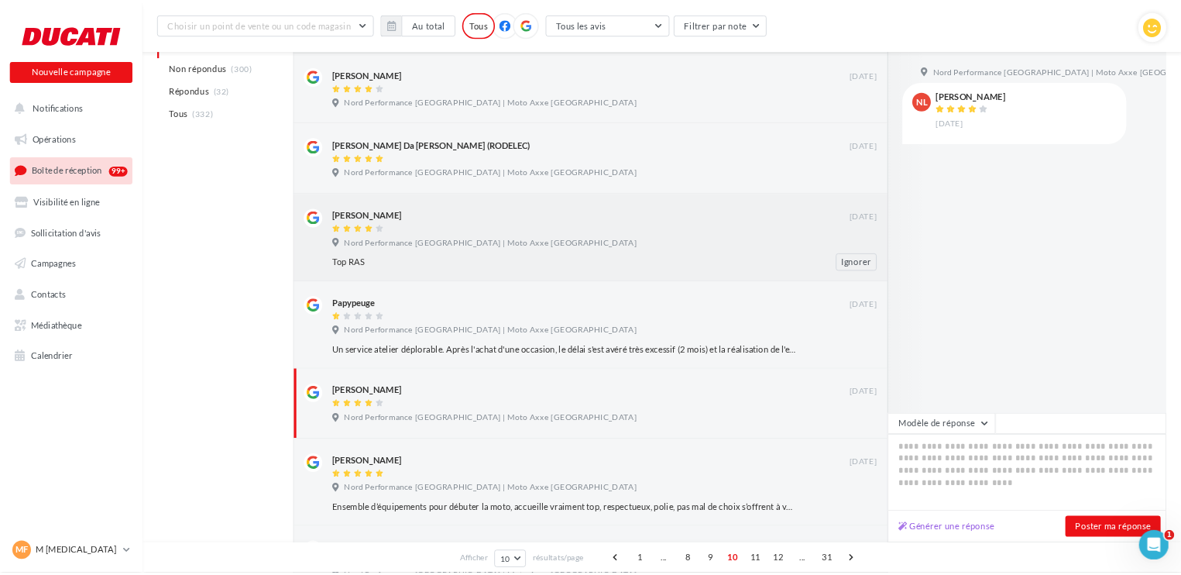
scroll to position [391, 0]
